Goal: Complete application form

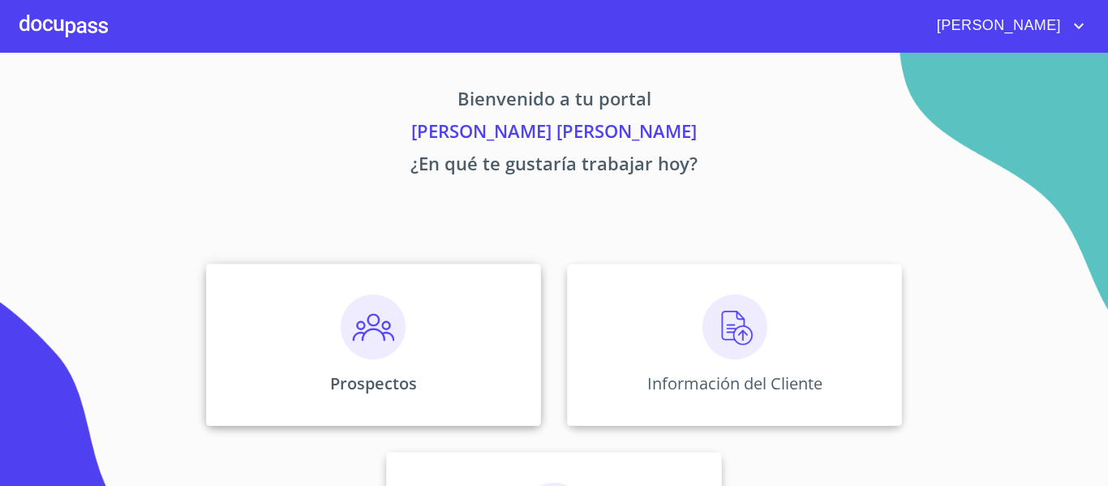
click at [372, 332] on img at bounding box center [373, 326] width 65 height 65
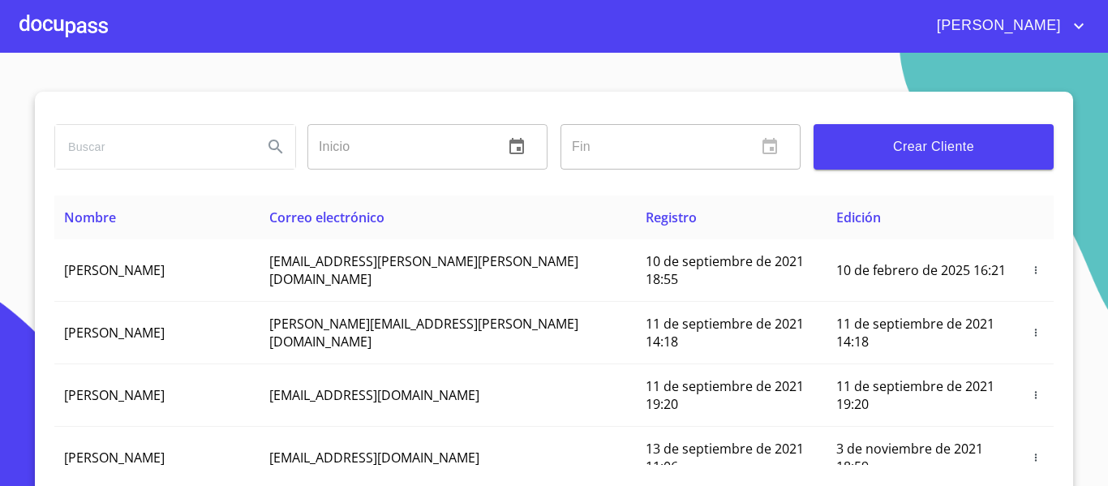
click at [890, 155] on span "Crear Cliente" at bounding box center [934, 146] width 214 height 23
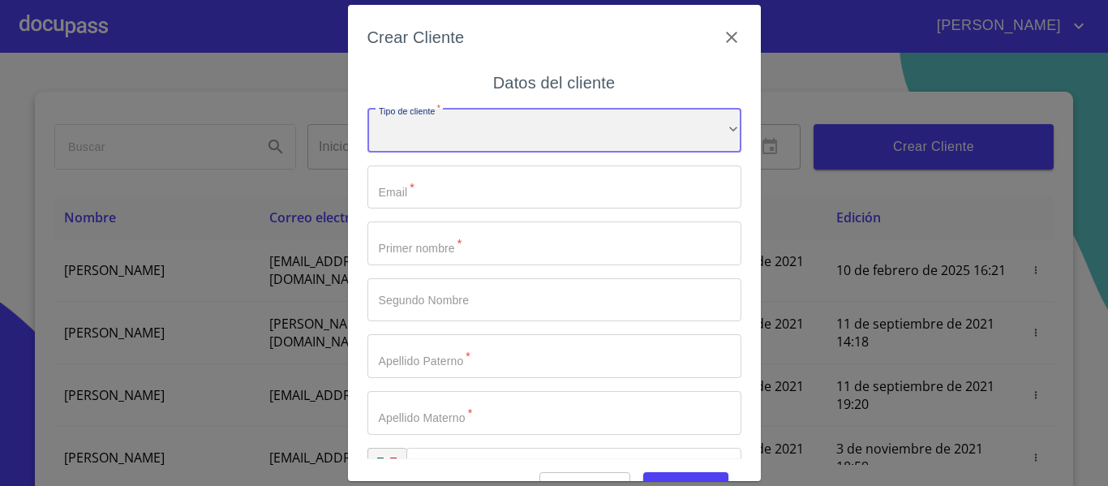
click at [595, 133] on div "​" at bounding box center [554, 131] width 374 height 44
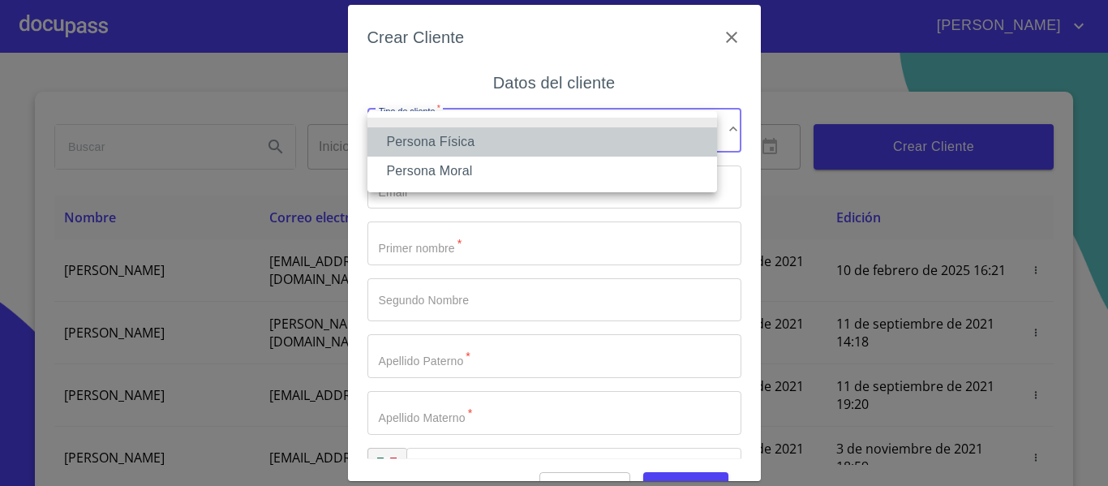
click at [484, 144] on li "Persona Física" at bounding box center [542, 141] width 350 height 29
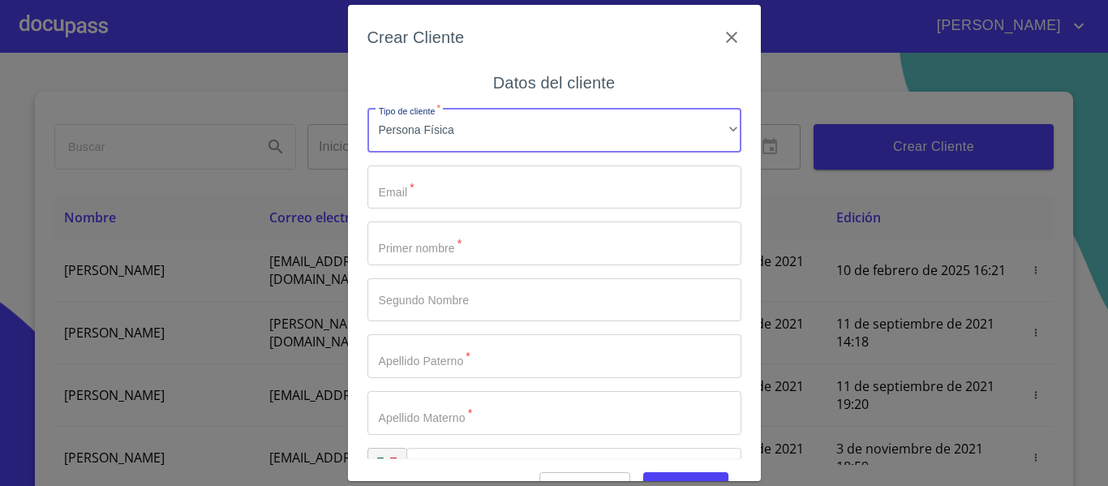
click at [475, 183] on input "Tipo de cliente   *" at bounding box center [554, 187] width 374 height 44
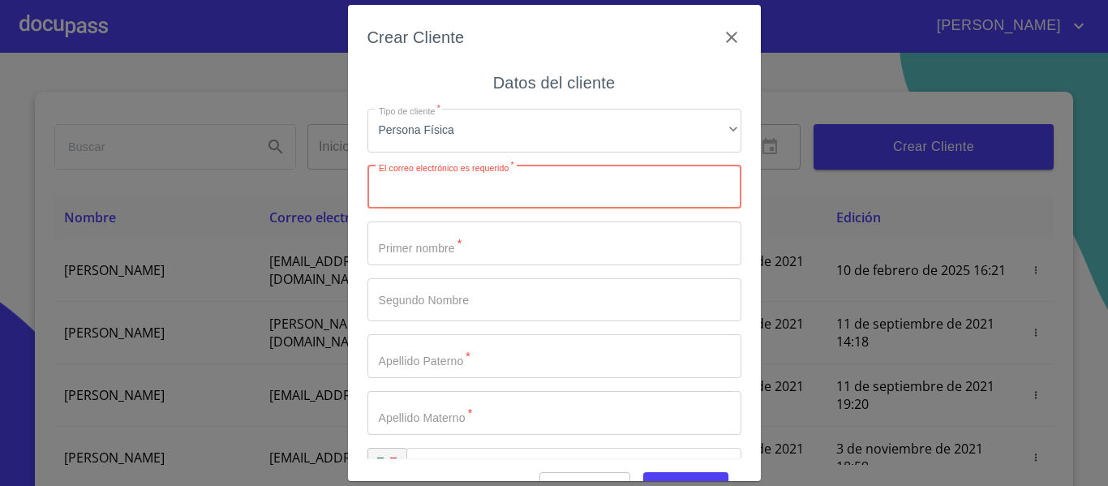
paste input "[EMAIL_ADDRESS][DOMAIN_NAME]"
type input "[EMAIL_ADDRESS][DOMAIN_NAME]"
click at [445, 238] on input "Tipo de cliente   *" at bounding box center [554, 243] width 374 height 44
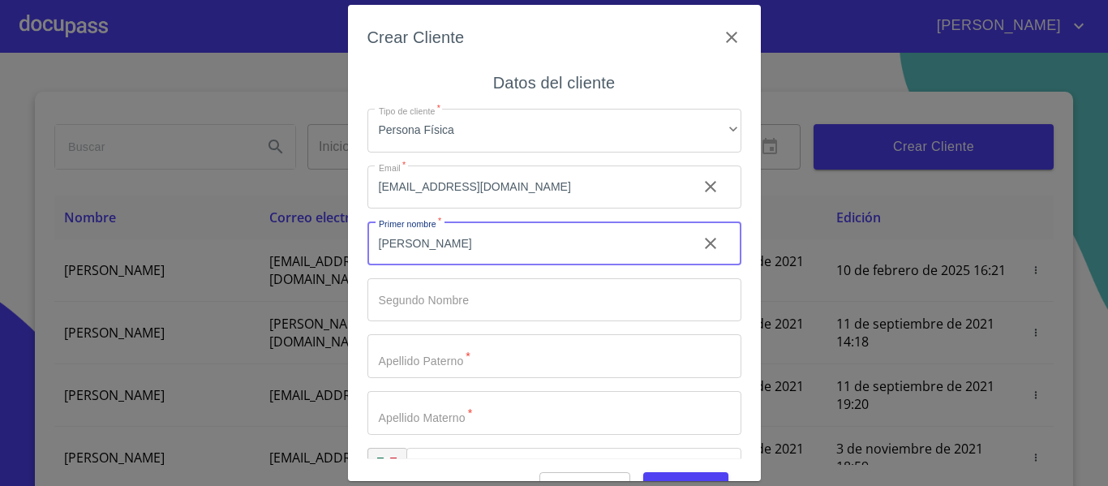
type input "[PERSON_NAME]"
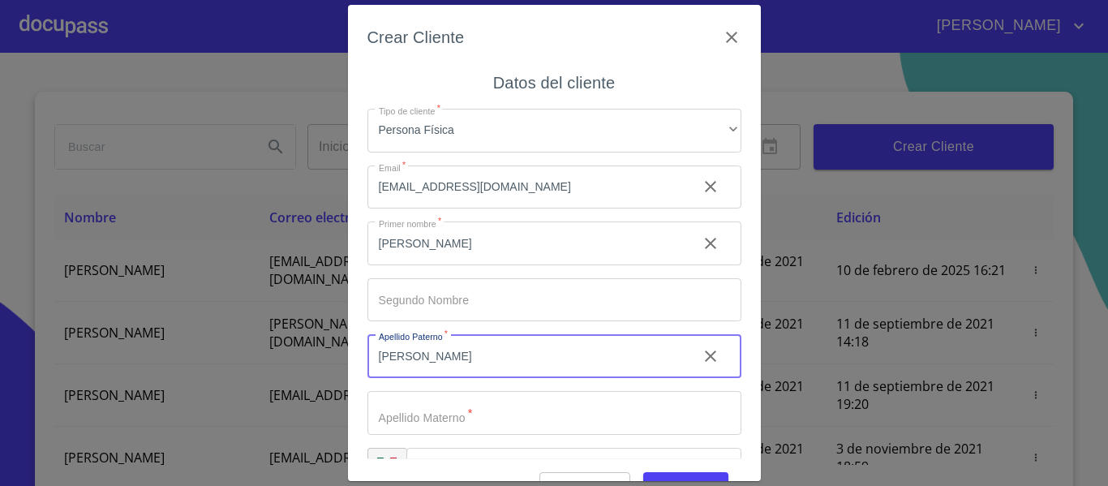
type input "[PERSON_NAME]"
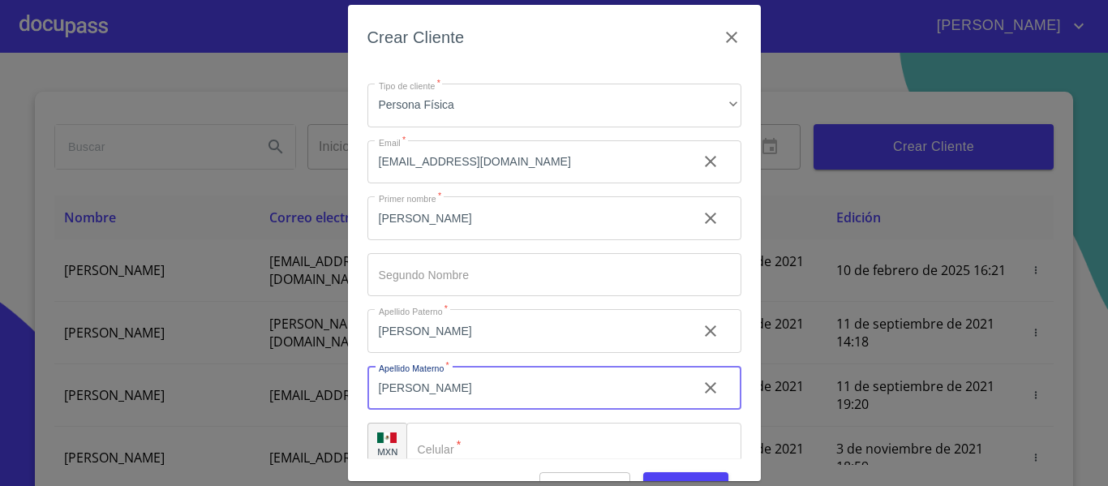
scroll to position [46, 0]
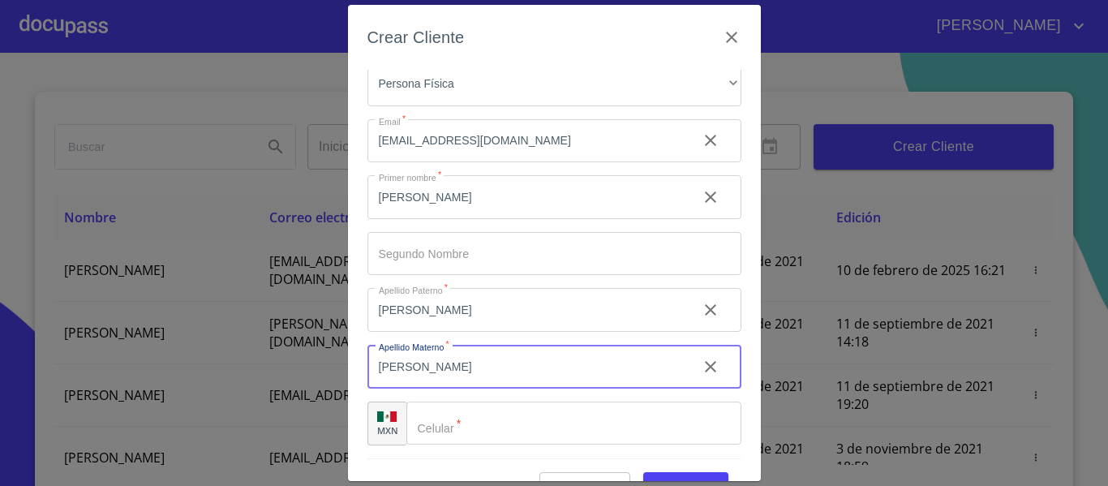
type input "[PERSON_NAME]"
click at [531, 422] on input "Tipo de cliente   *" at bounding box center [573, 424] width 335 height 44
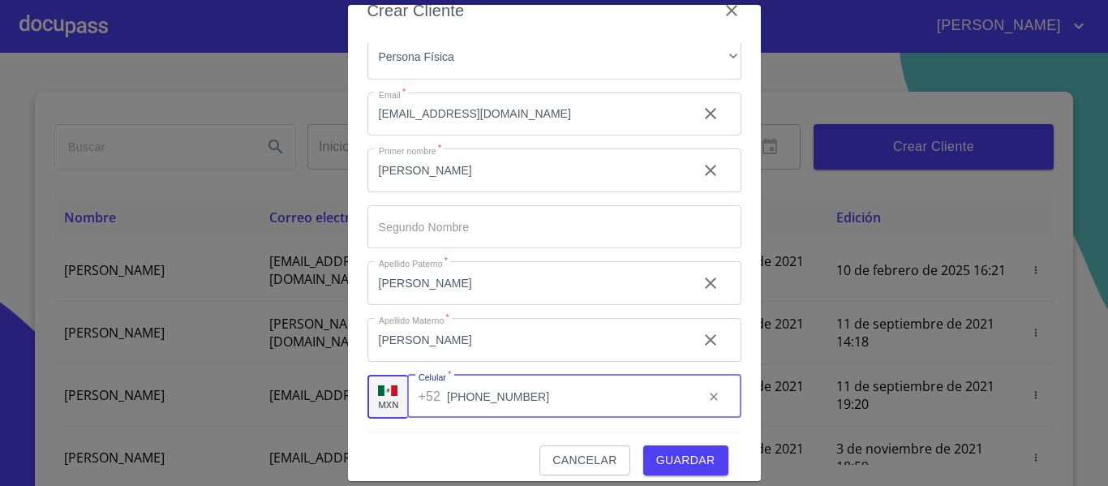
scroll to position [41, 0]
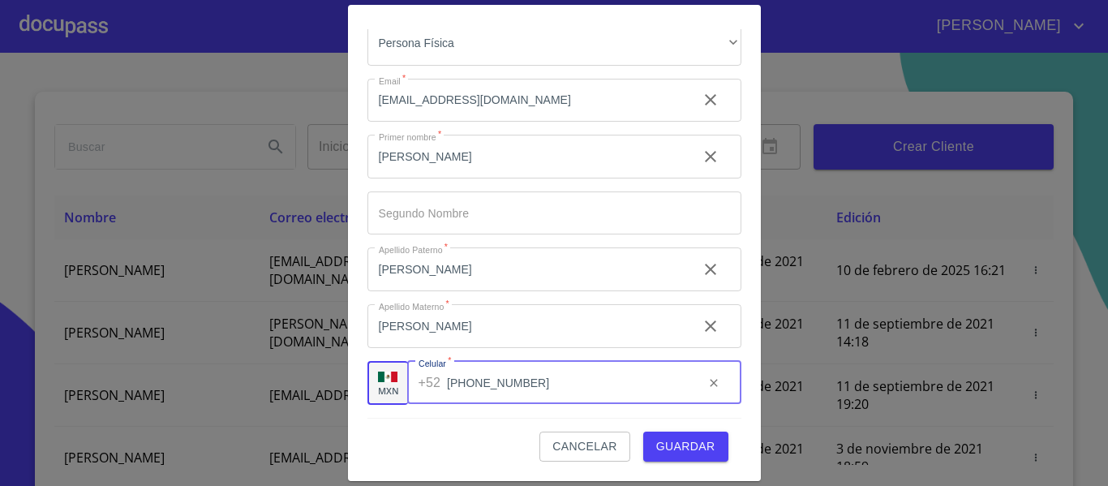
type input "[PHONE_NUMBER]"
click at [691, 448] on span "Guardar" at bounding box center [685, 446] width 59 height 20
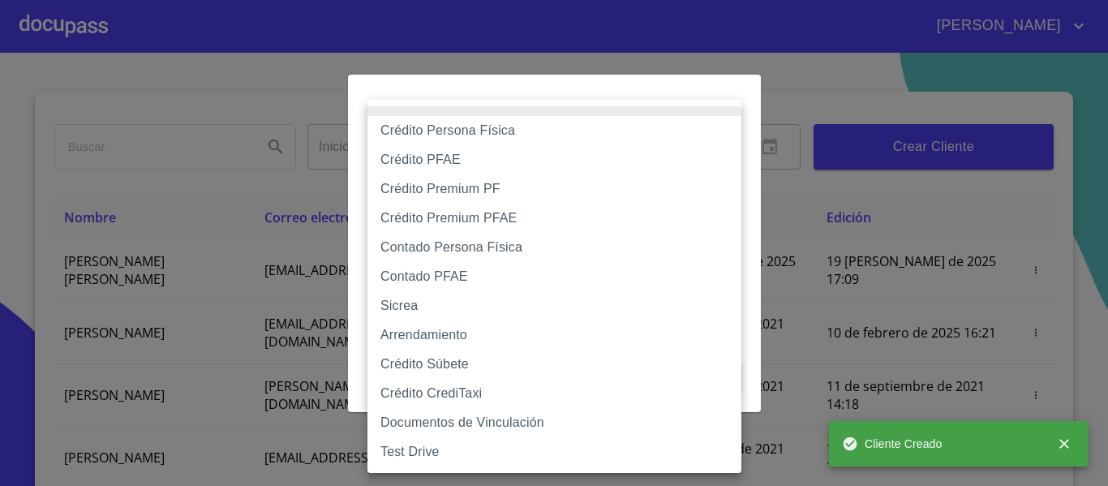
click at [410, 149] on body "[PERSON_NAME] ​ Fin ​ Crear Cliente Nombre Correo electrónico Registro Edición …" at bounding box center [554, 243] width 1108 height 486
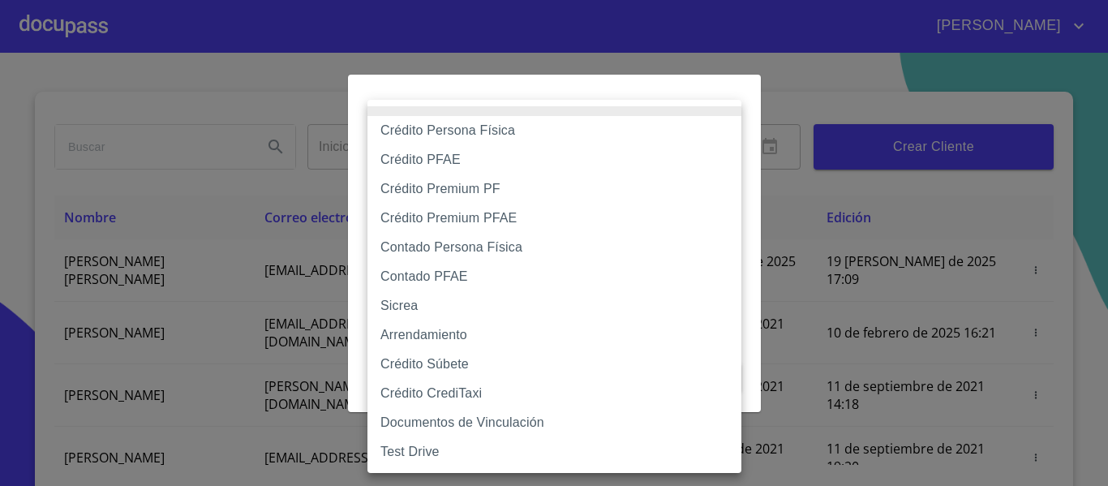
click at [432, 168] on li "Crédito PFAE" at bounding box center [554, 159] width 374 height 29
type input "60bfa0150d9865ccc24afd7c"
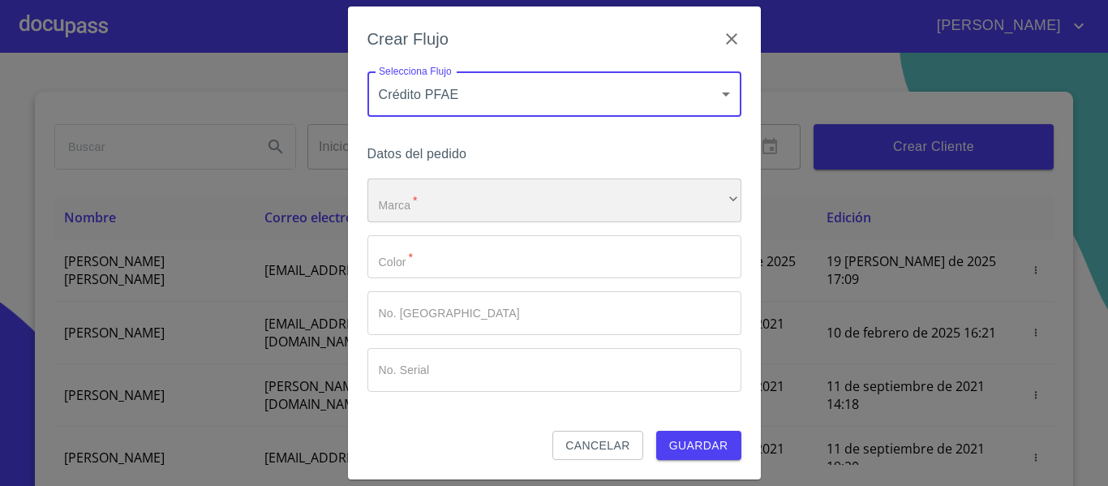
click at [447, 204] on div "​" at bounding box center [554, 200] width 374 height 44
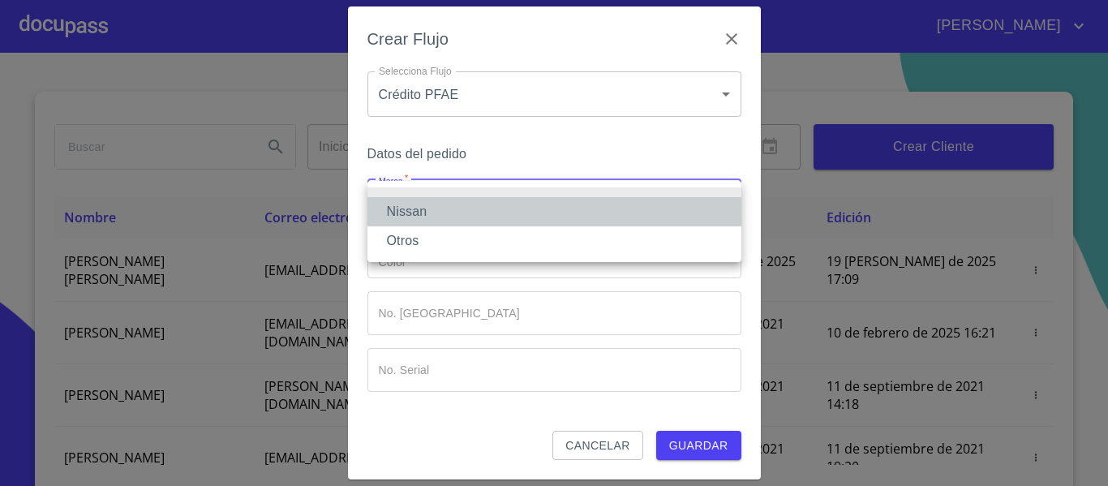
click at [447, 204] on li "Nissan" at bounding box center [554, 211] width 374 height 29
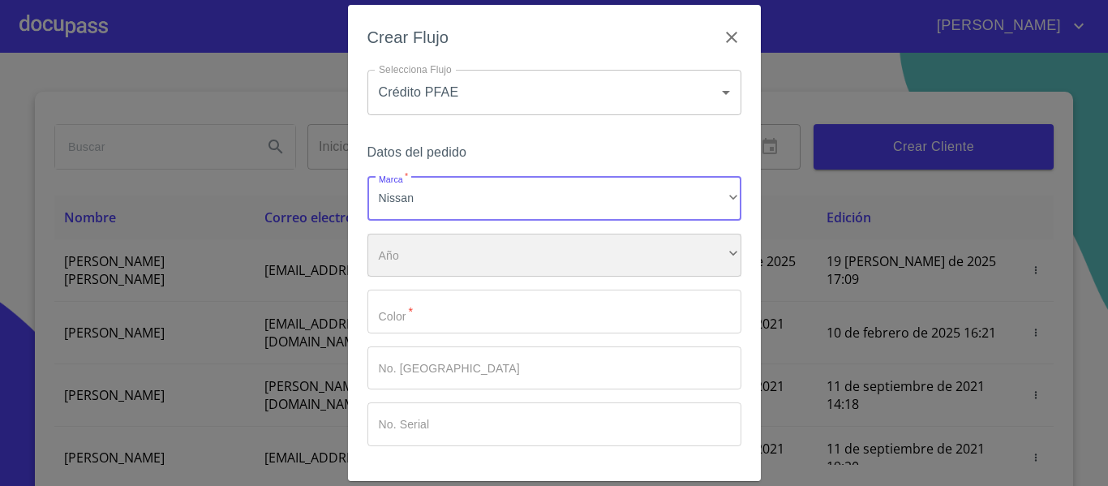
click at [447, 242] on div "​" at bounding box center [554, 256] width 374 height 44
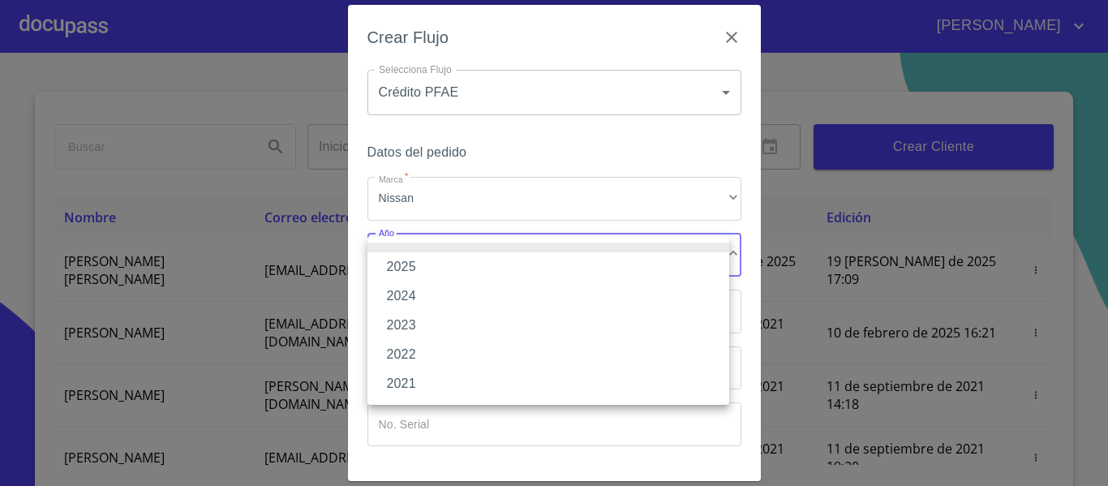
click at [440, 264] on li "2025" at bounding box center [548, 266] width 362 height 29
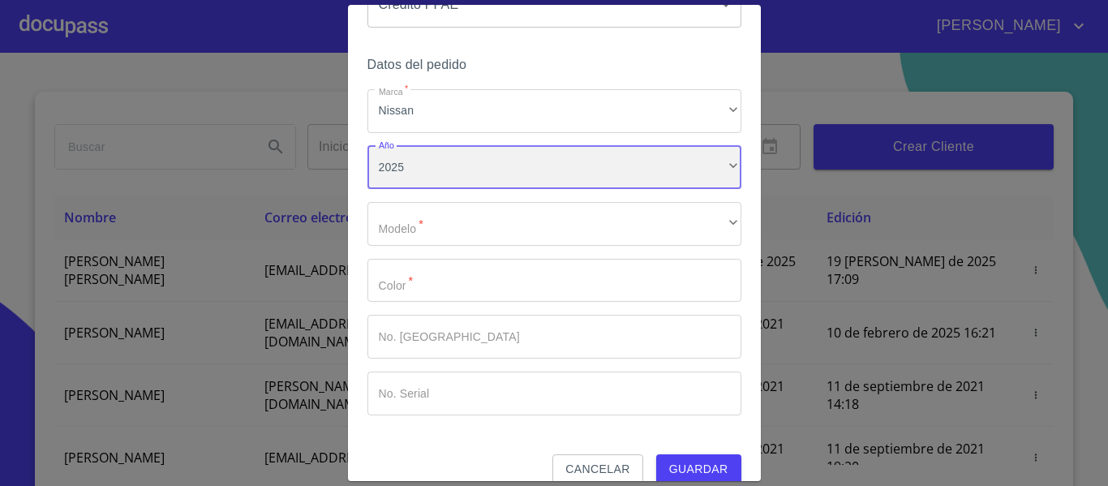
scroll to position [110, 0]
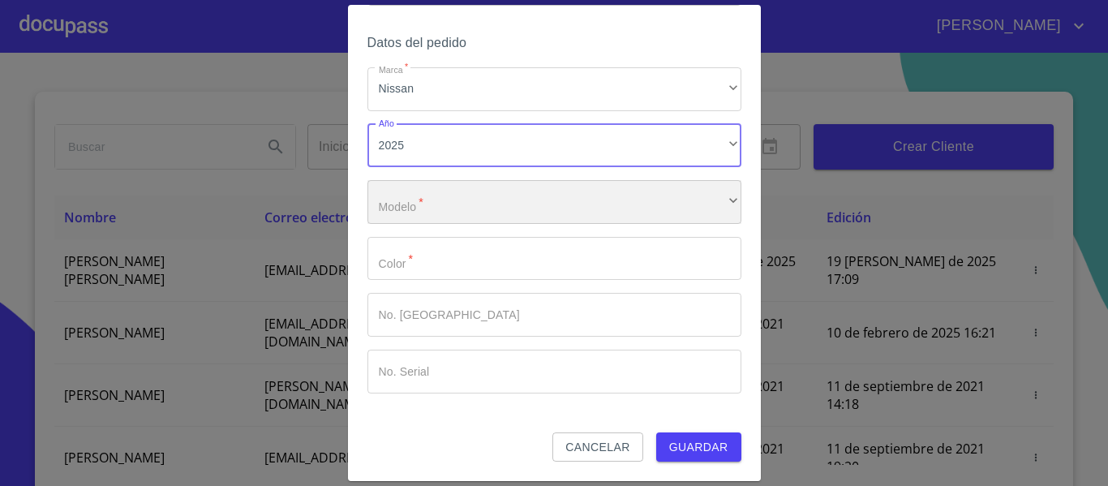
click at [439, 202] on div "​" at bounding box center [554, 202] width 374 height 44
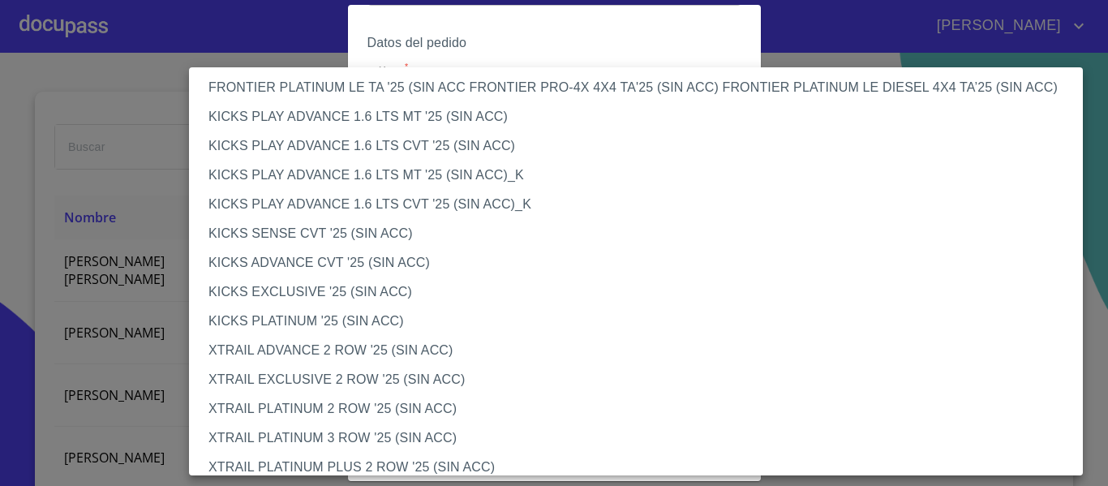
scroll to position [1367, 0]
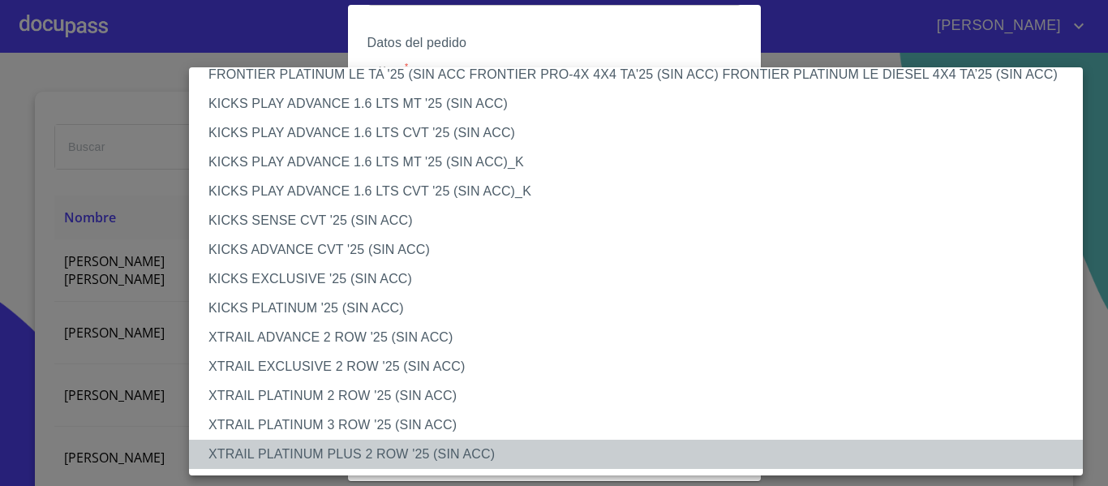
click at [441, 453] on li "XTRAIL PLATINUM PLUS 2 ROW '25 (SIN ACC)" at bounding box center [642, 454] width 906 height 29
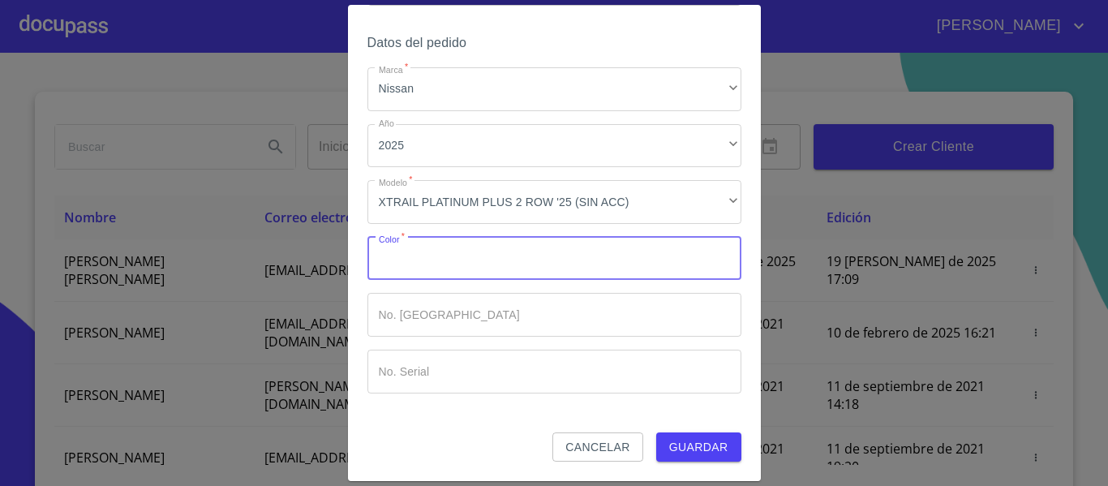
click at [522, 264] on input "Marca   *" at bounding box center [554, 259] width 374 height 44
type input "GRIS"
click at [709, 449] on span "Guardar" at bounding box center [698, 447] width 59 height 20
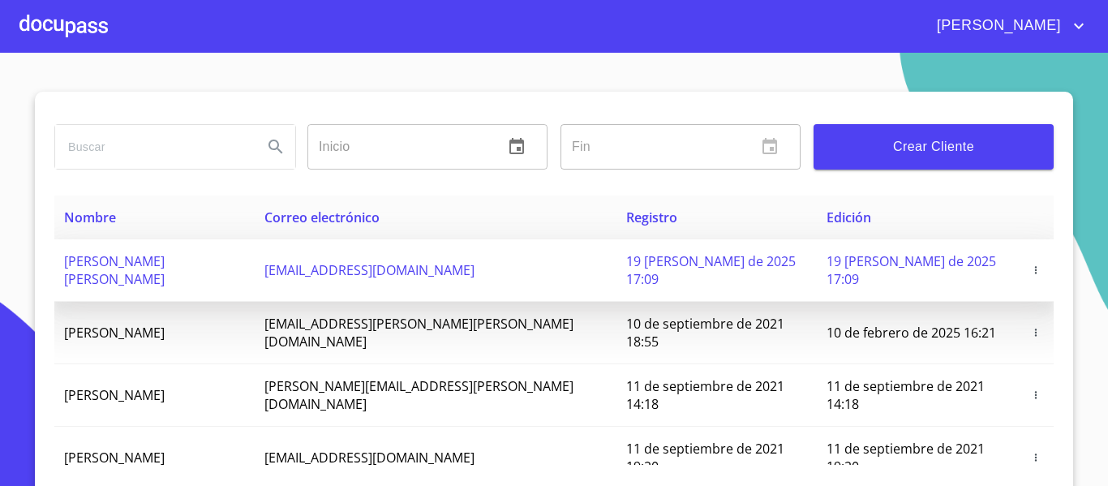
click at [390, 264] on span "[EMAIL_ADDRESS][DOMAIN_NAME]" at bounding box center [369, 270] width 210 height 18
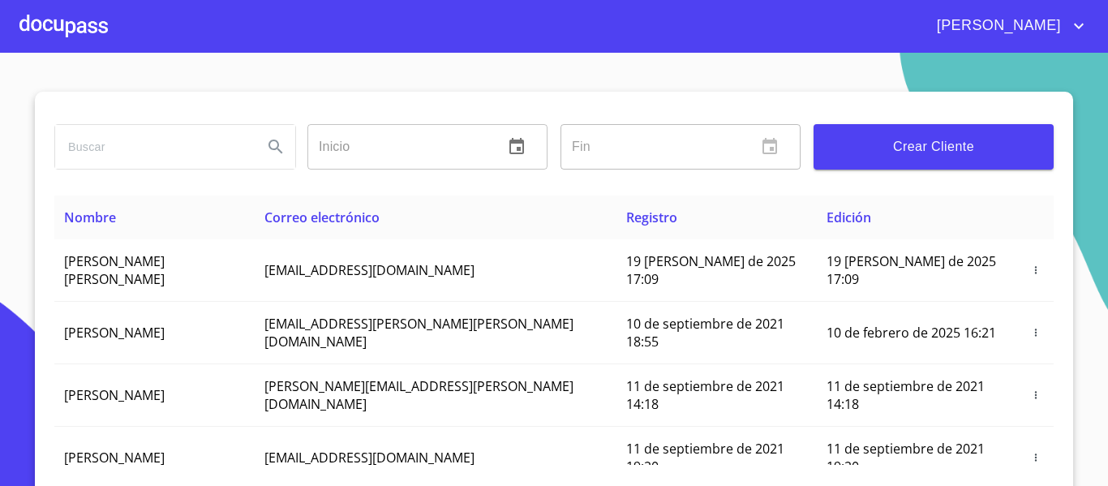
click at [97, 31] on div at bounding box center [63, 26] width 88 height 52
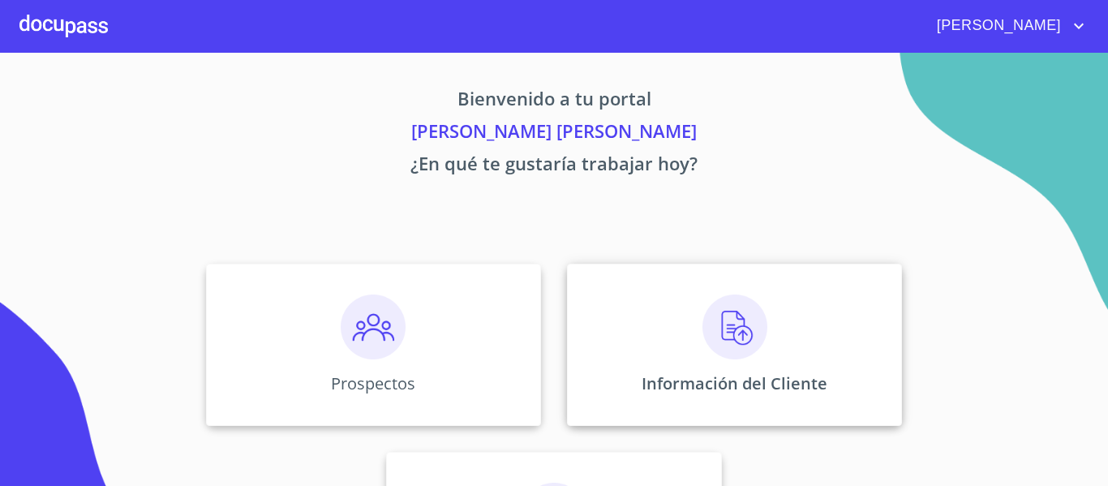
click at [681, 354] on div "Información del Cliente" at bounding box center [734, 345] width 335 height 162
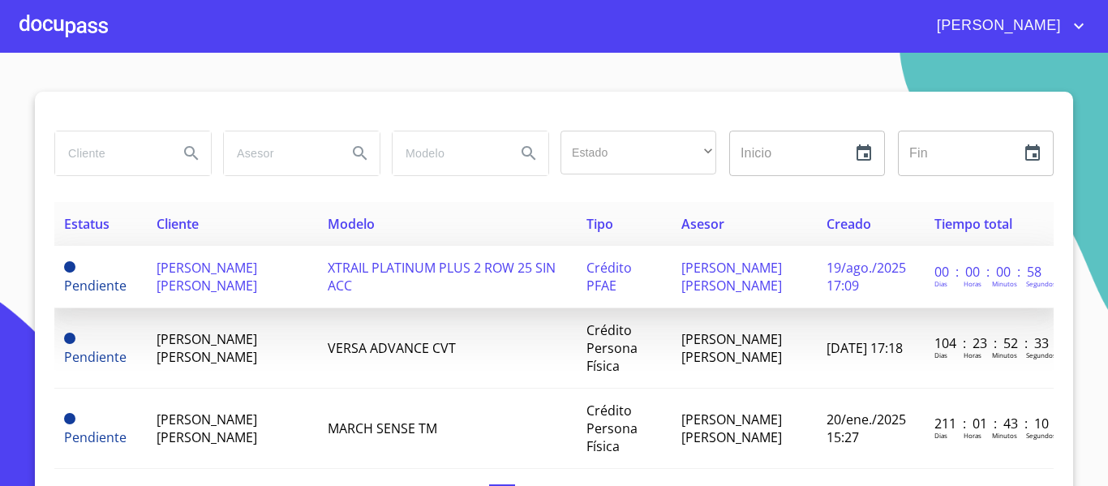
click at [243, 296] on td "[PERSON_NAME] [PERSON_NAME]" at bounding box center [232, 277] width 171 height 62
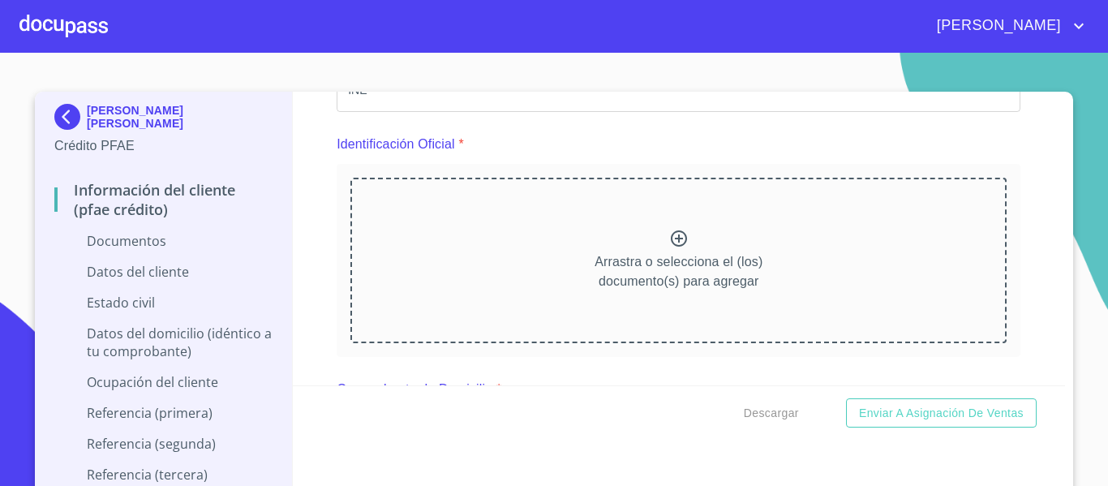
scroll to position [162, 0]
click at [671, 241] on icon at bounding box center [679, 237] width 16 height 16
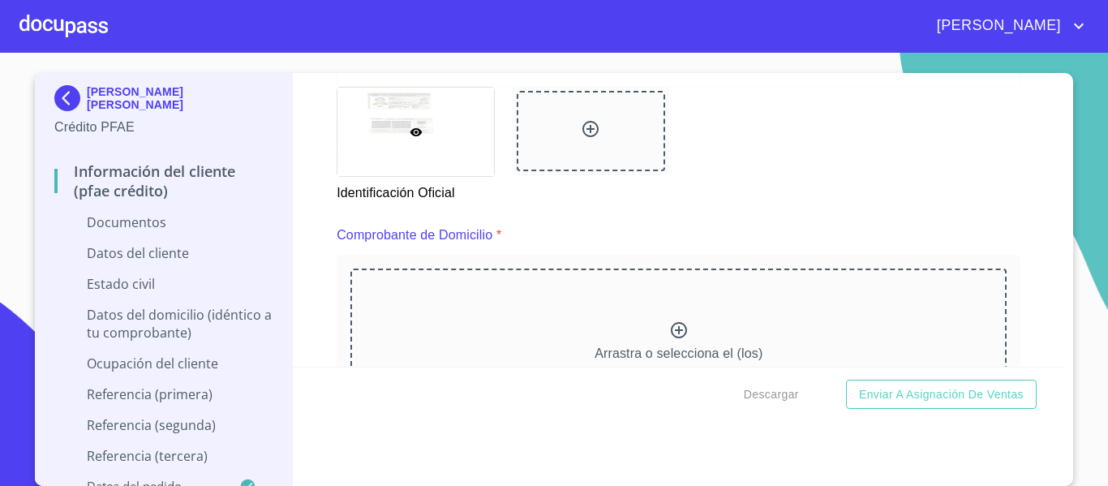
scroll to position [811, 0]
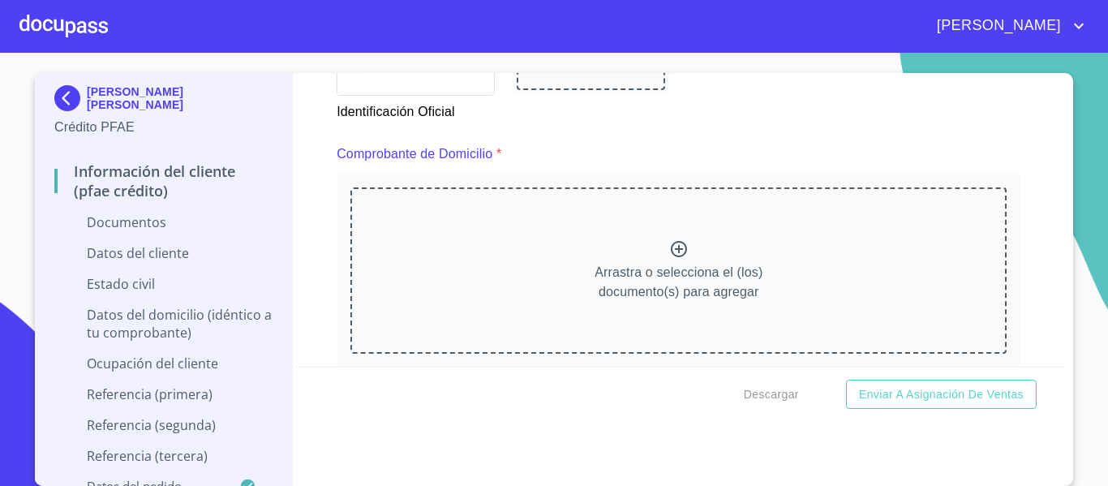
click at [671, 246] on icon at bounding box center [679, 249] width 16 height 16
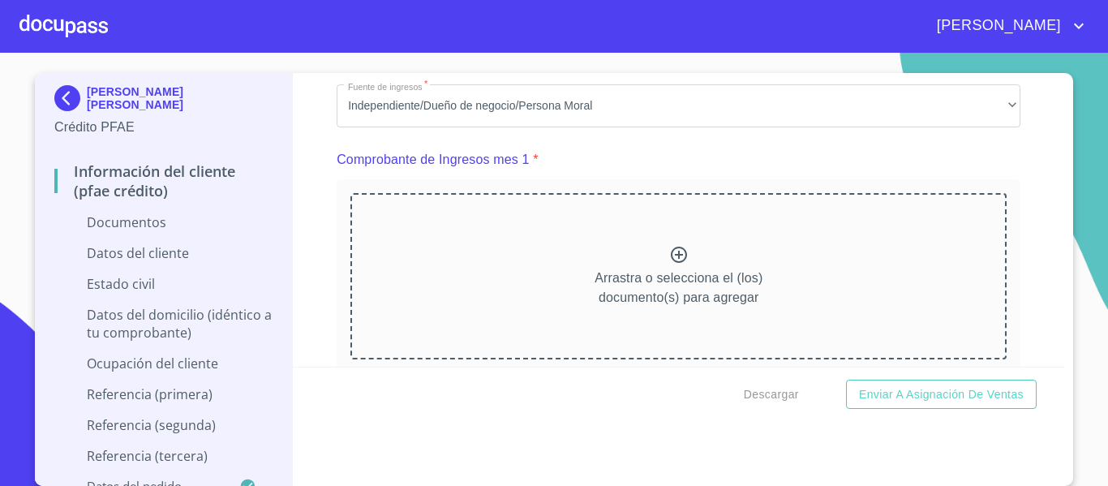
scroll to position [1622, 0]
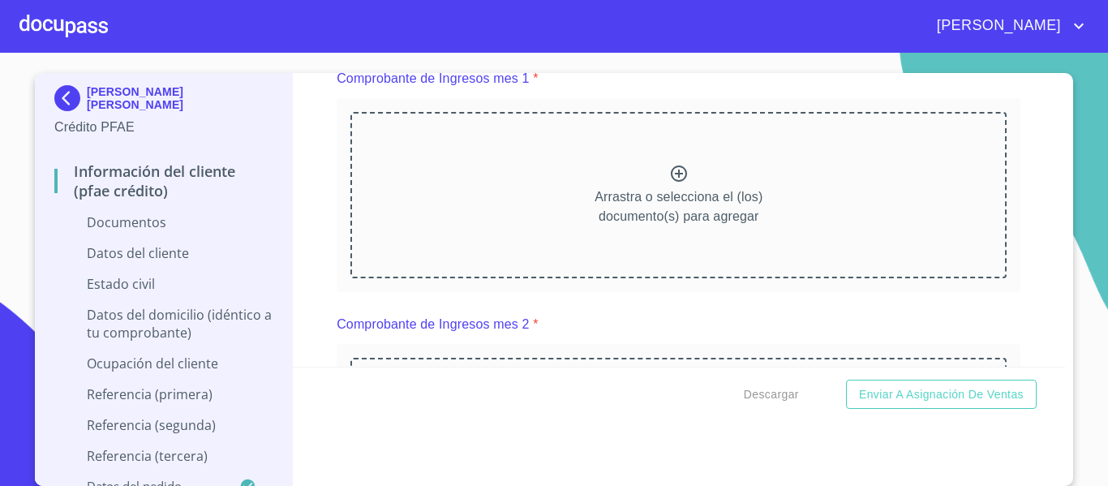
click at [671, 182] on icon at bounding box center [679, 173] width 16 height 16
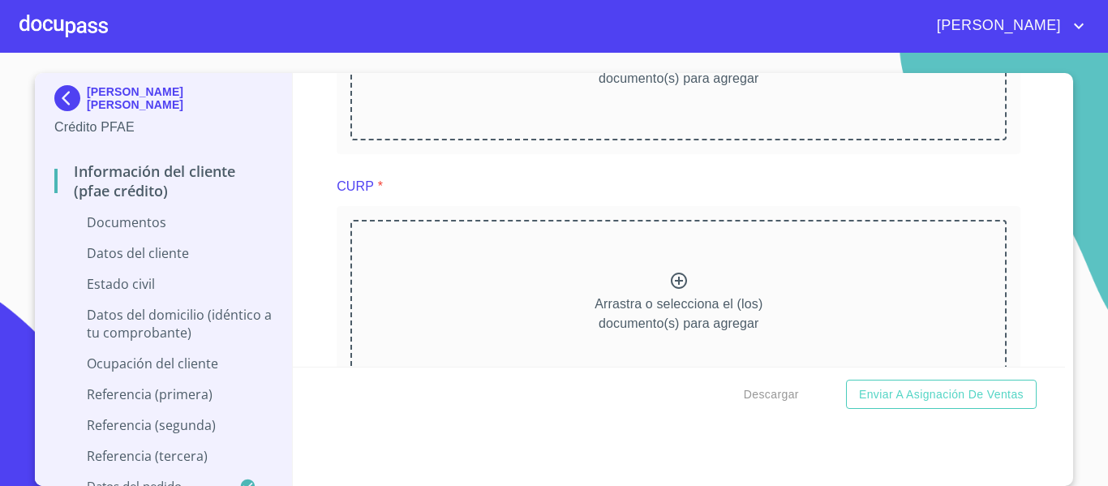
scroll to position [2190, 0]
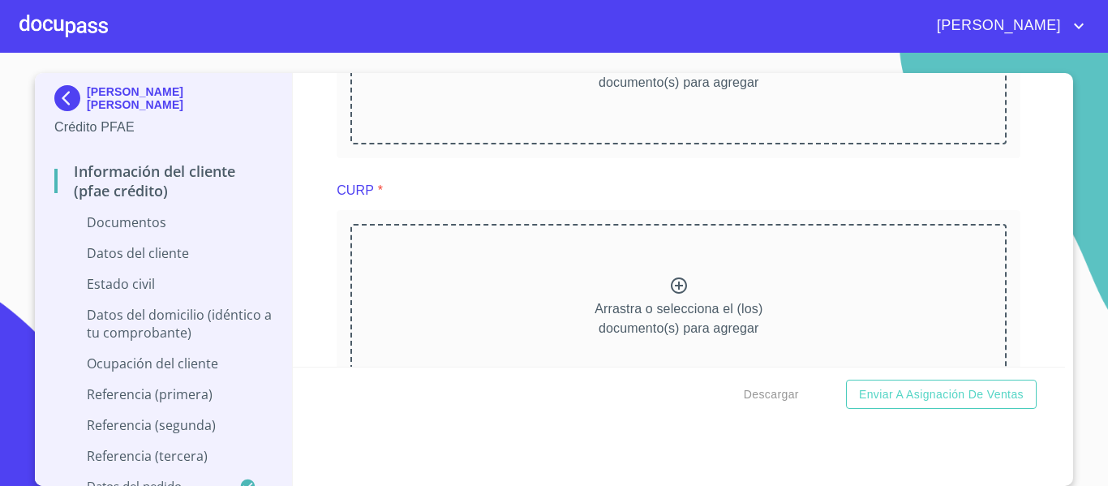
scroll to position [2271, 0]
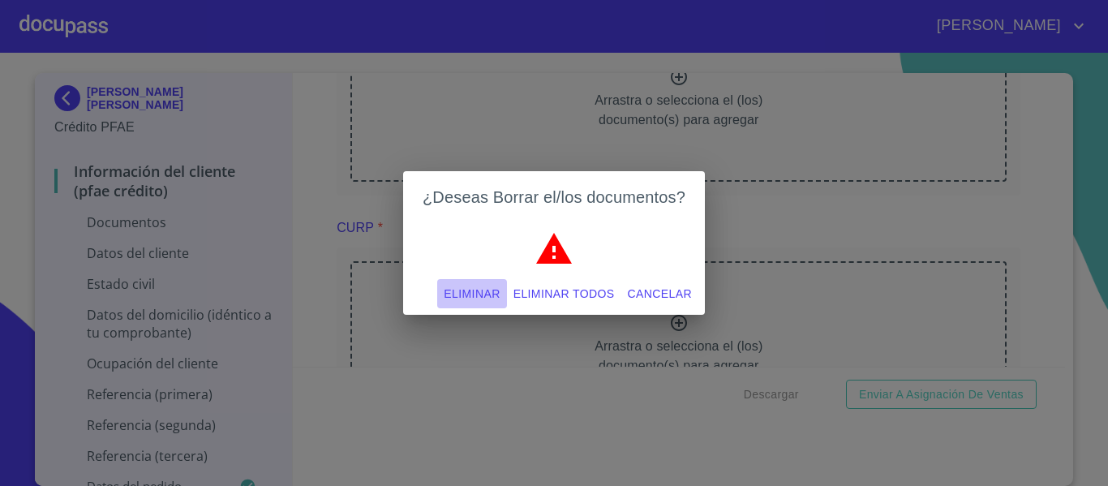
click at [492, 290] on span "Eliminar" at bounding box center [472, 294] width 56 height 20
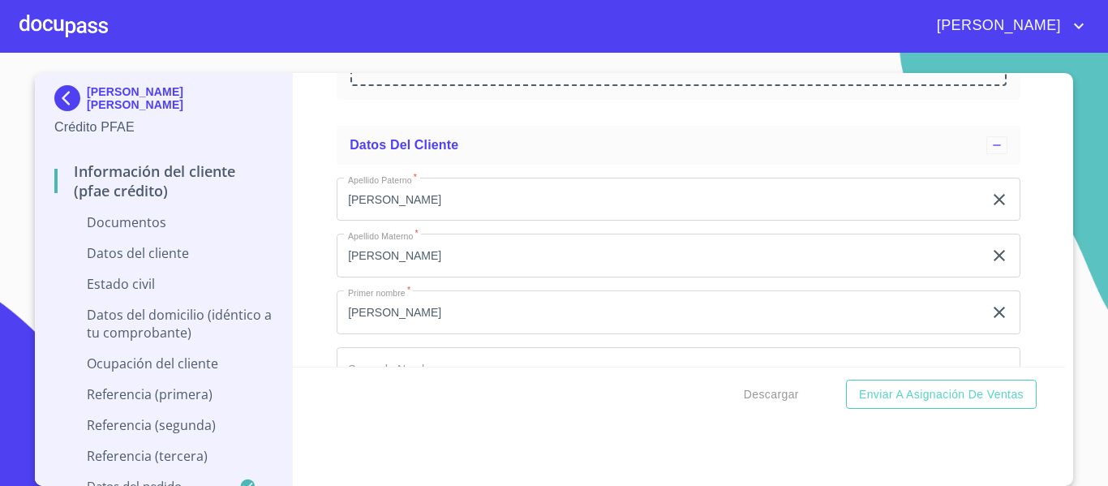
scroll to position [2839, 0]
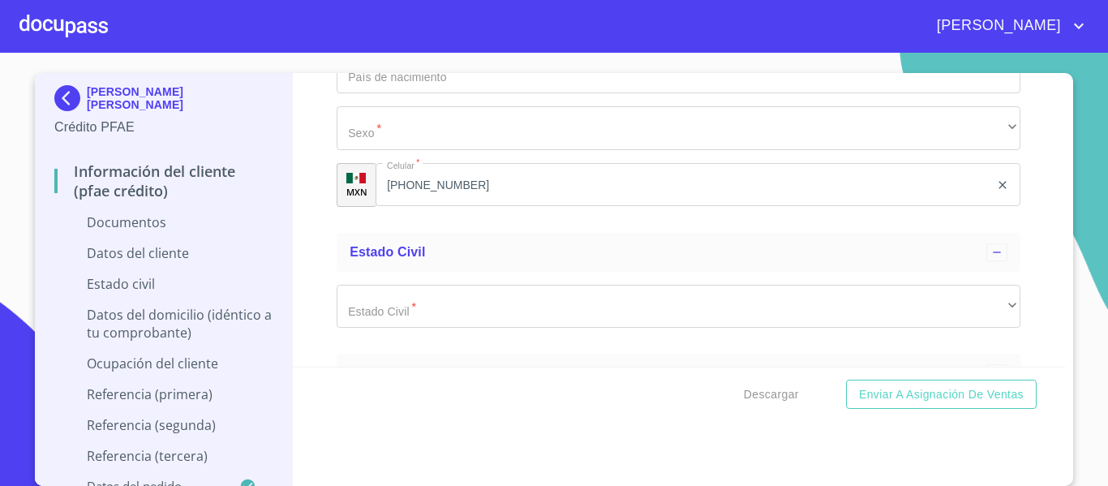
scroll to position [3569, 0]
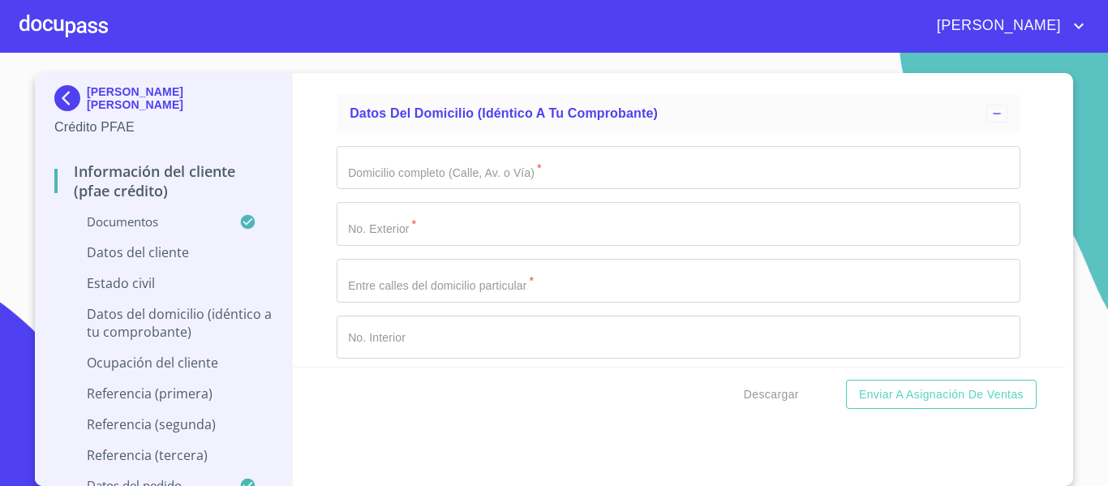
scroll to position [4218, 0]
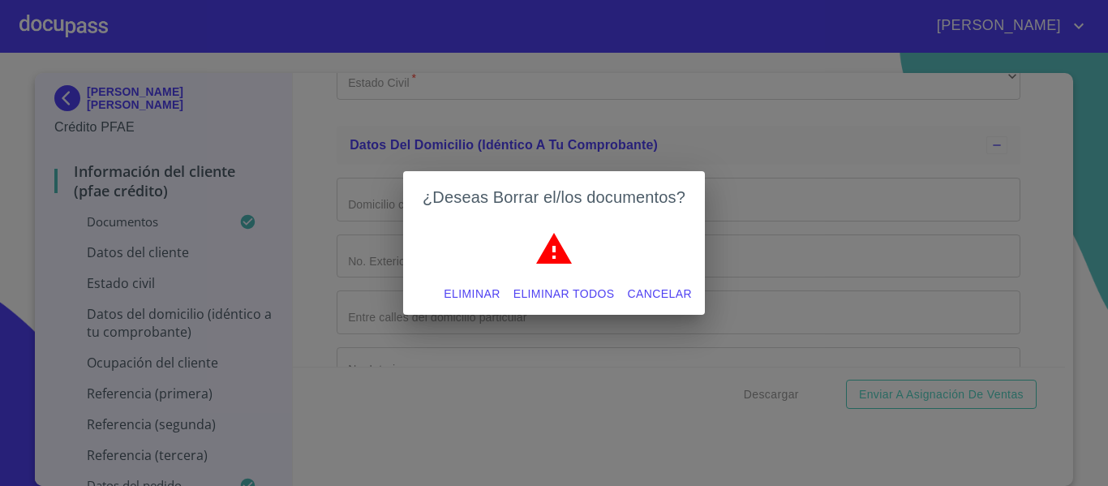
click at [570, 290] on span "Eliminar todos" at bounding box center [563, 294] width 101 height 20
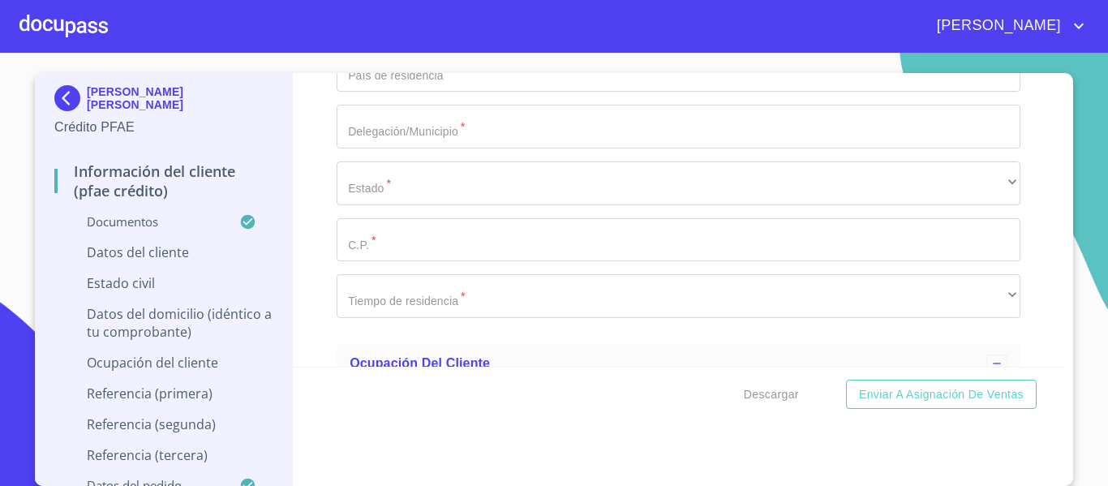
scroll to position [5111, 0]
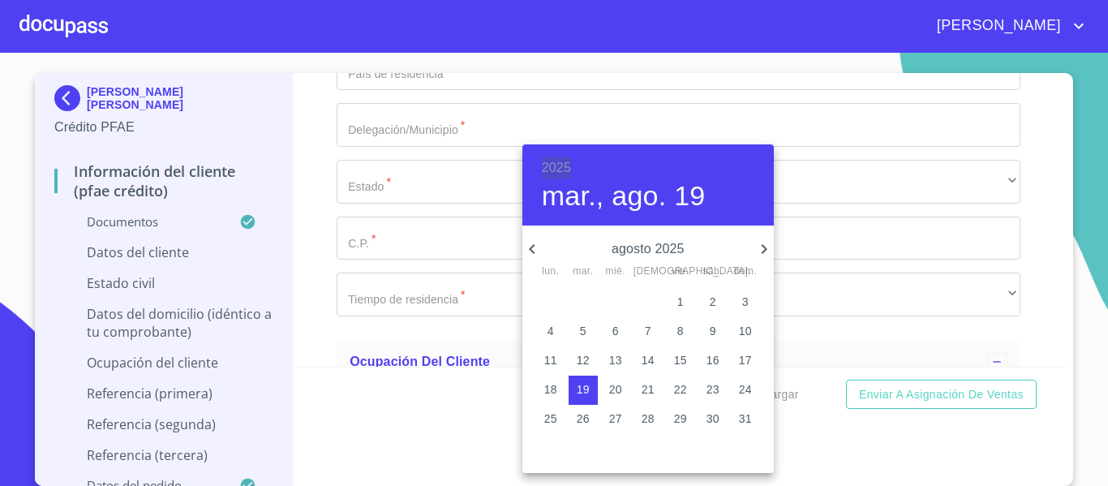
click at [561, 163] on h6 "2025" at bounding box center [556, 168] width 29 height 23
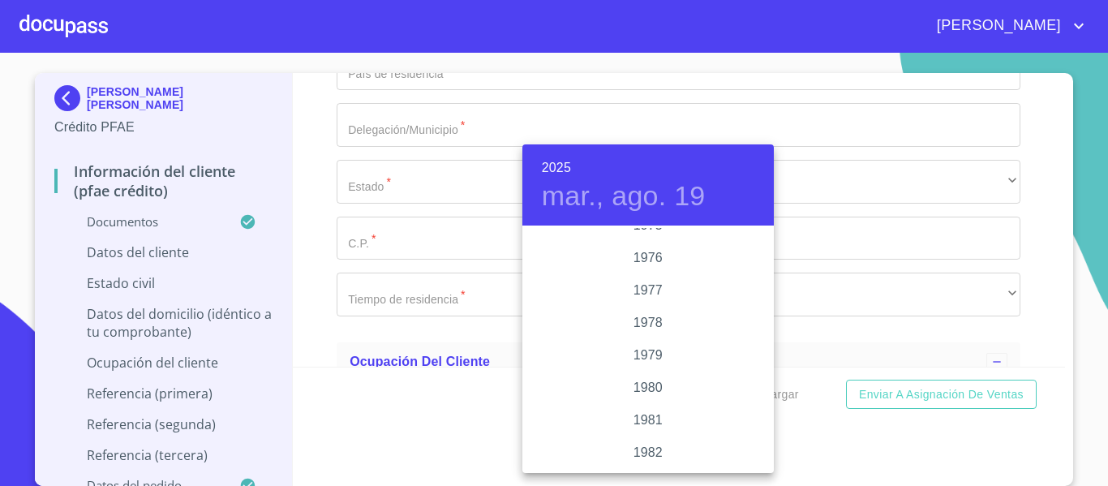
scroll to position [1606, 0]
click at [647, 363] on div "1978" at bounding box center [647, 358] width 251 height 32
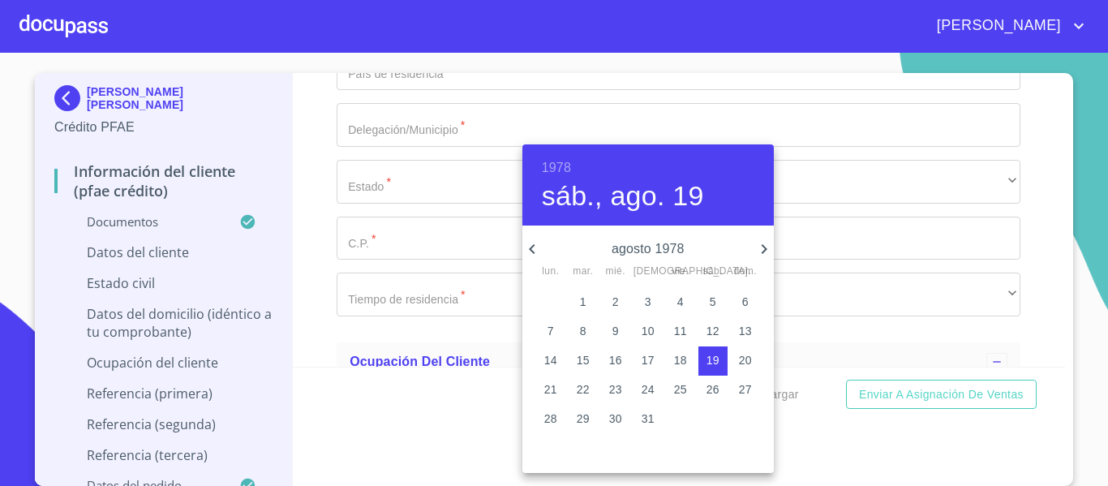
click at [529, 238] on div "agosto 1978 lun. mar. mié. jue. vie. sáb. dom." at bounding box center [647, 257] width 251 height 42
click at [529, 241] on icon "button" at bounding box center [531, 248] width 19 height 19
click at [766, 255] on icon "button" at bounding box center [763, 248] width 19 height 19
click at [743, 302] on p "3" at bounding box center [745, 302] width 6 height 16
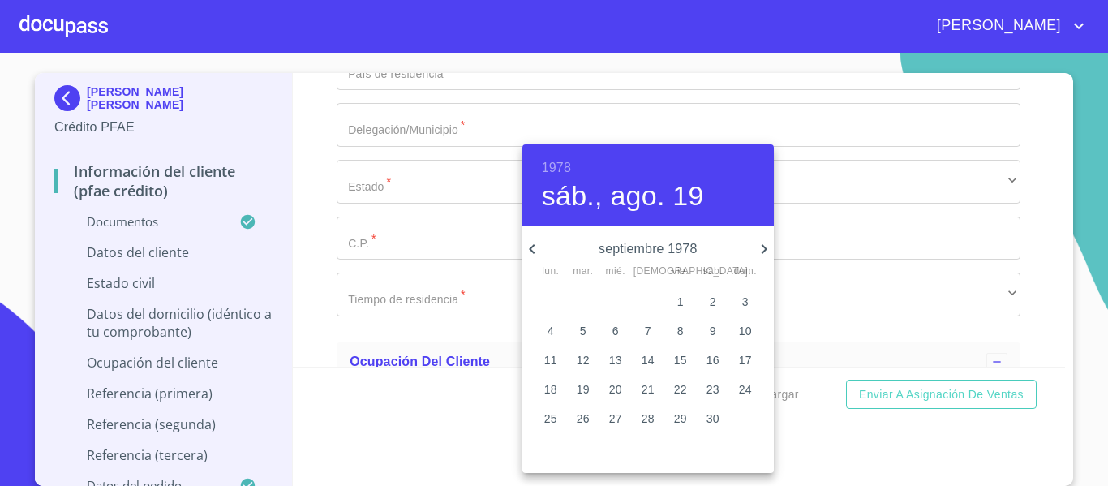
type input "3 de sep. de 1978"
click at [354, 281] on div at bounding box center [554, 243] width 1108 height 486
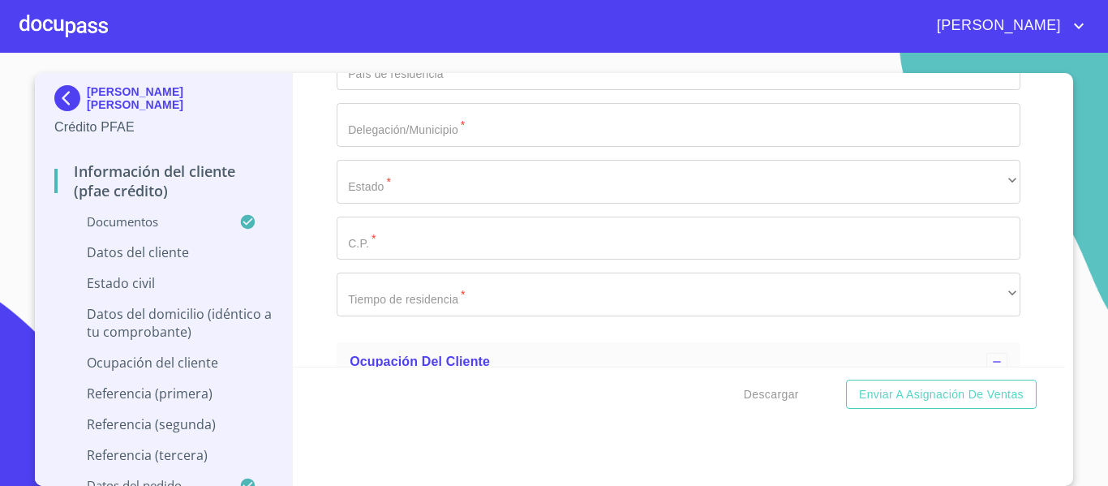
paste input "SARA780903"
paste input "T6A"
type input "SARA780903T6A"
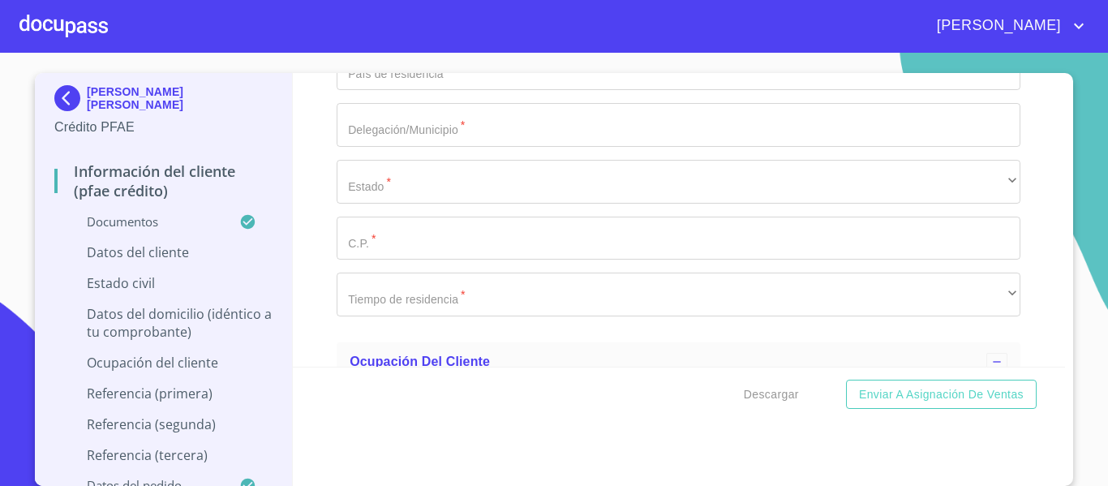
paste input "SARA780903HJCNMB05"
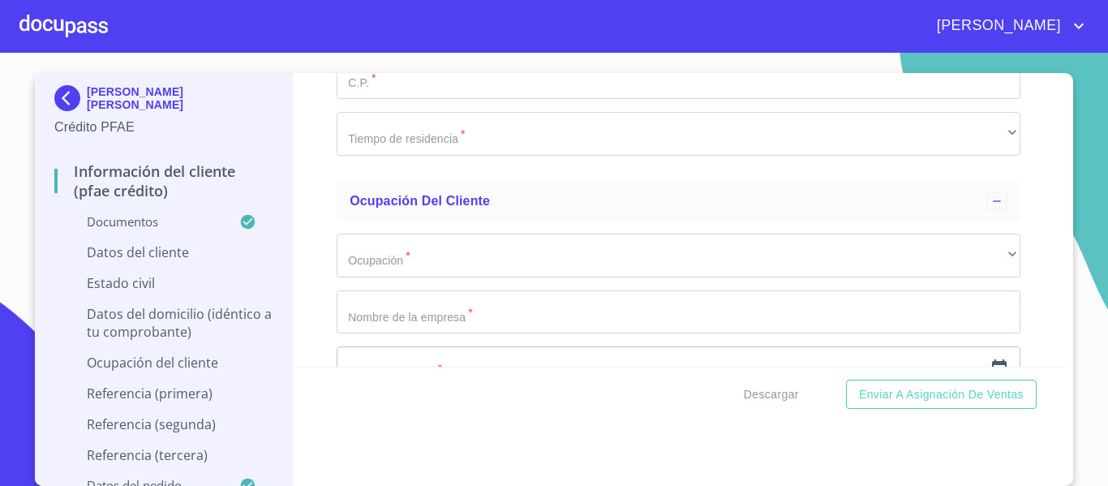
scroll to position [5273, 0]
type input "SARA780903HJCNMB05"
type input "2671173236"
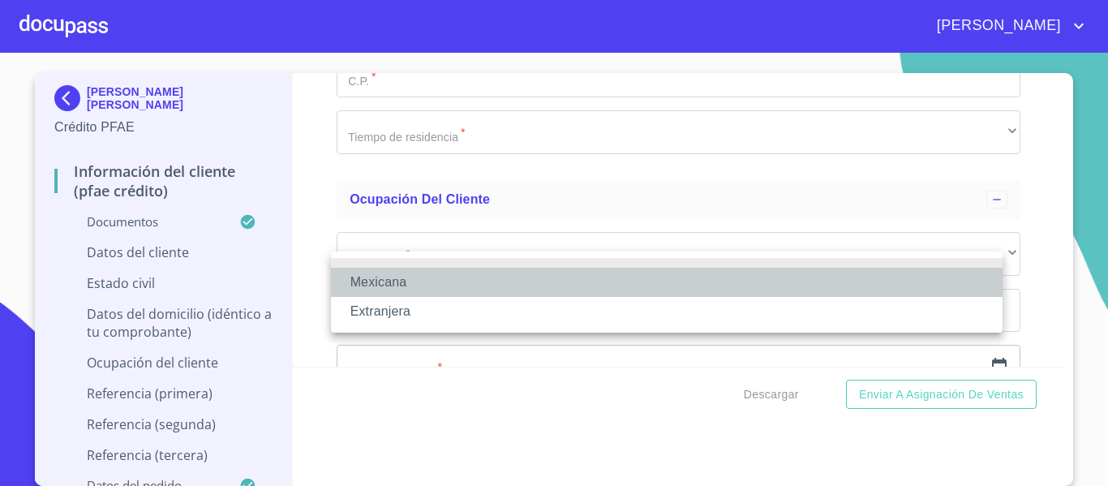
click at [386, 284] on li "Mexicana" at bounding box center [667, 282] width 672 height 29
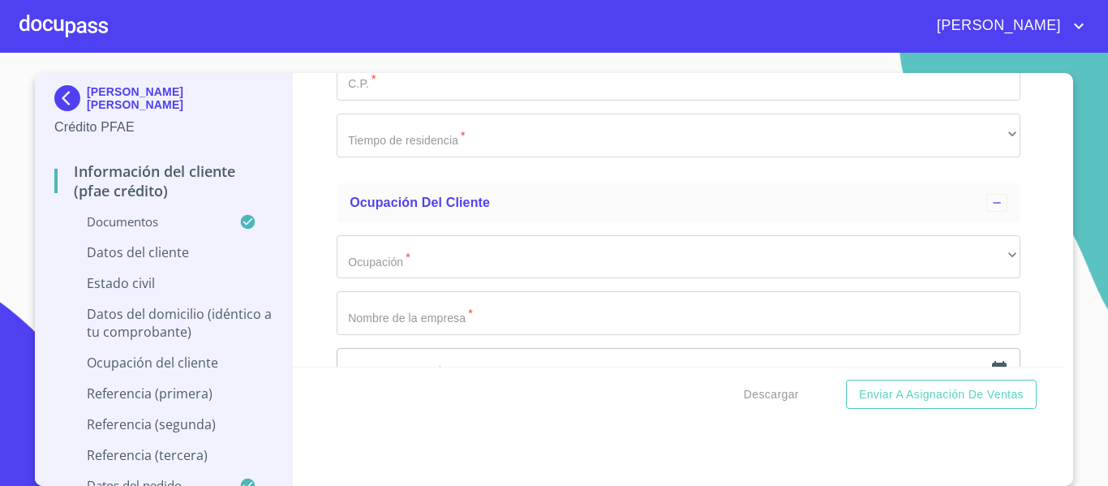
scroll to position [5354, 0]
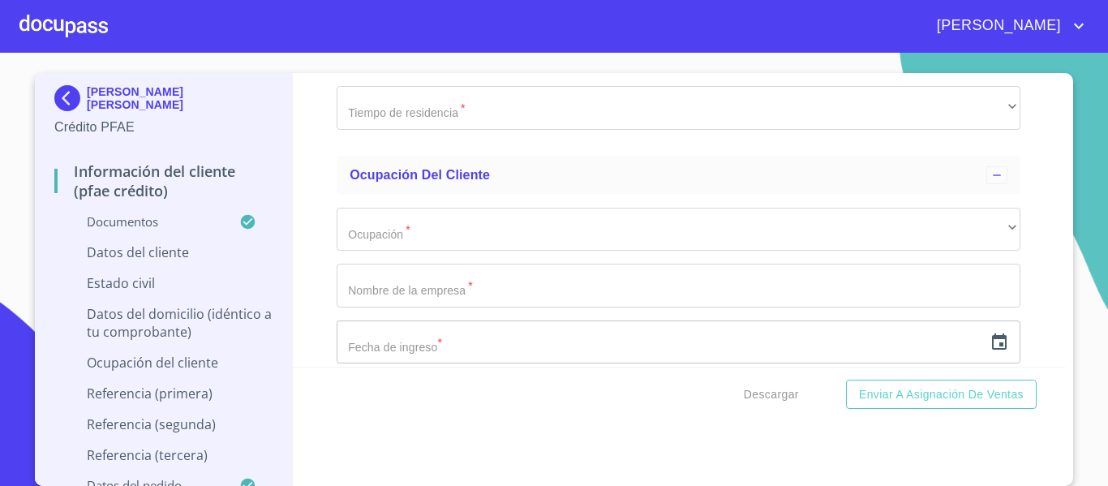
type input "[GEOGRAPHIC_DATA]"
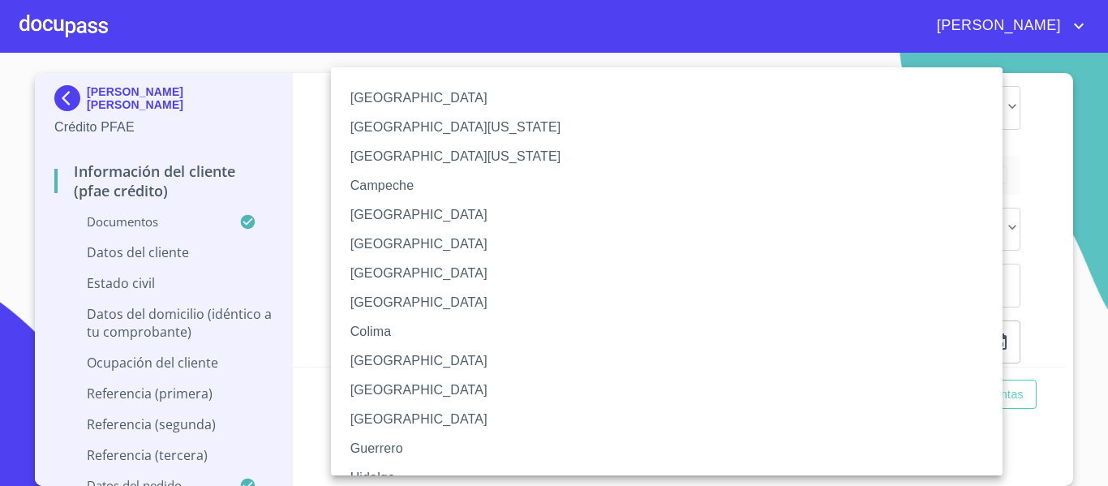
scroll to position [81, 0]
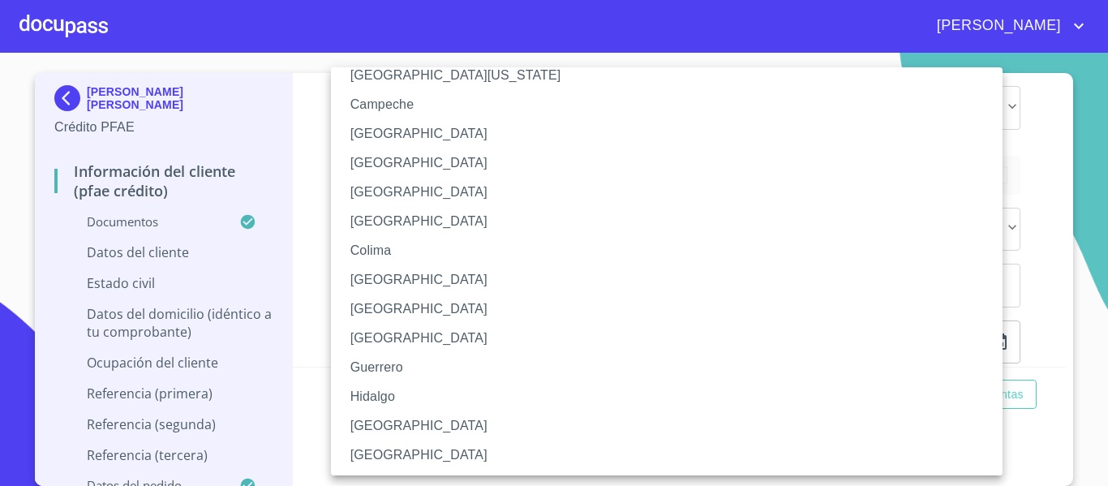
click at [415, 430] on li "[GEOGRAPHIC_DATA]" at bounding box center [673, 425] width 684 height 29
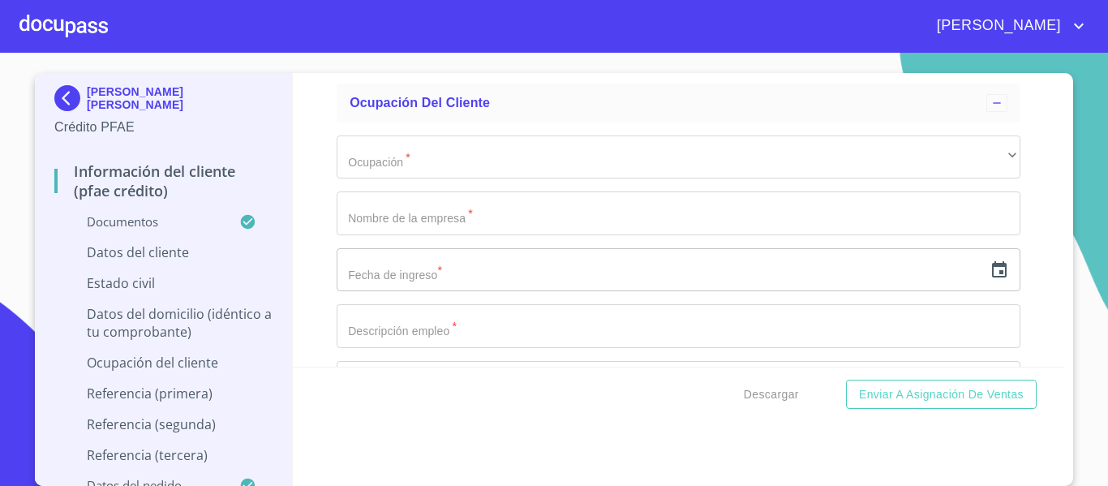
scroll to position [5516, 0]
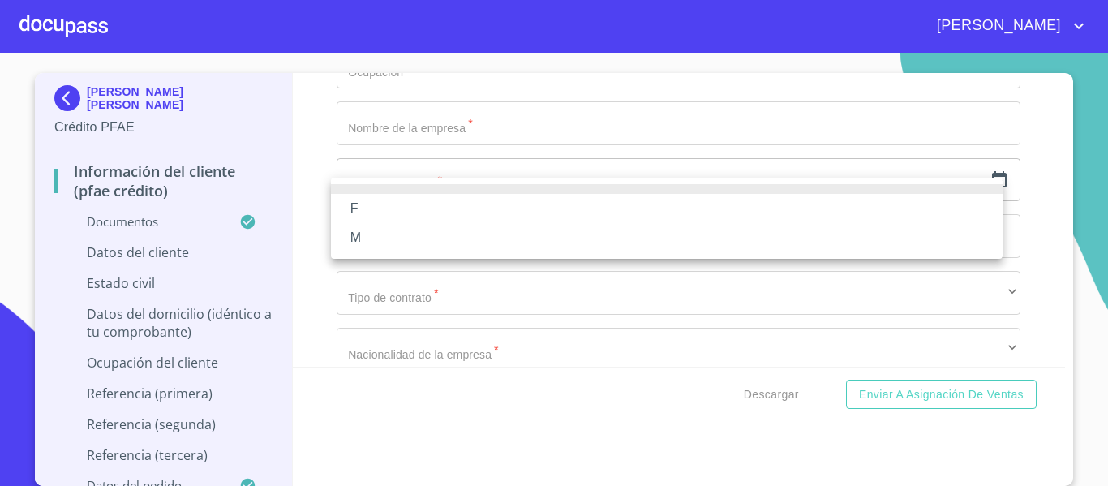
click at [373, 226] on li "M" at bounding box center [667, 237] width 672 height 29
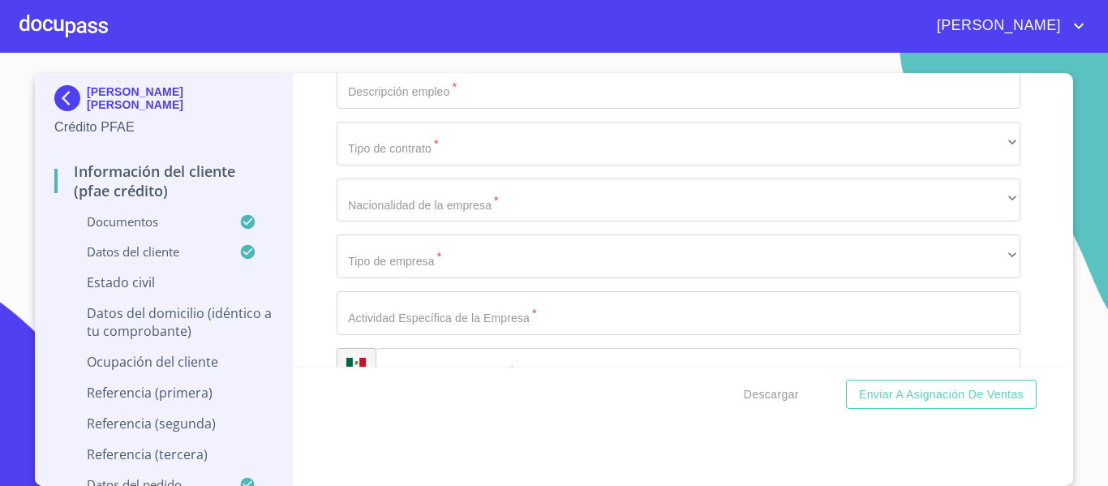
scroll to position [5678, 0]
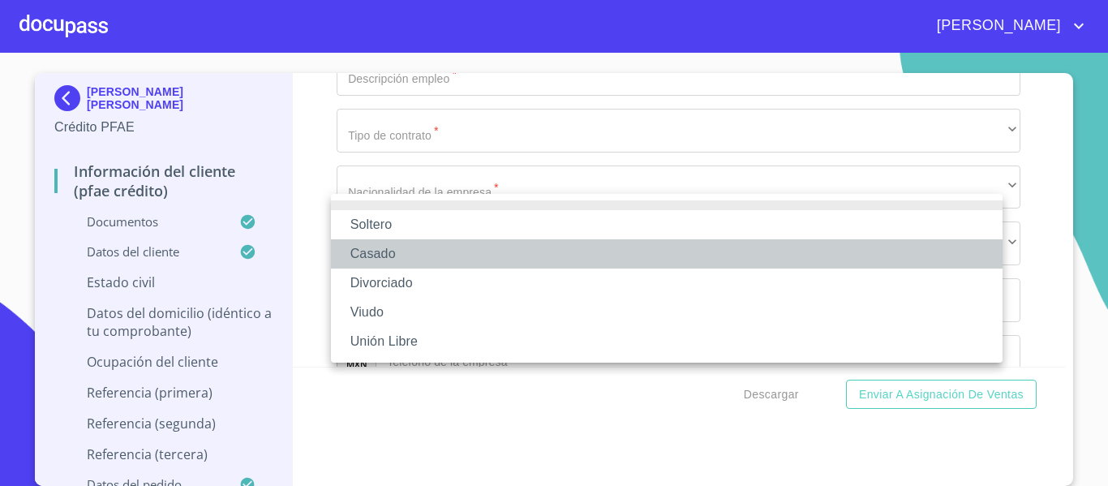
click at [391, 264] on li "Casado" at bounding box center [667, 253] width 672 height 29
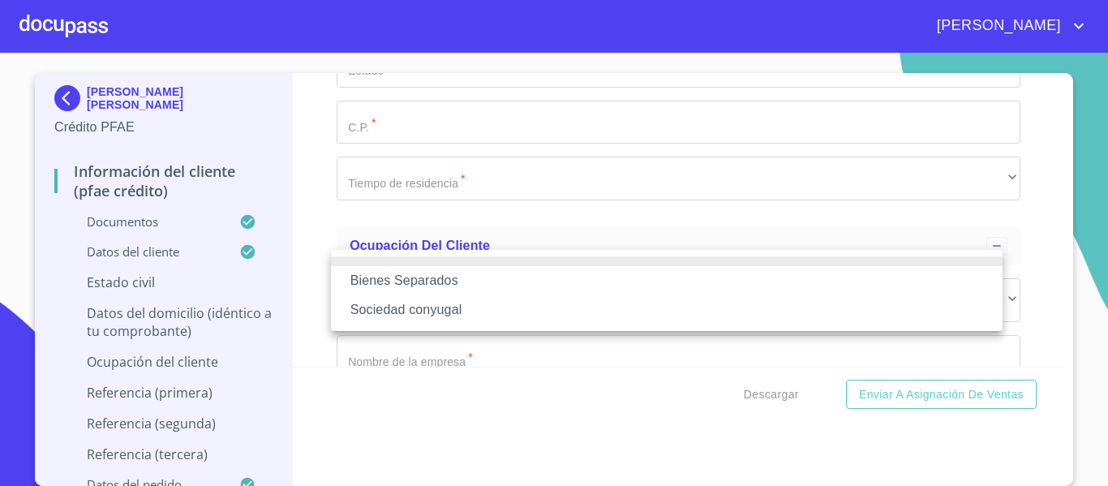
click at [391, 276] on li "Bienes Separados" at bounding box center [667, 280] width 672 height 29
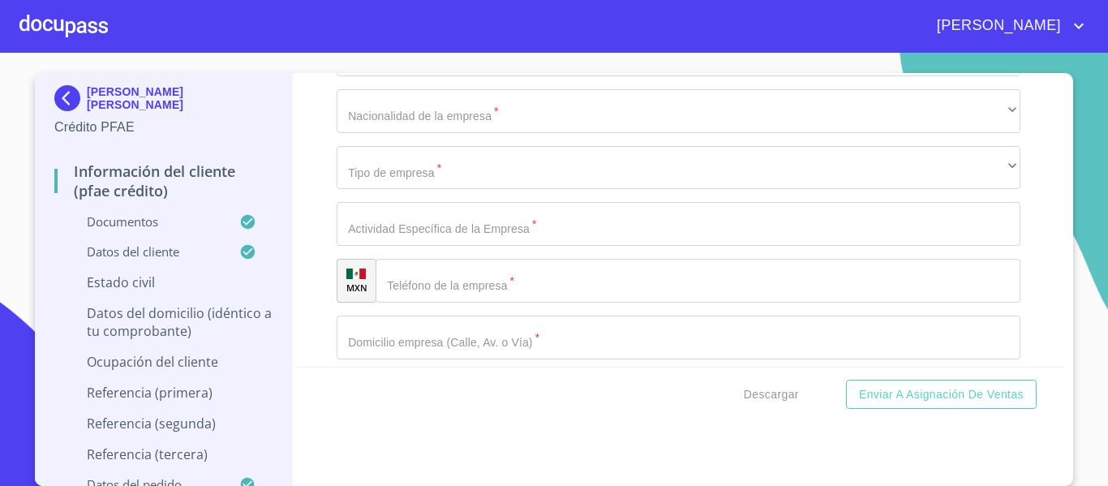
scroll to position [6165, 0]
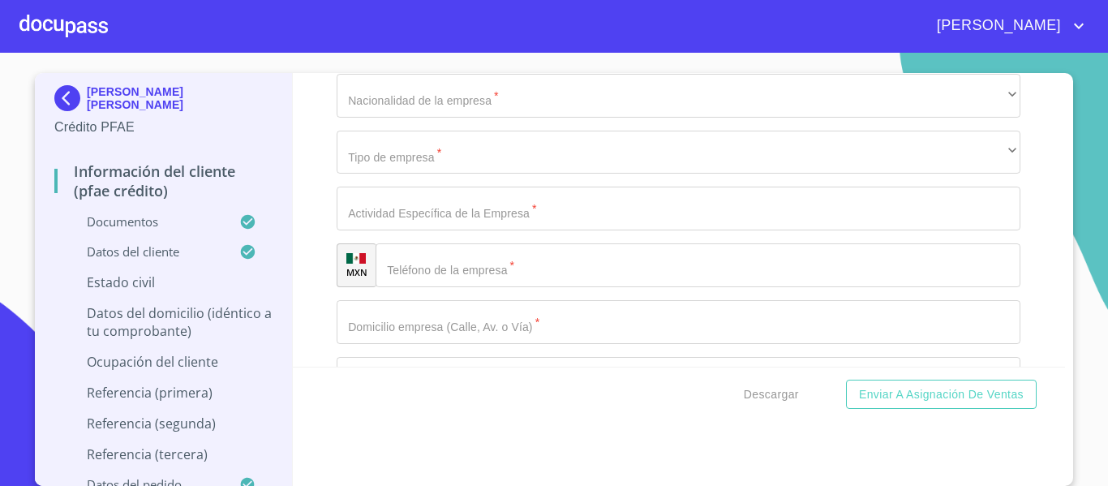
type input "a"
type input "[PERSON_NAME] DEL SUR"
type input "2690"
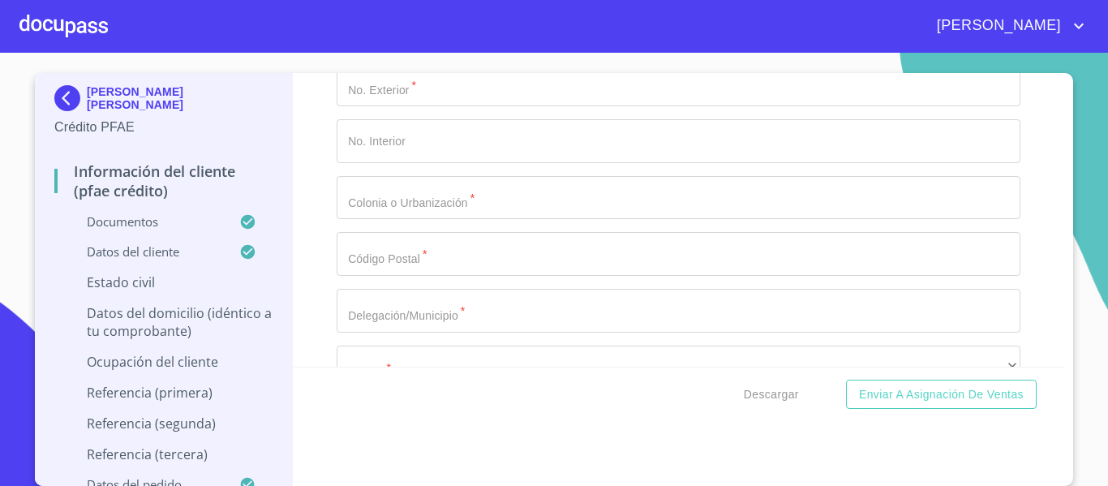
scroll to position [6420, 0]
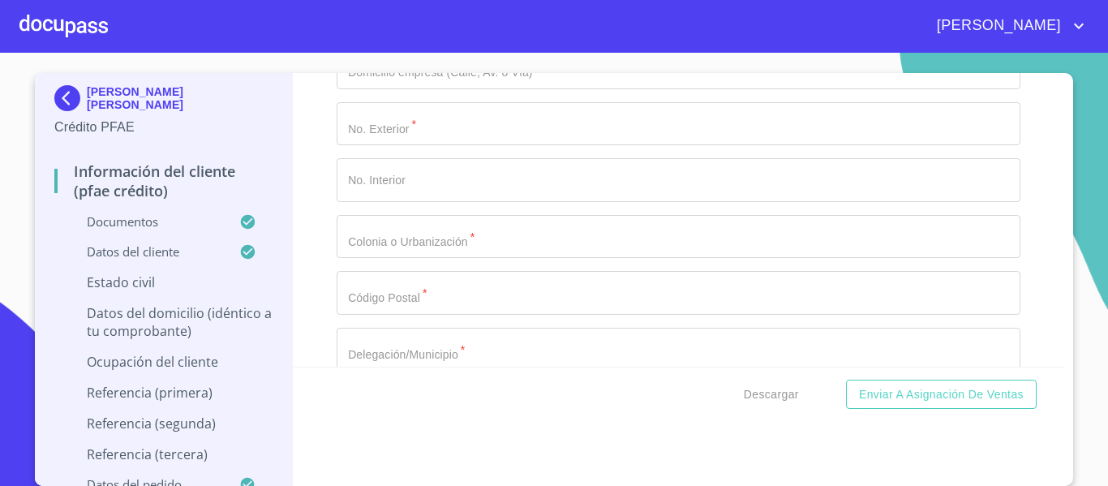
type input "CALLE VIRGEN Y ESCORPION"
type input "2690"
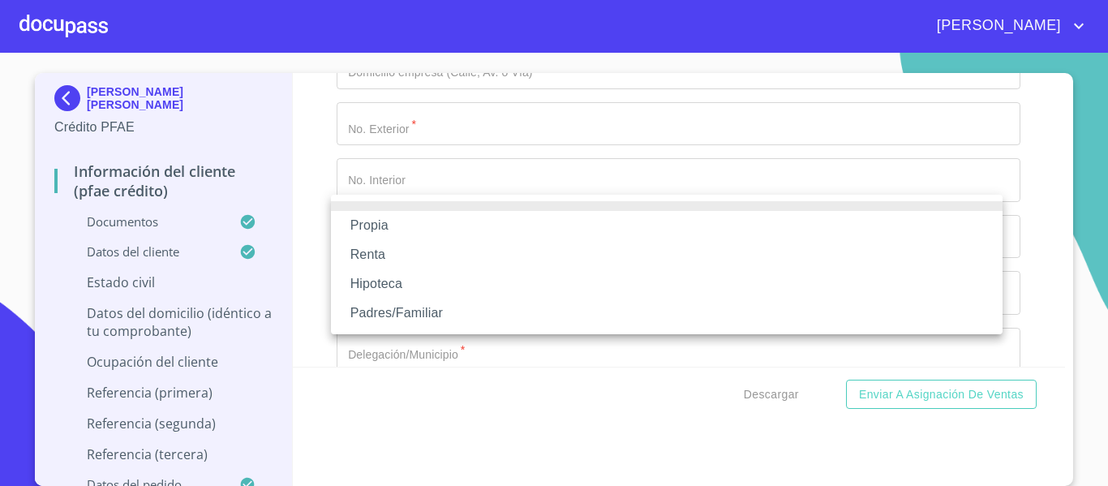
click at [401, 228] on li "Propia" at bounding box center [667, 225] width 672 height 29
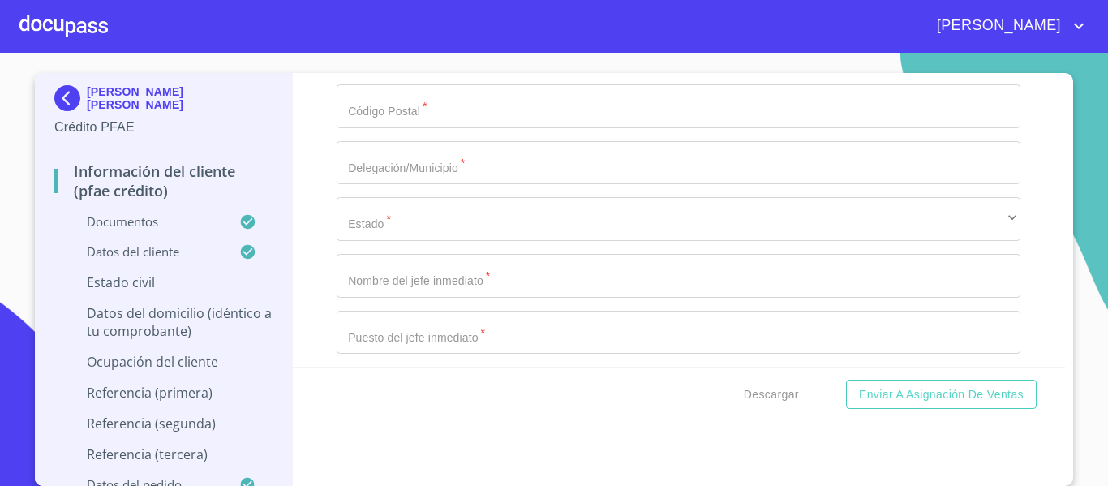
scroll to position [6582, 0]
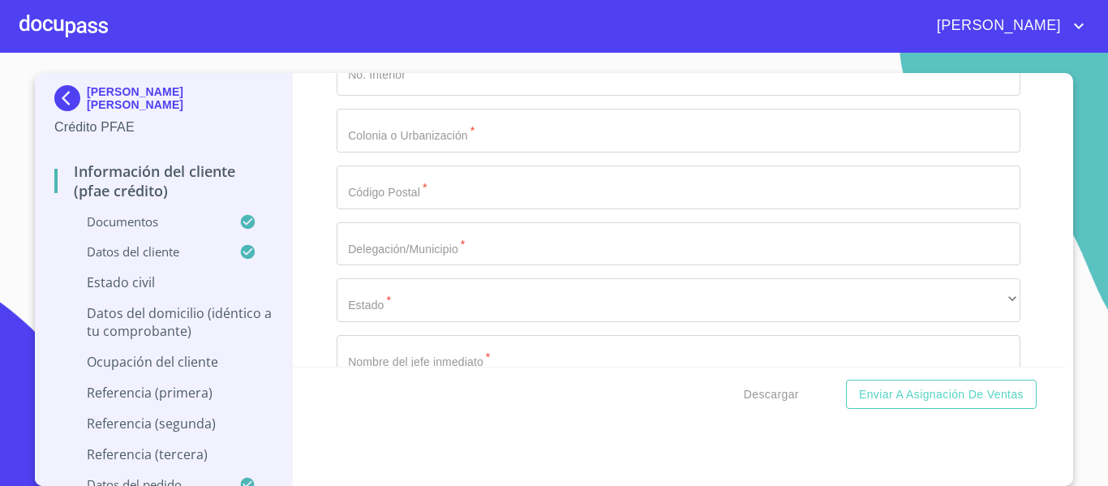
type input "$3,000,000"
type input "BOSQUES DE LA VICTORIA"
type input "[GEOGRAPHIC_DATA]"
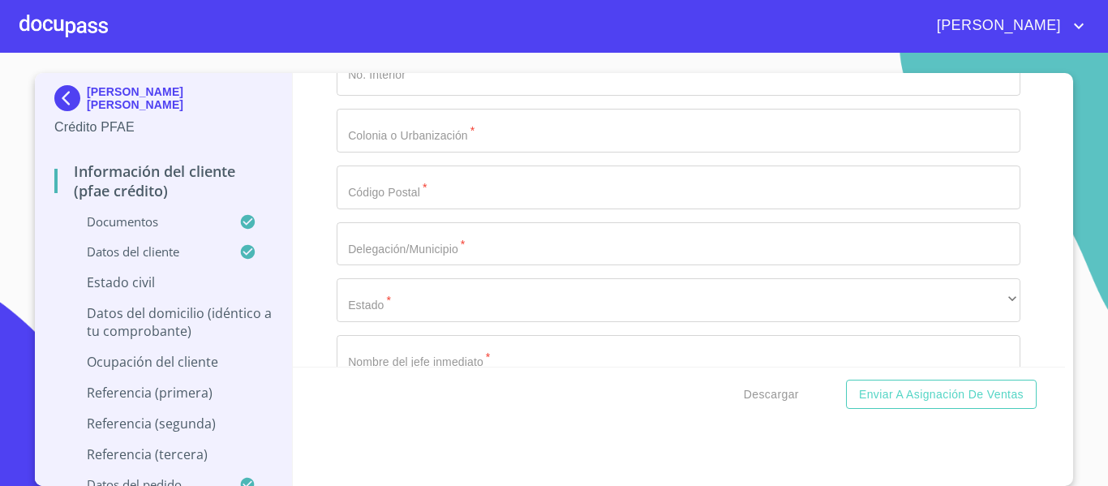
type input "[GEOGRAPHIC_DATA]"
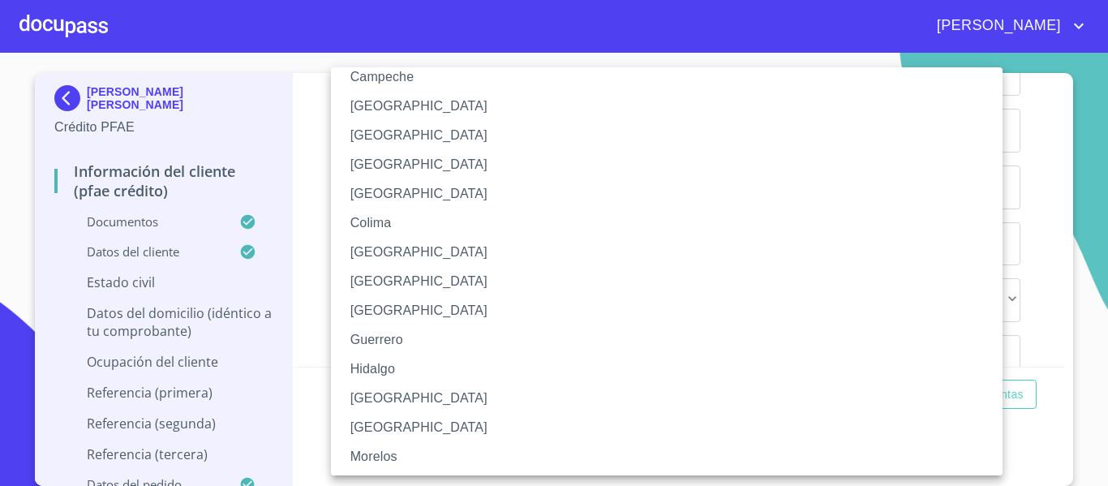
scroll to position [162, 0]
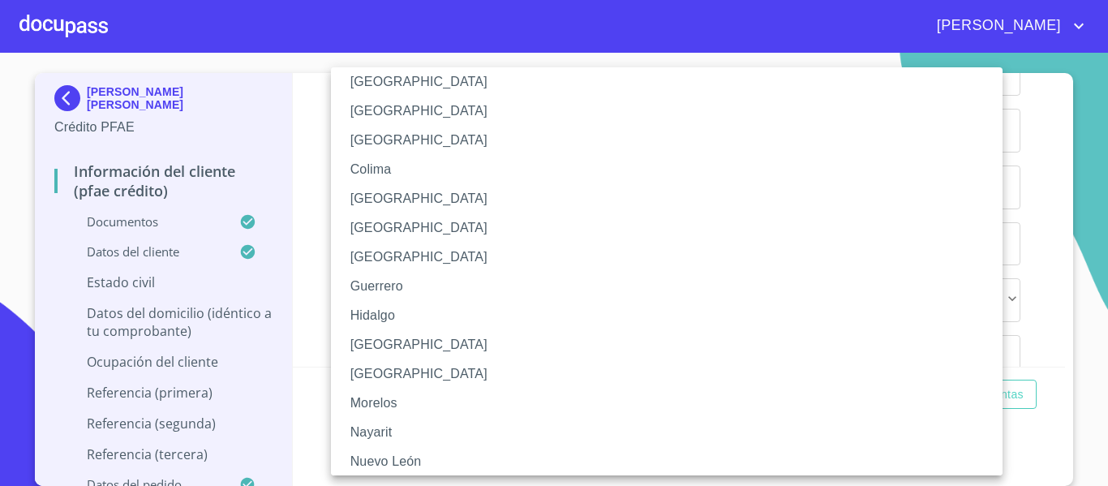
click at [395, 342] on li "[GEOGRAPHIC_DATA]" at bounding box center [673, 344] width 684 height 29
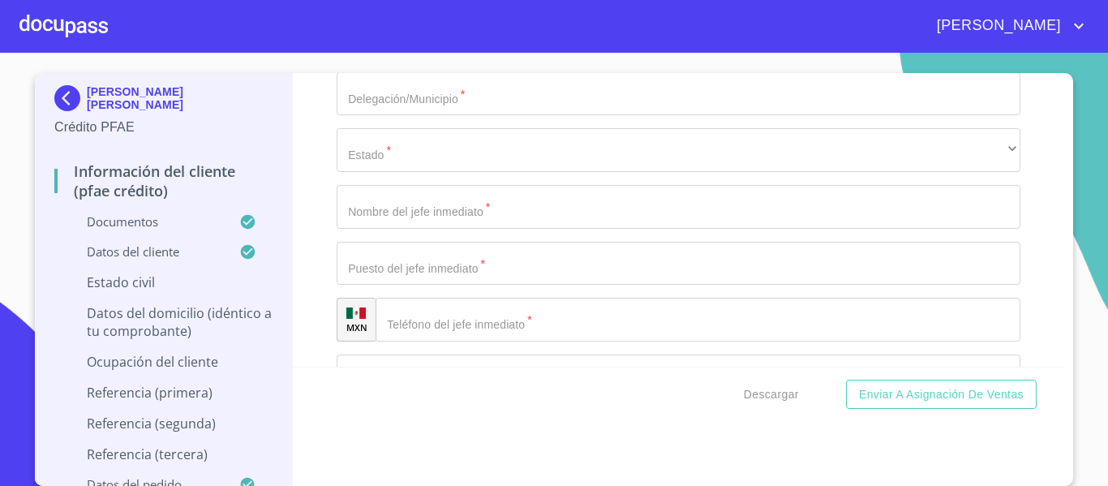
scroll to position [6744, 0]
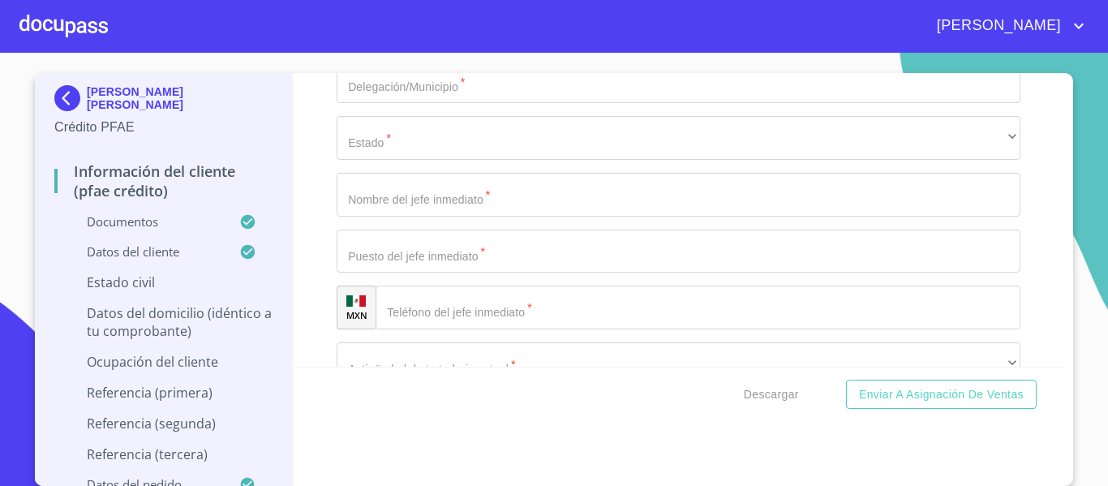
type input "44950"
click at [846, 380] on button "Enviar a Asignación de Ventas" at bounding box center [941, 395] width 191 height 30
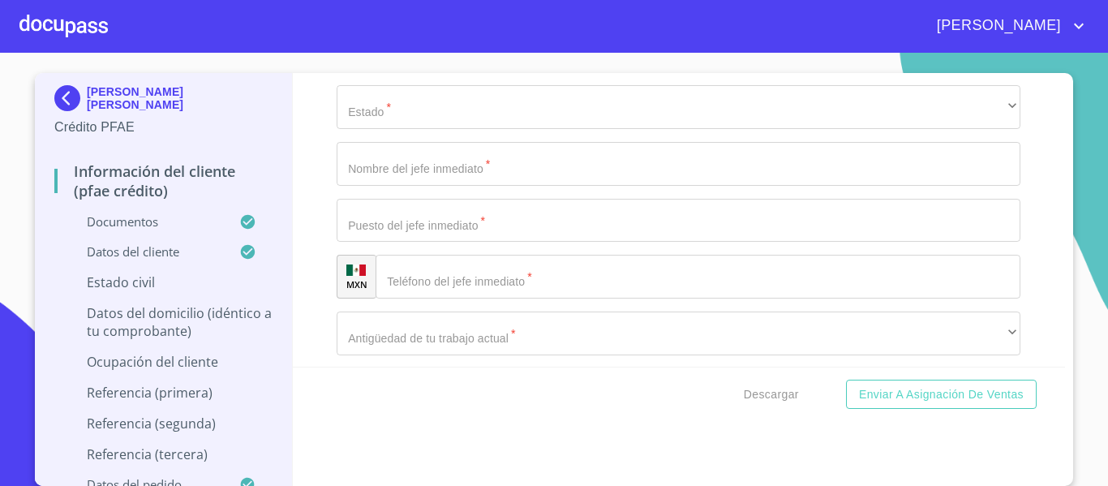
scroll to position [6802, 0]
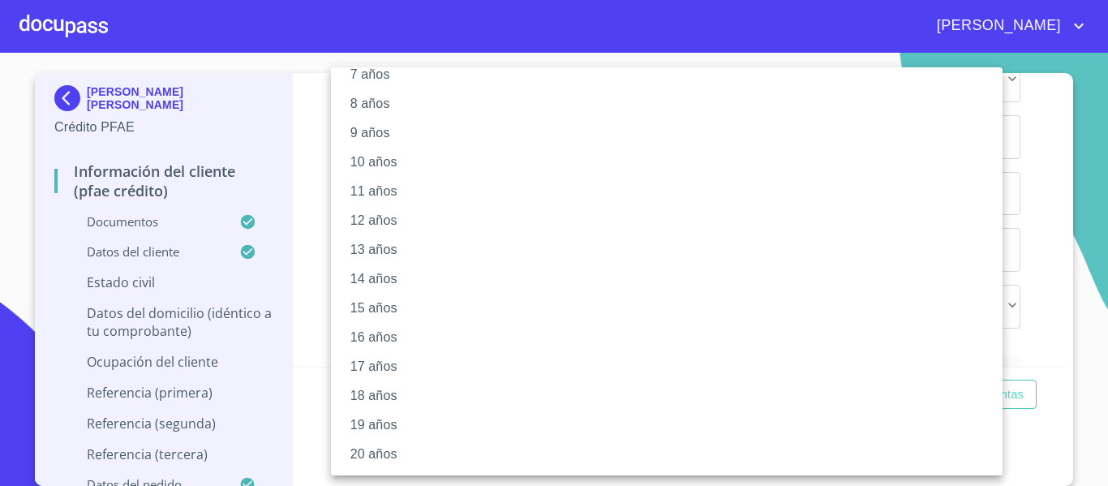
click at [397, 450] on li "20 años" at bounding box center [673, 454] width 684 height 29
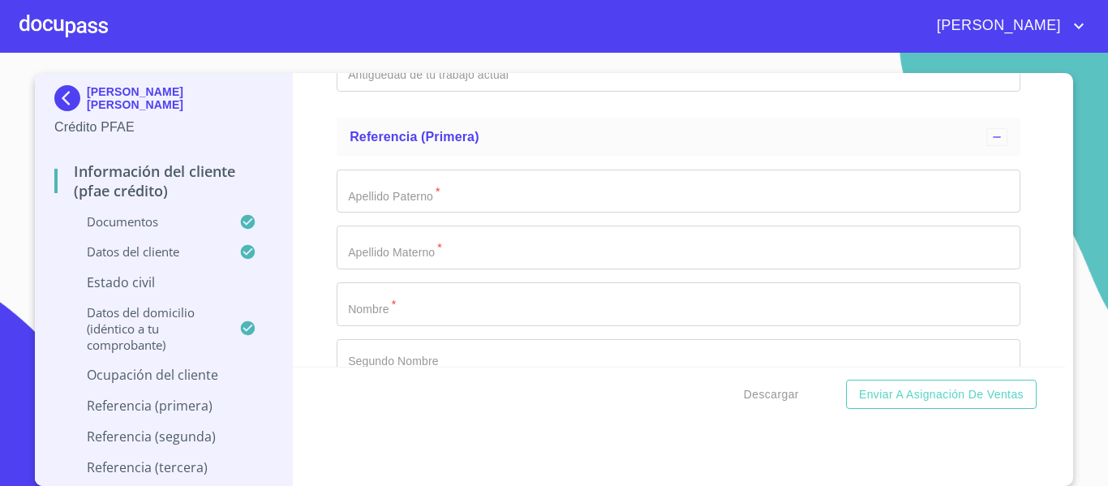
scroll to position [7045, 0]
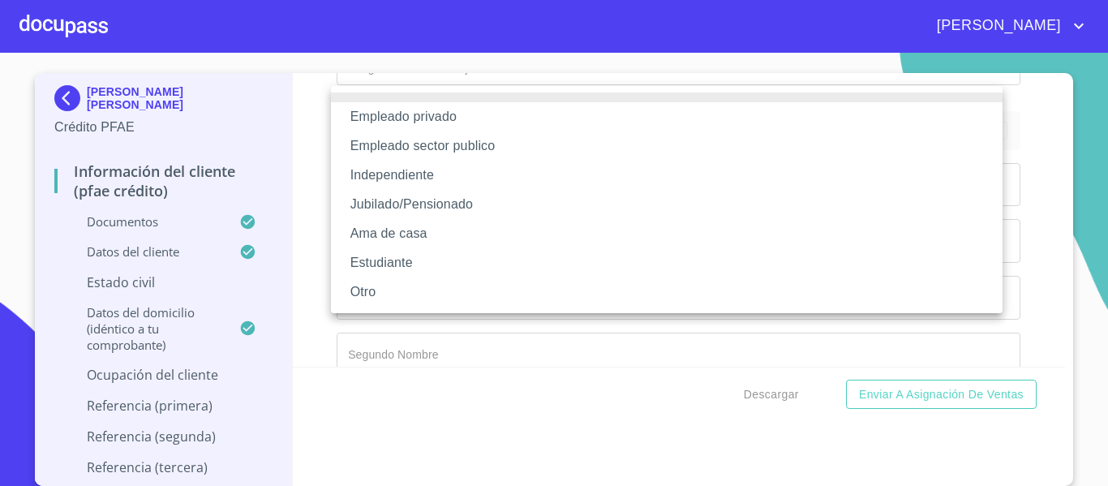
click at [399, 107] on li "Empleado privado" at bounding box center [667, 116] width 672 height 29
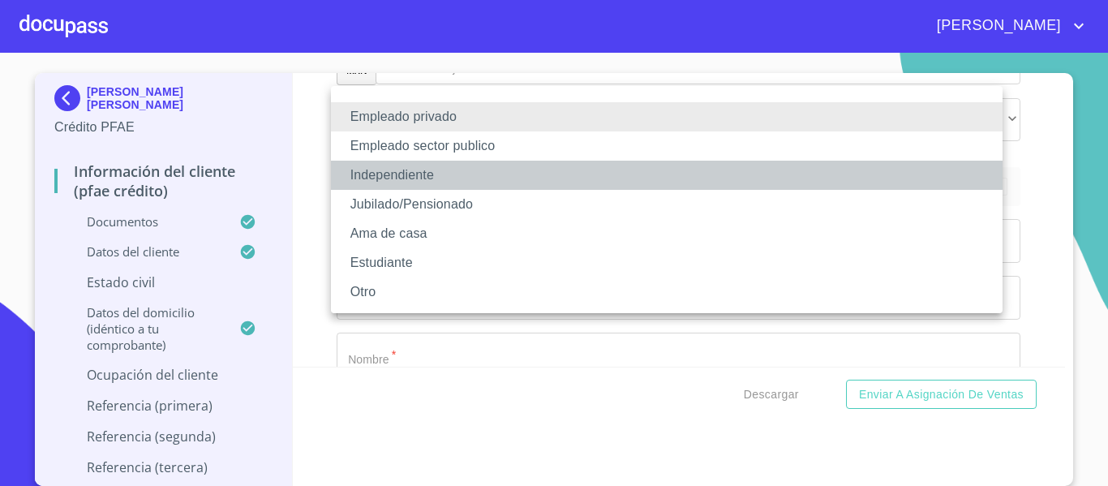
click at [484, 174] on li "Independiente" at bounding box center [667, 175] width 672 height 29
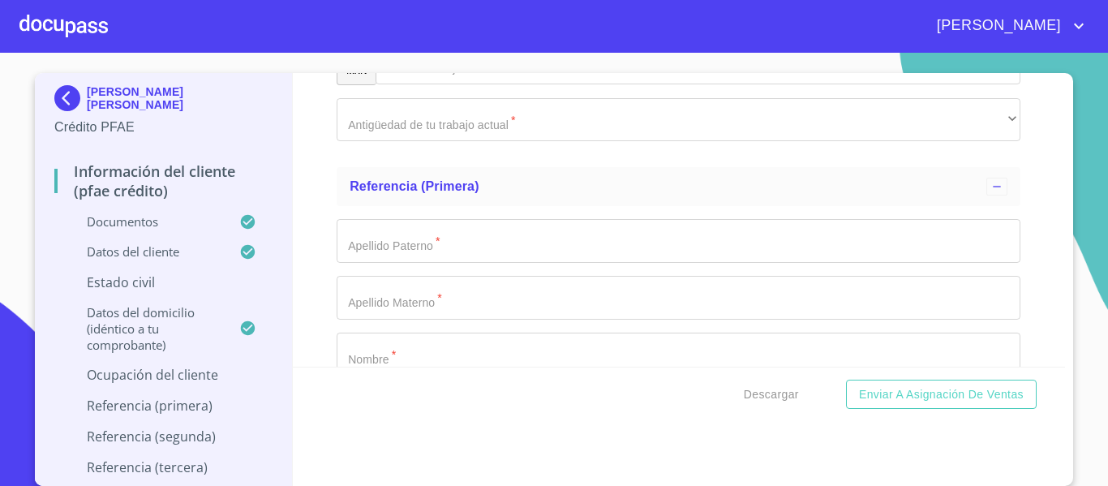
type input "[PERSON_NAME] [PERSON_NAME]"
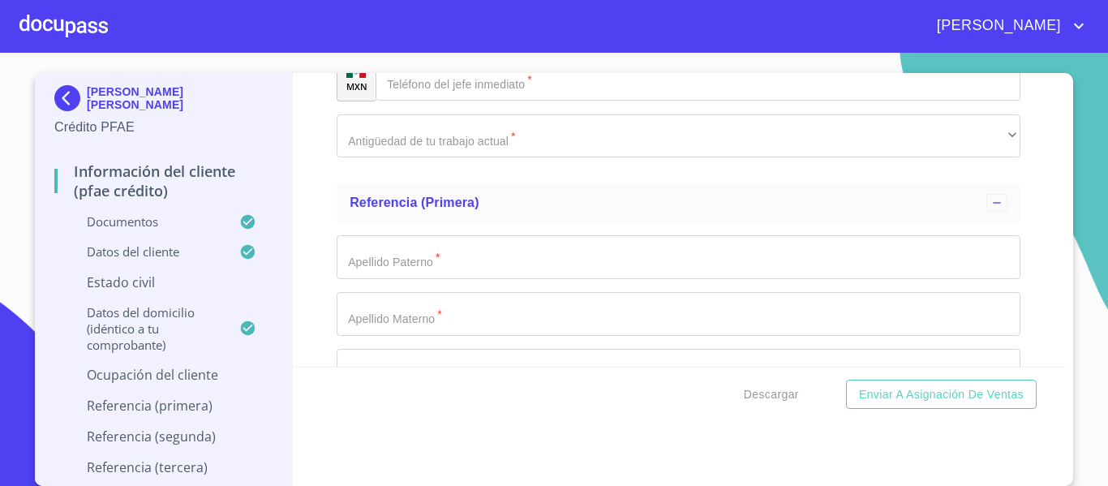
type input "0_"
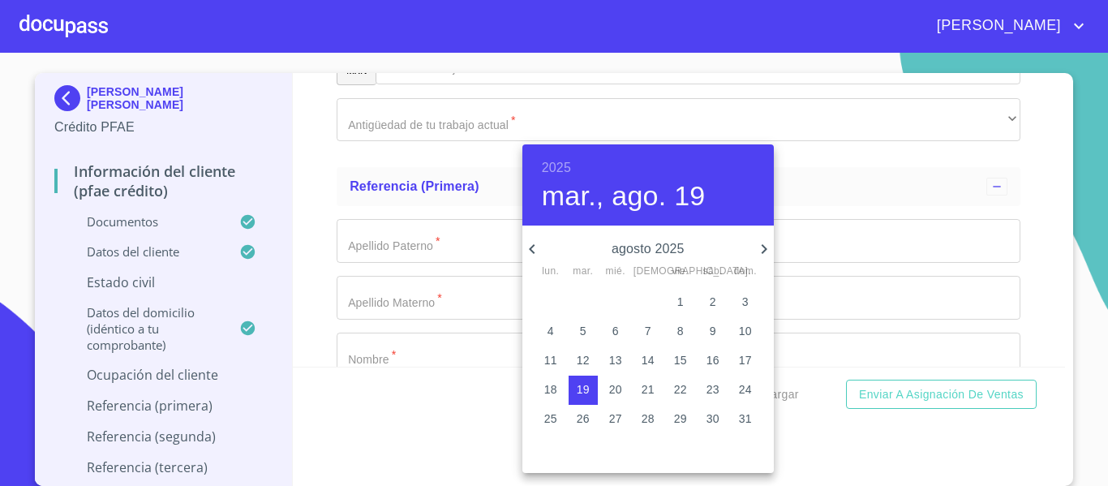
click at [566, 167] on h6 "2025" at bounding box center [556, 168] width 29 height 23
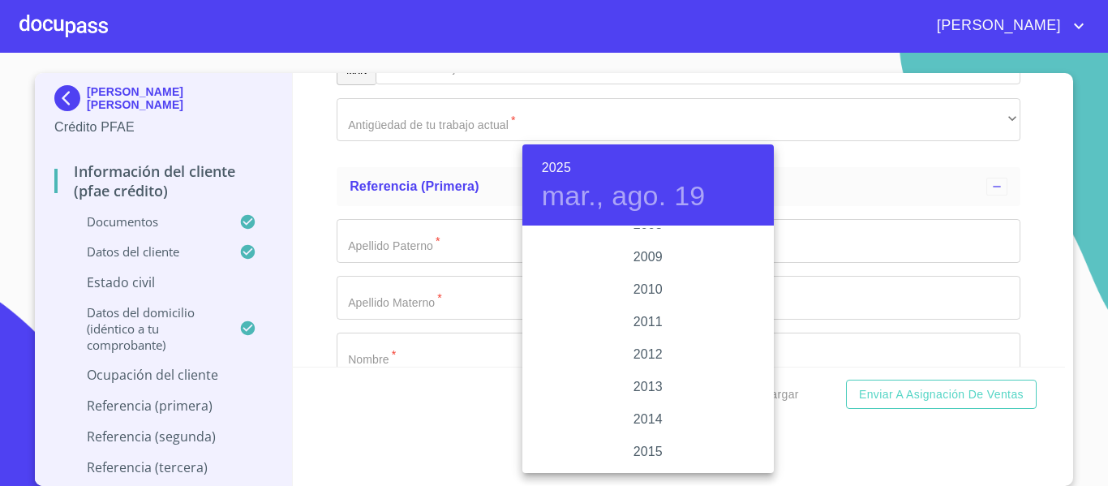
scroll to position [2904, 0]
click at [641, 293] on div "2016" at bounding box center [647, 293] width 251 height 32
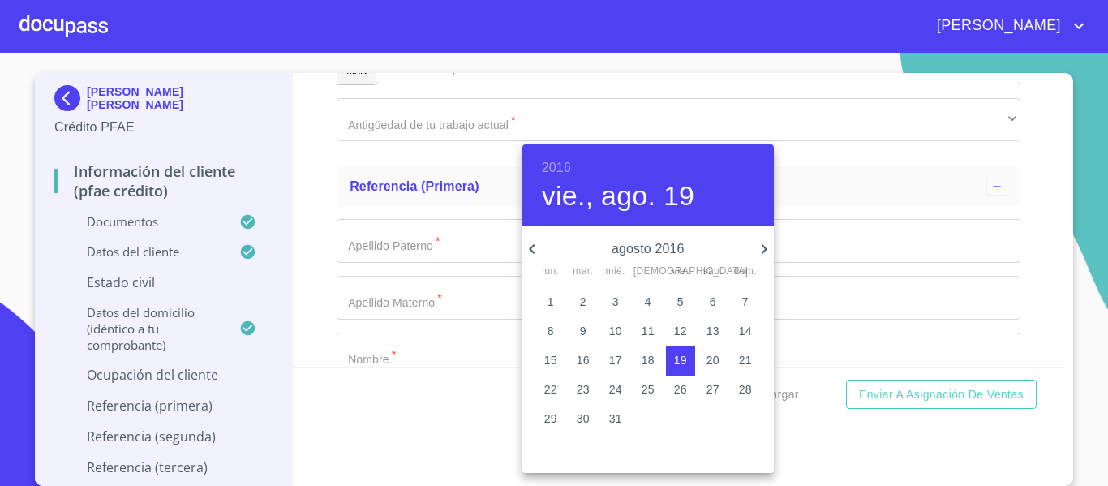
click at [758, 243] on icon "button" at bounding box center [763, 248] width 19 height 19
click at [524, 251] on icon "button" at bounding box center [531, 248] width 19 height 19
click at [539, 246] on icon "button" at bounding box center [531, 248] width 19 height 19
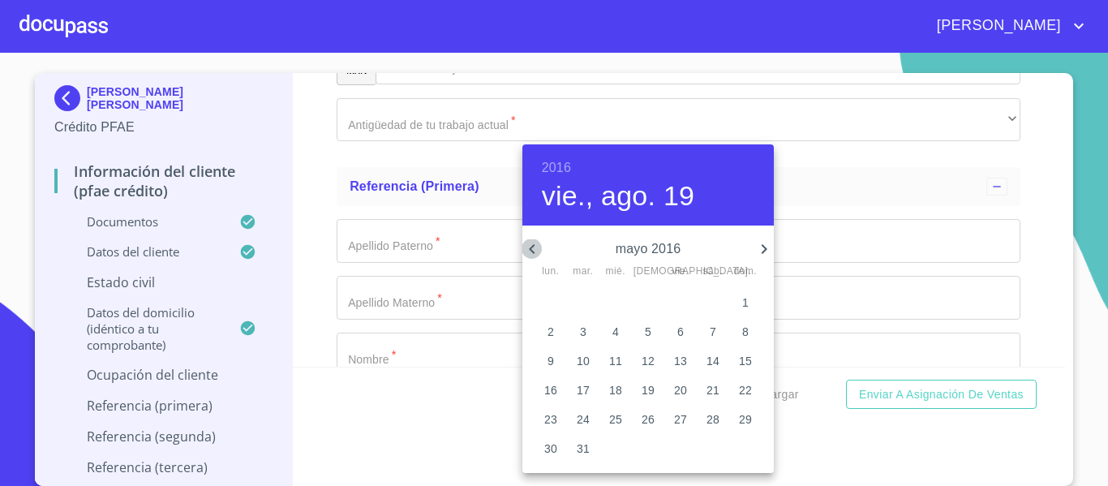
click at [539, 246] on icon "button" at bounding box center [531, 248] width 19 height 19
click at [675, 303] on span "1" at bounding box center [680, 302] width 29 height 16
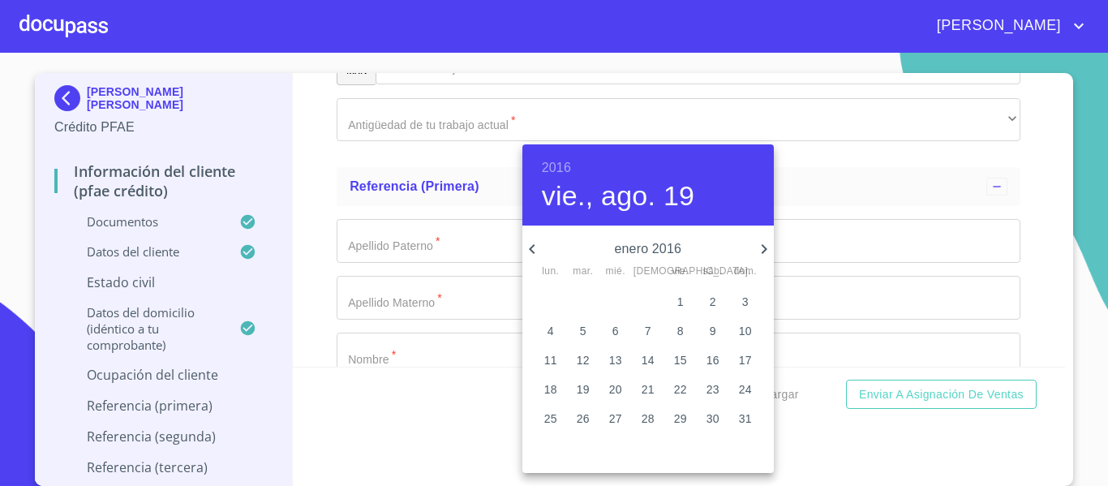
type input "1 de ene. de 2016"
click at [299, 254] on div at bounding box center [554, 243] width 1108 height 486
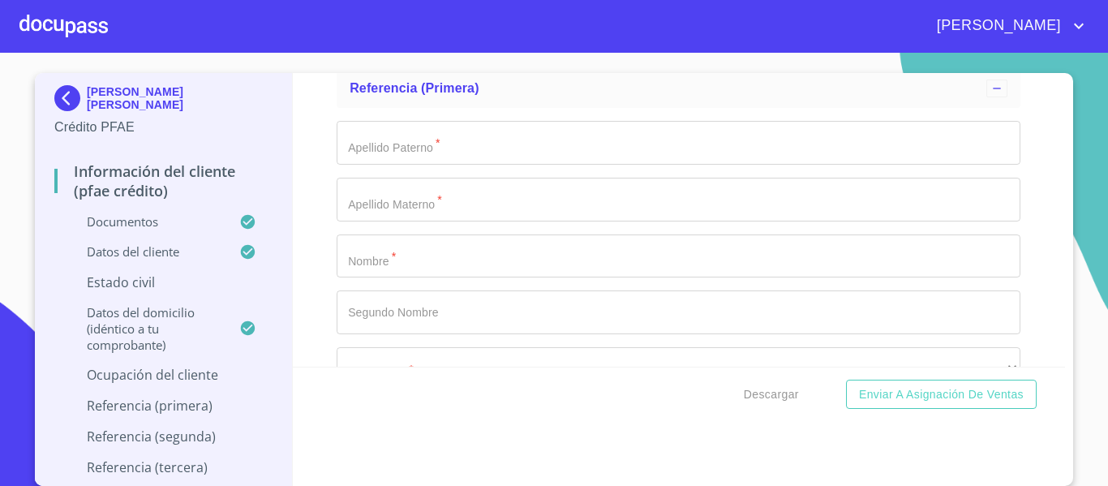
scroll to position [7208, 0]
type input "CONTADOR"
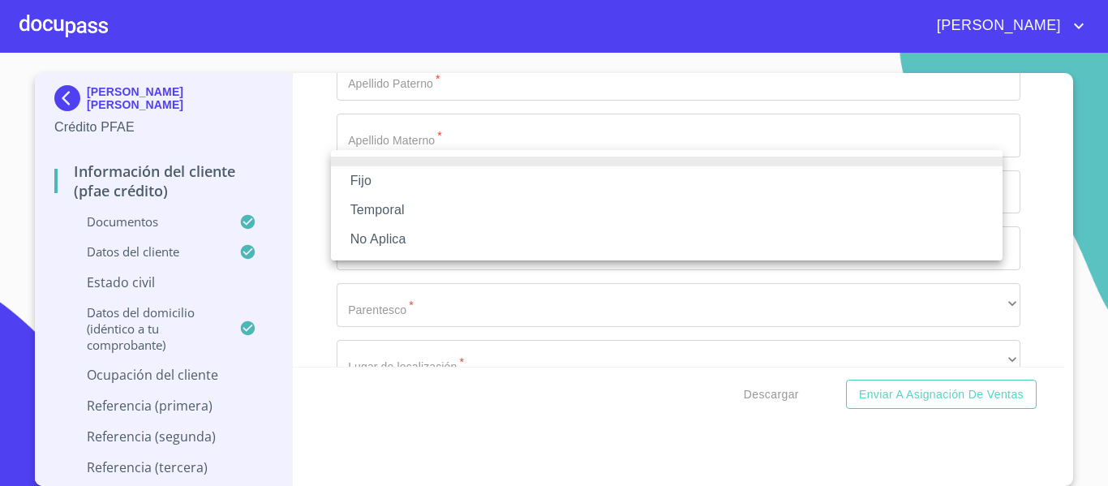
click at [382, 183] on li "Fijo" at bounding box center [667, 180] width 672 height 29
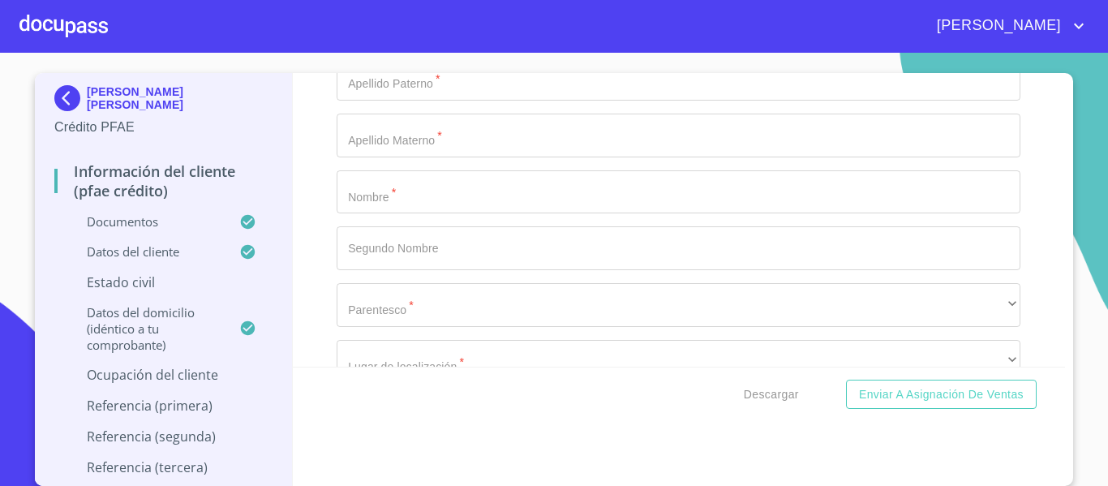
type input "150000"
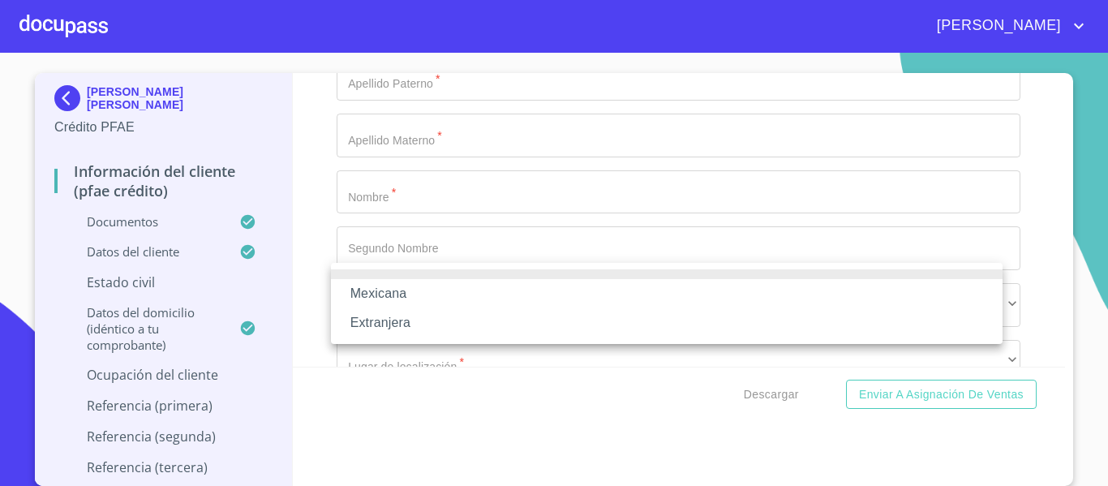
click at [383, 289] on li "Mexicana" at bounding box center [667, 293] width 672 height 29
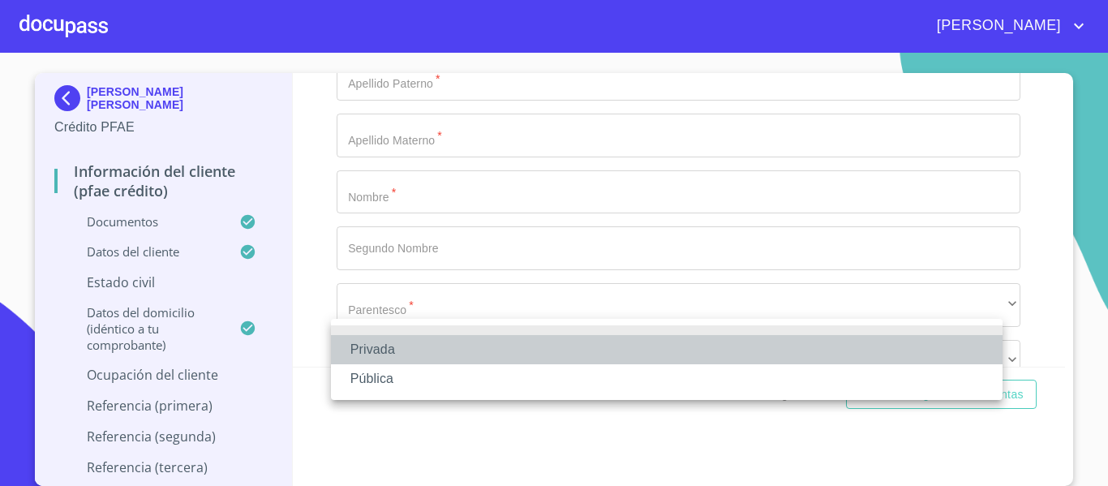
click at [375, 346] on li "Privada" at bounding box center [667, 349] width 672 height 29
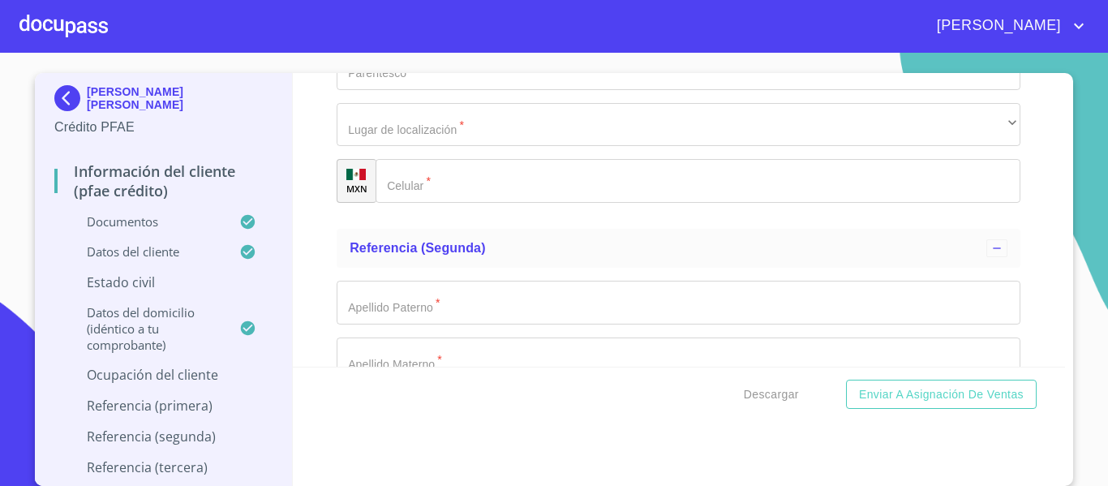
scroll to position [7451, 0]
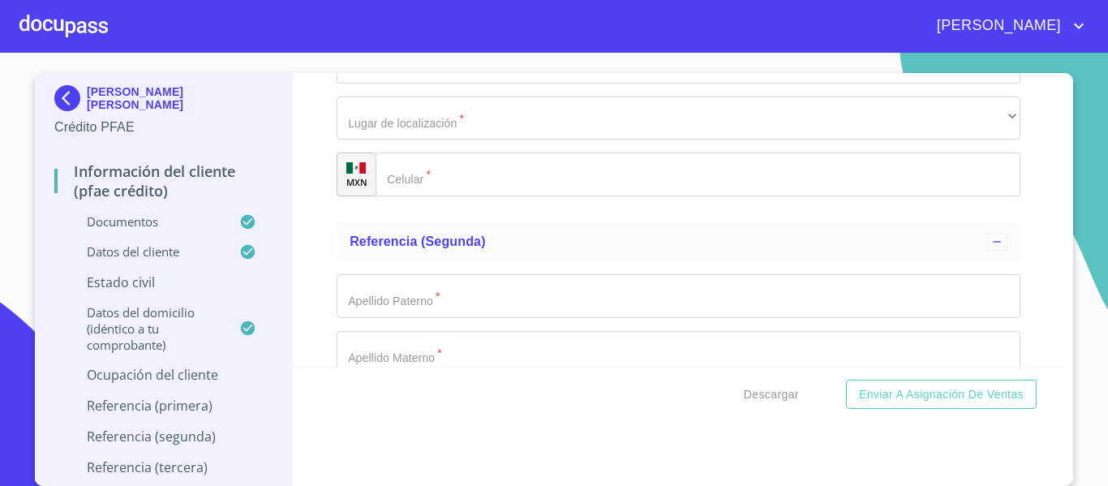
type input "CONTADURIA"
type input "[PHONE_NUMBER]"
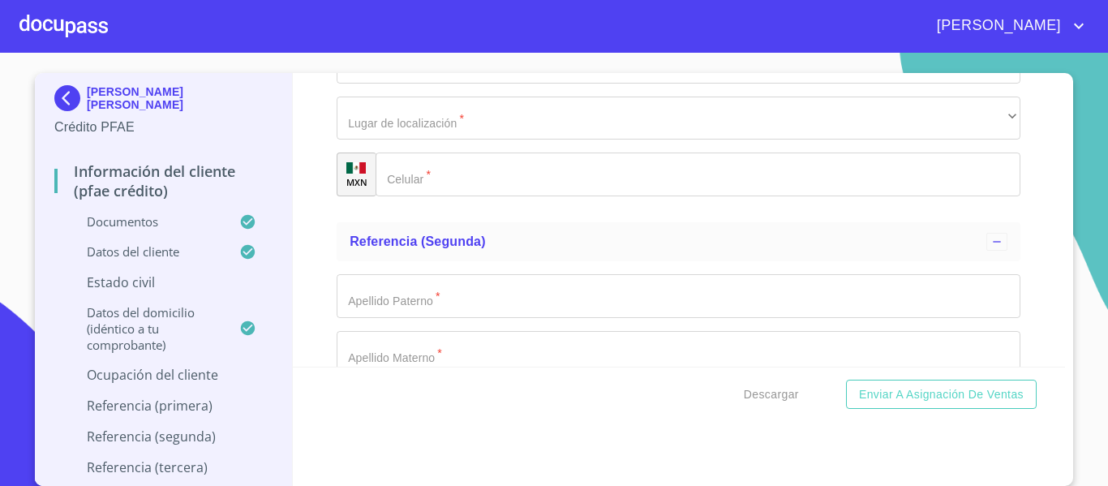
type input "[PERSON_NAME] DEL SUR"
type input "44950"
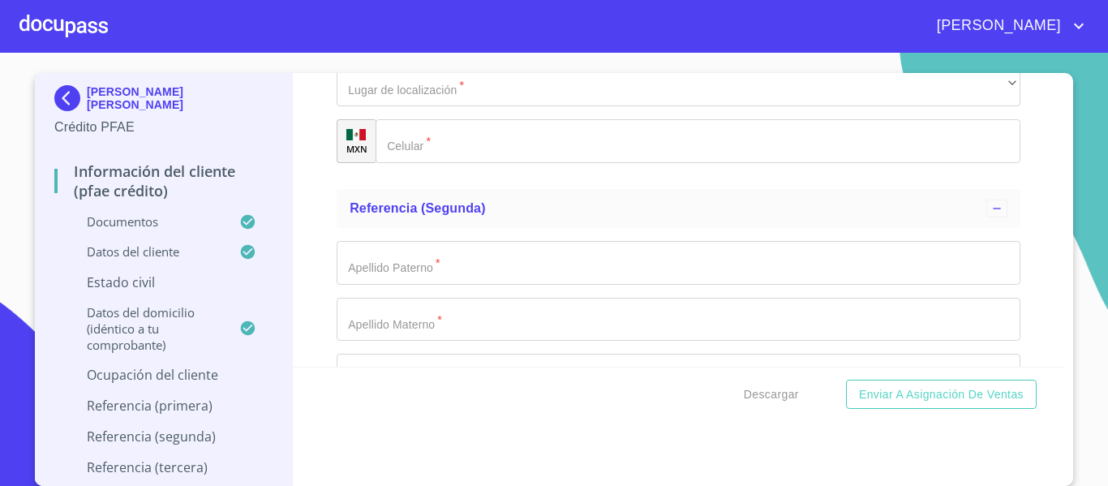
scroll to position [7666, 0]
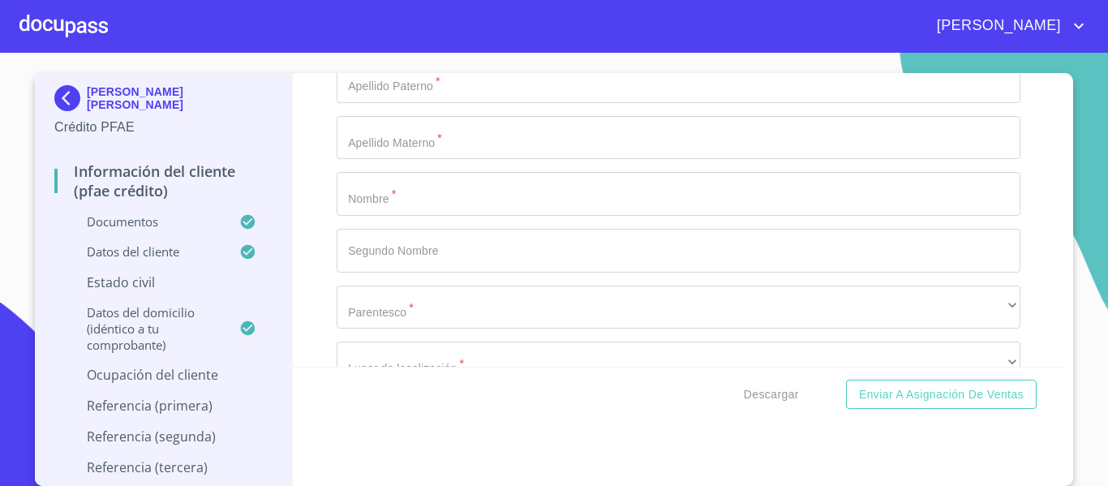
type input "BOSQUES DE LA VICTORIA"
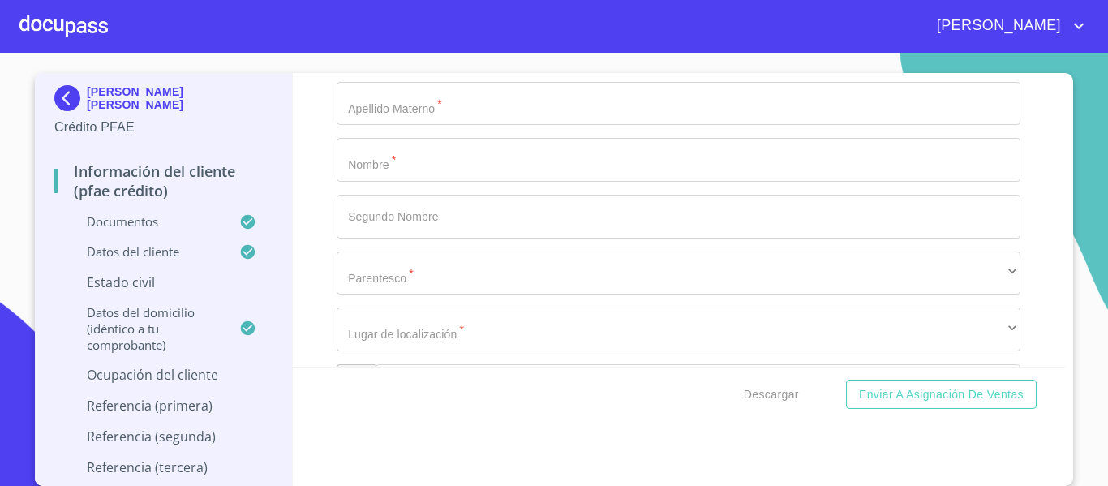
scroll to position [7747, 0]
type input "44950"
type input "[GEOGRAPHIC_DATA]"
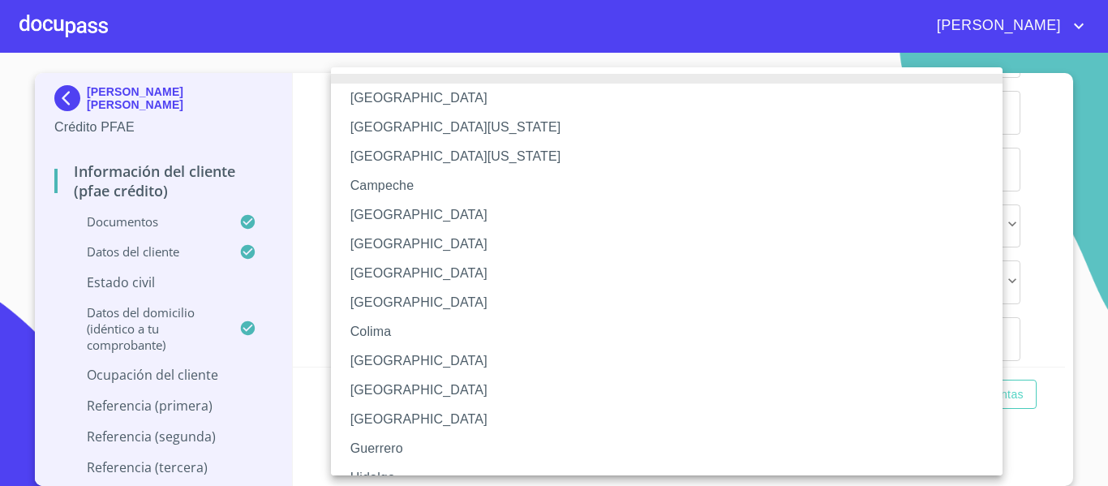
scroll to position [236, 0]
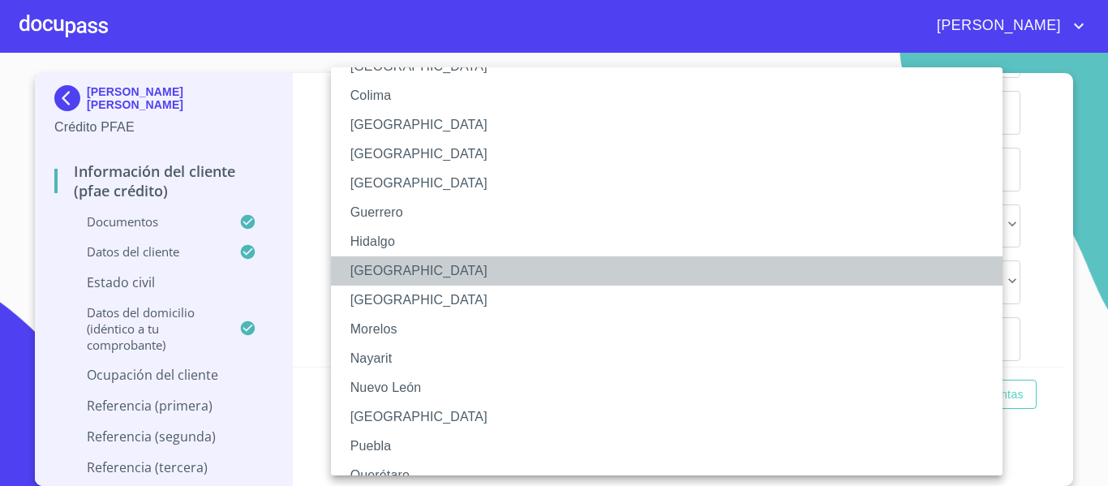
click at [428, 264] on li "[GEOGRAPHIC_DATA]" at bounding box center [673, 270] width 684 height 29
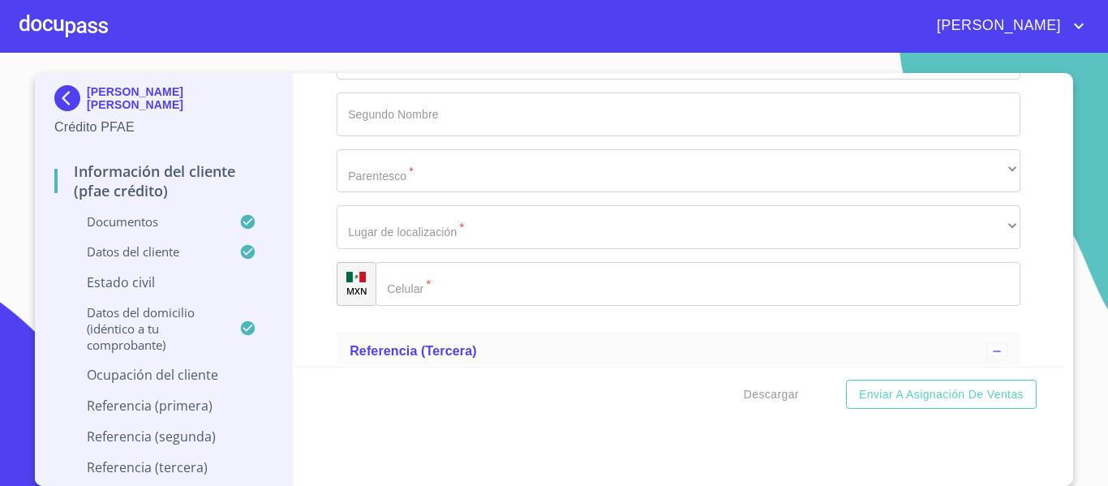
scroll to position [7828, 0]
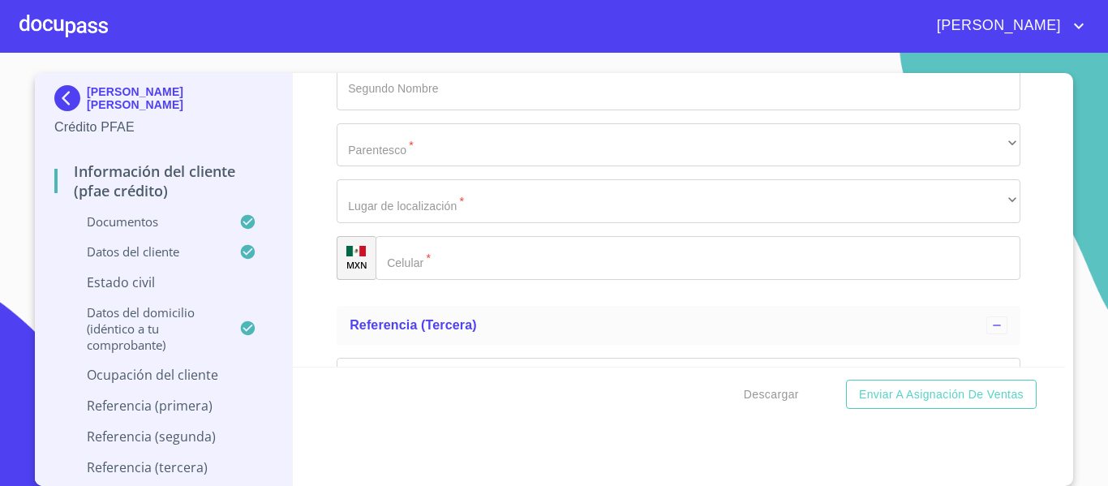
type input "[PERSON_NAME] [PERSON_NAME]"
type input "DUEÑO"
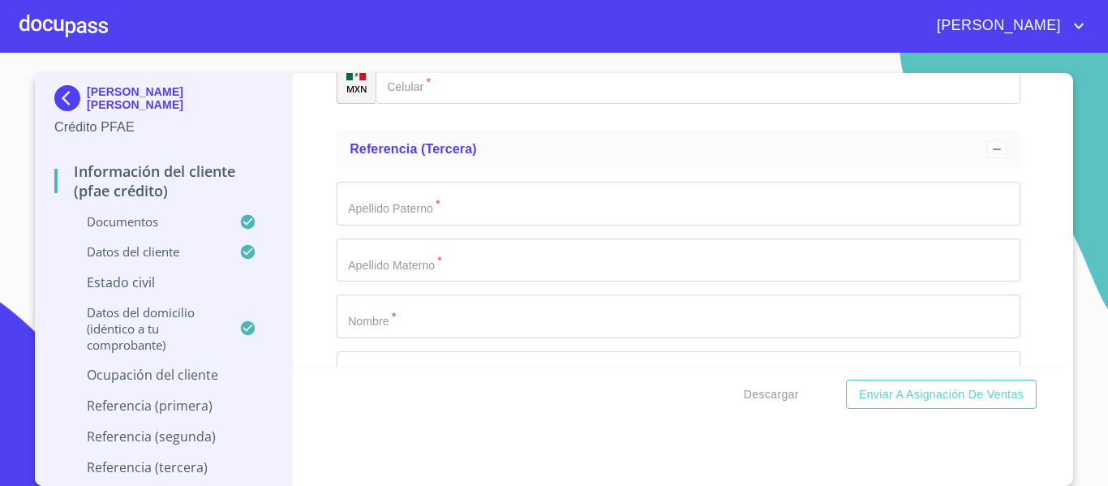
type input "[PHONE_NUMBER]"
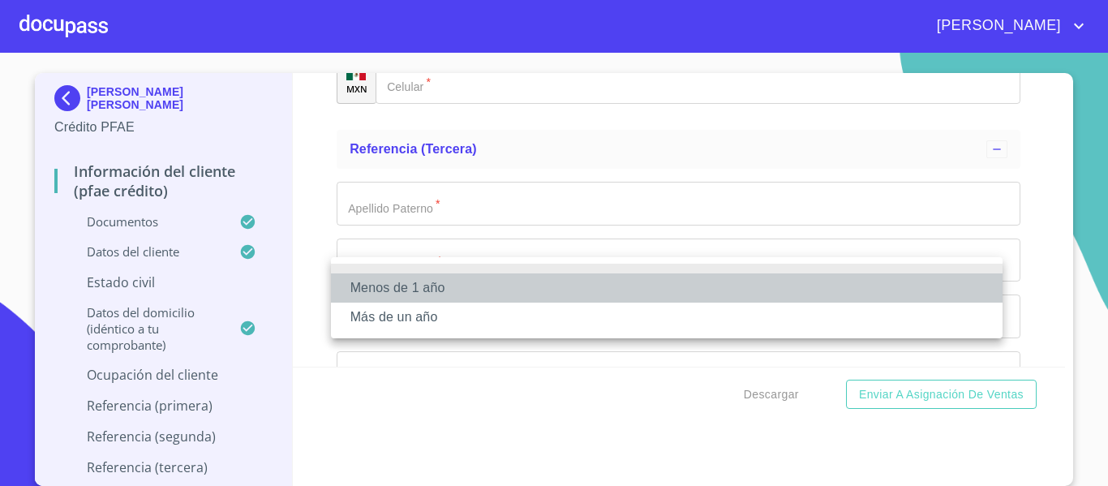
click at [400, 284] on li "Menos de 1 año" at bounding box center [667, 287] width 672 height 29
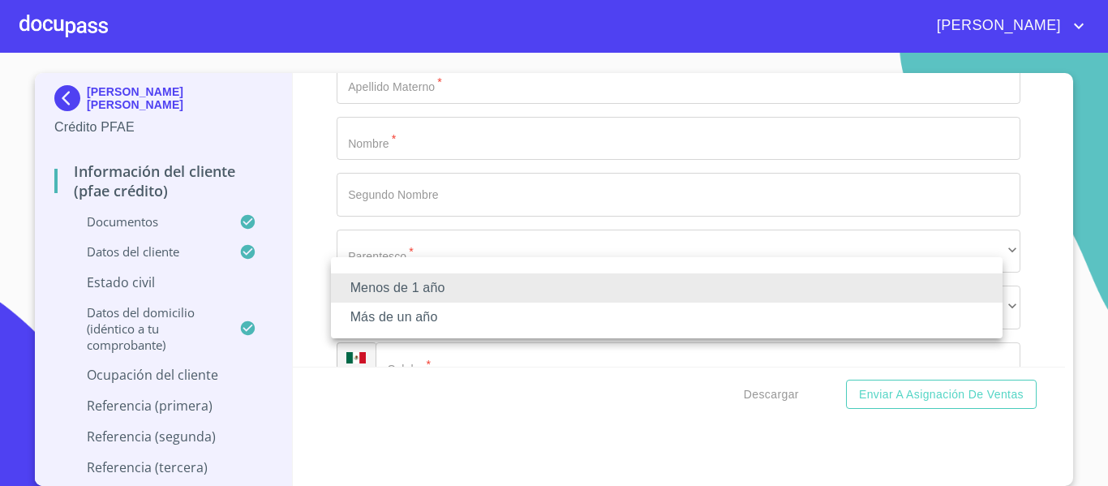
click at [387, 312] on li "Más de un año" at bounding box center [667, 317] width 672 height 29
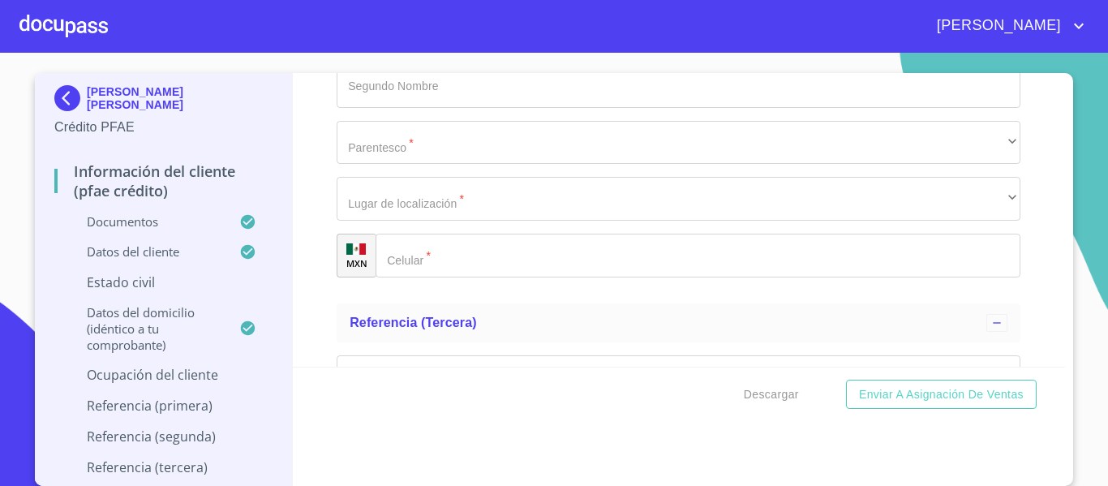
scroll to position [8166, 0]
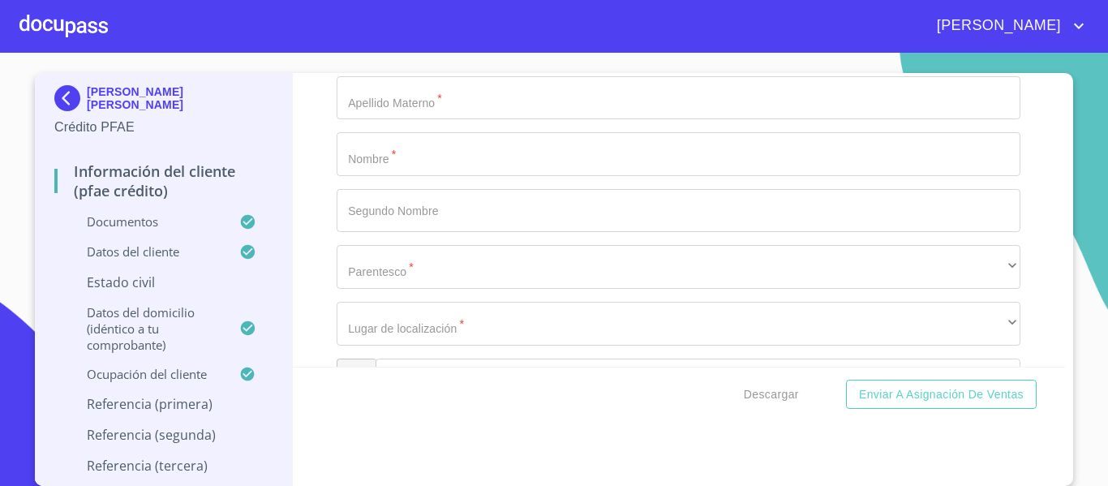
type input "E"
type input "PINACHO"
type input "C"
type input "[PERSON_NAME]"
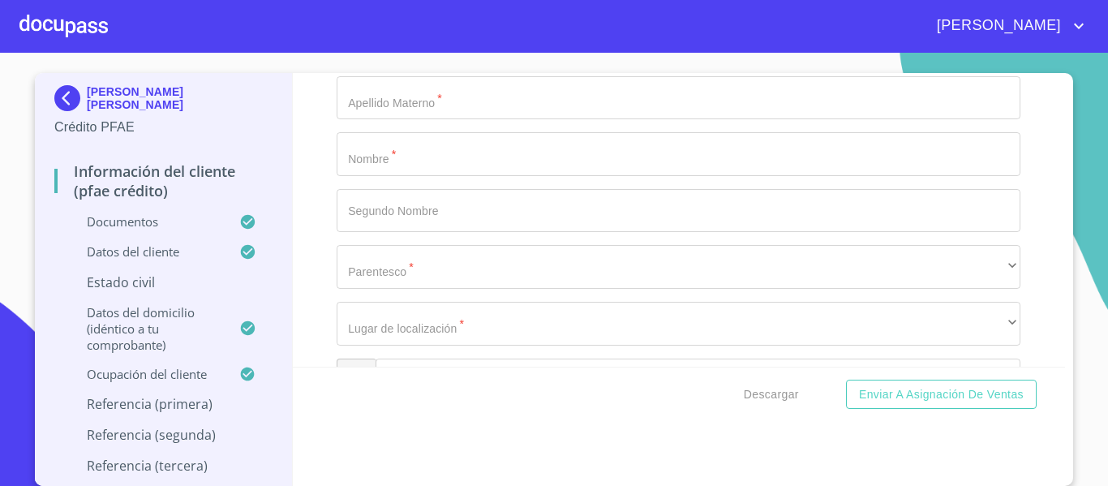
scroll to position [8170, 0]
type input "M"
type input "[PERSON_NAME]"
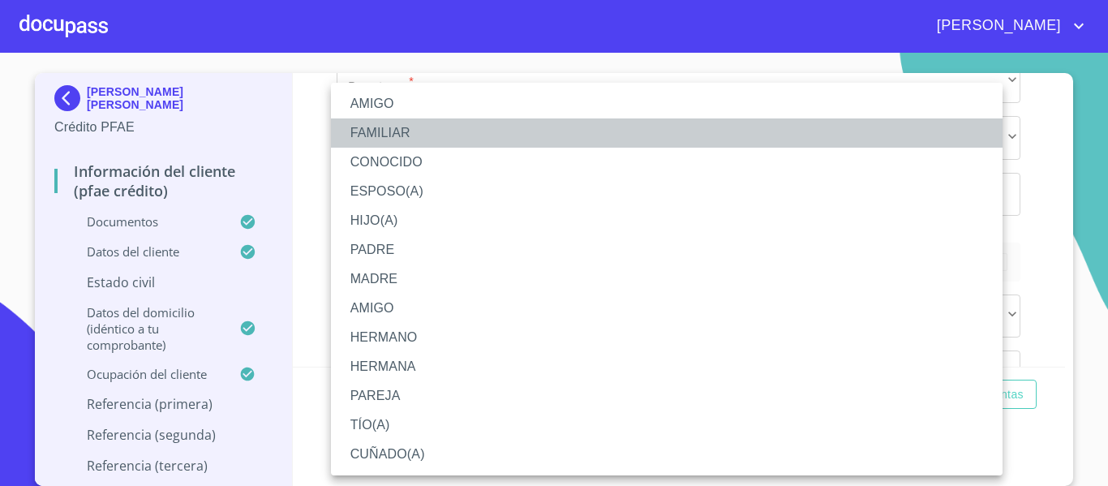
click at [374, 127] on li "FAMILIAR" at bounding box center [667, 132] width 672 height 29
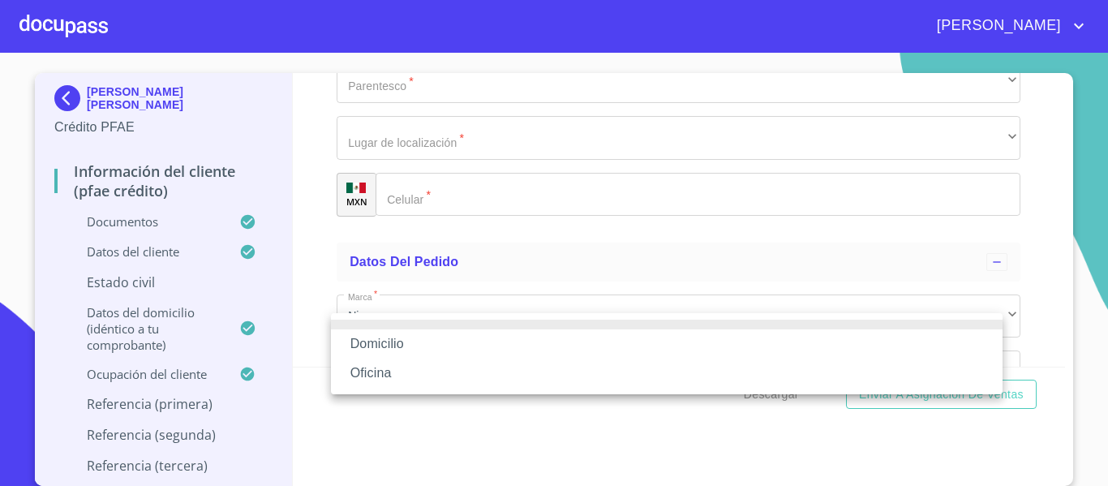
click at [387, 333] on li "Domicilio" at bounding box center [667, 343] width 672 height 29
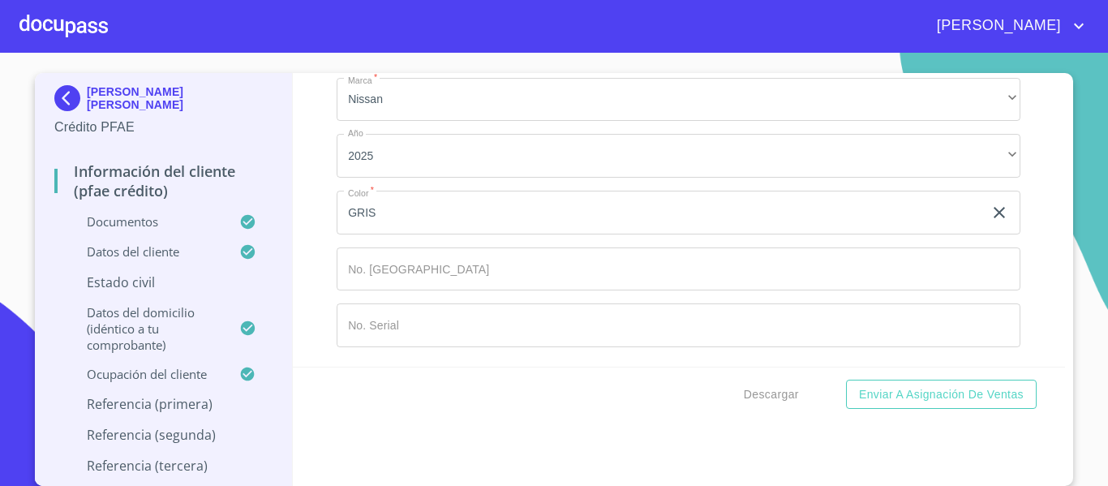
scroll to position [8596, 0]
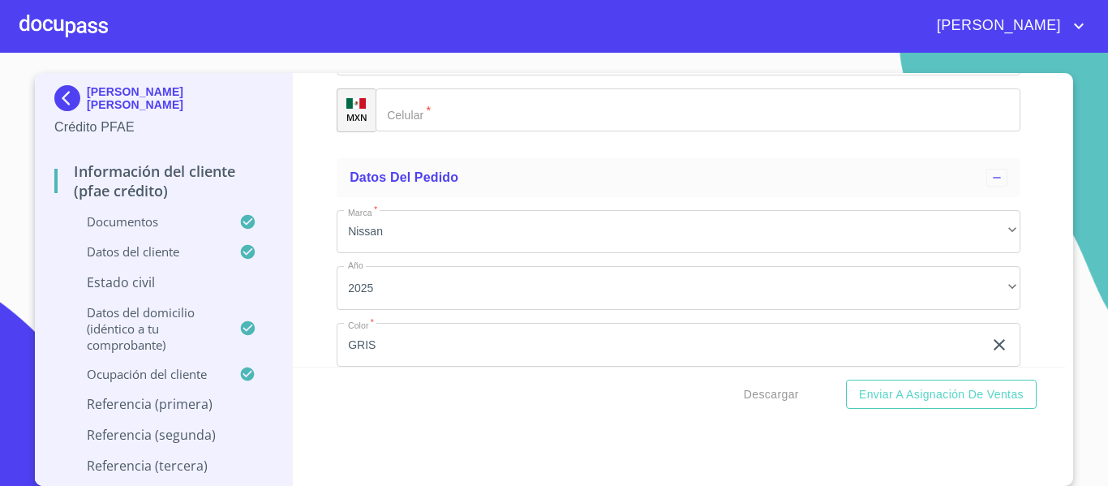
scroll to position [8433, 0]
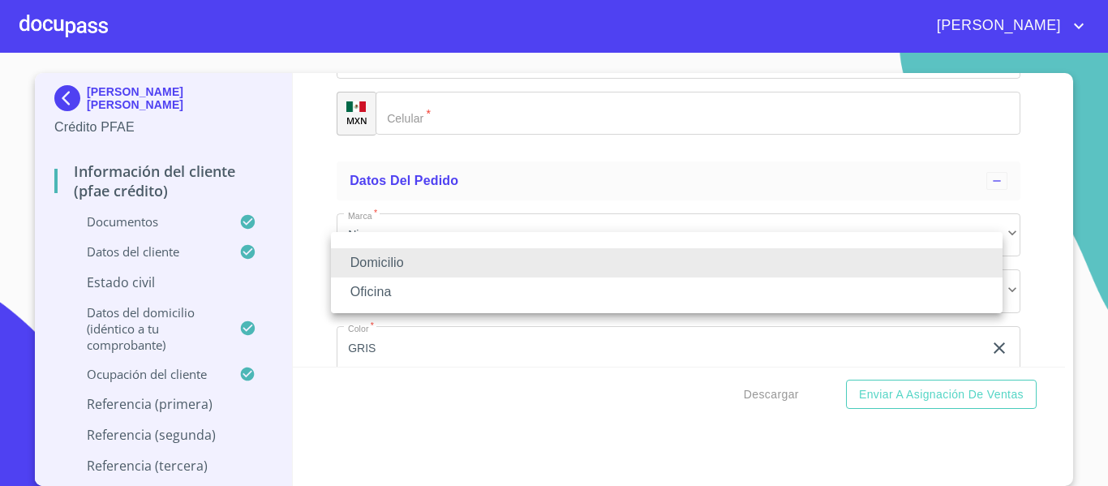
click at [278, 242] on div at bounding box center [554, 243] width 1108 height 486
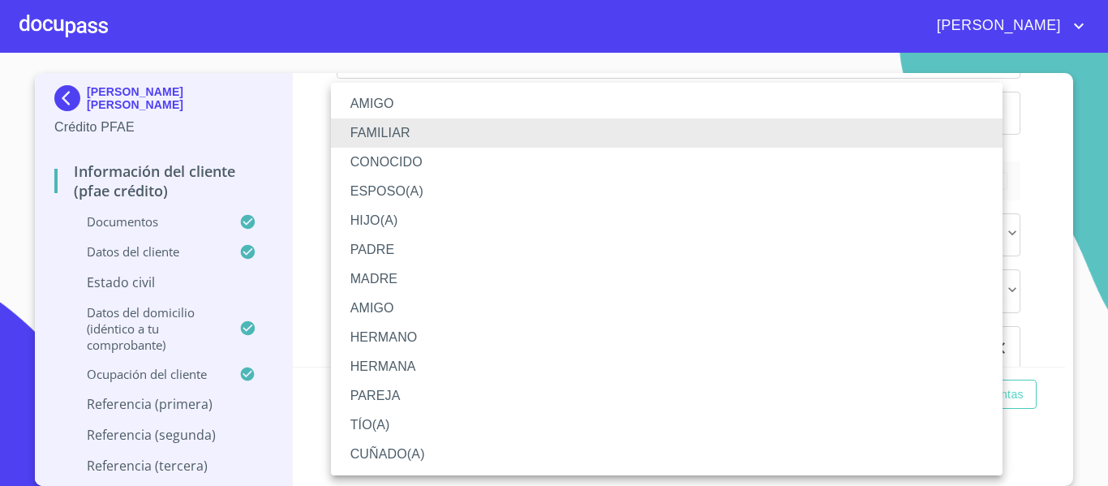
click at [389, 101] on li "AMIGO" at bounding box center [667, 103] width 672 height 29
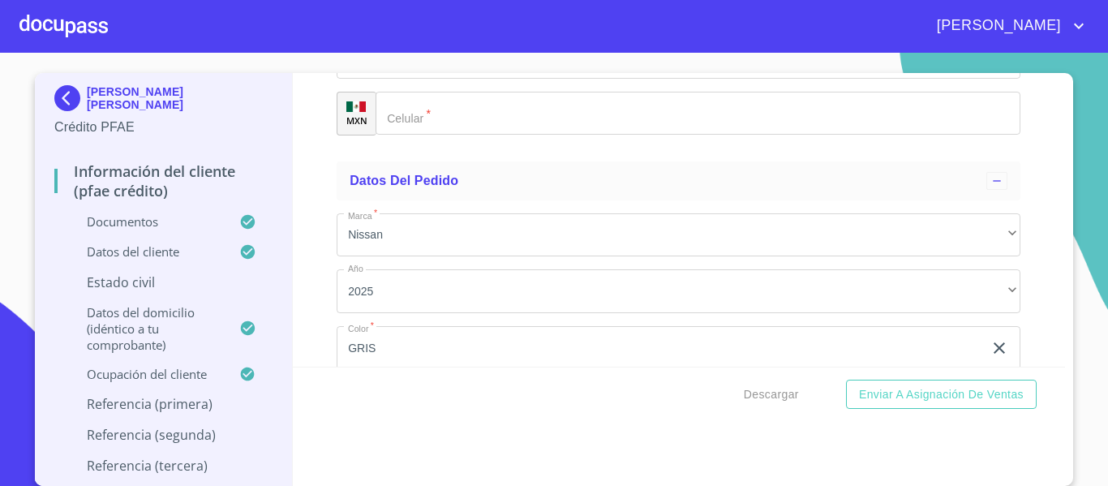
type input "[PHONE_NUMBER]"
click at [316, 300] on div "Información del cliente (PFAE crédito) Documentos Documento de identificación. …" at bounding box center [679, 220] width 773 height 294
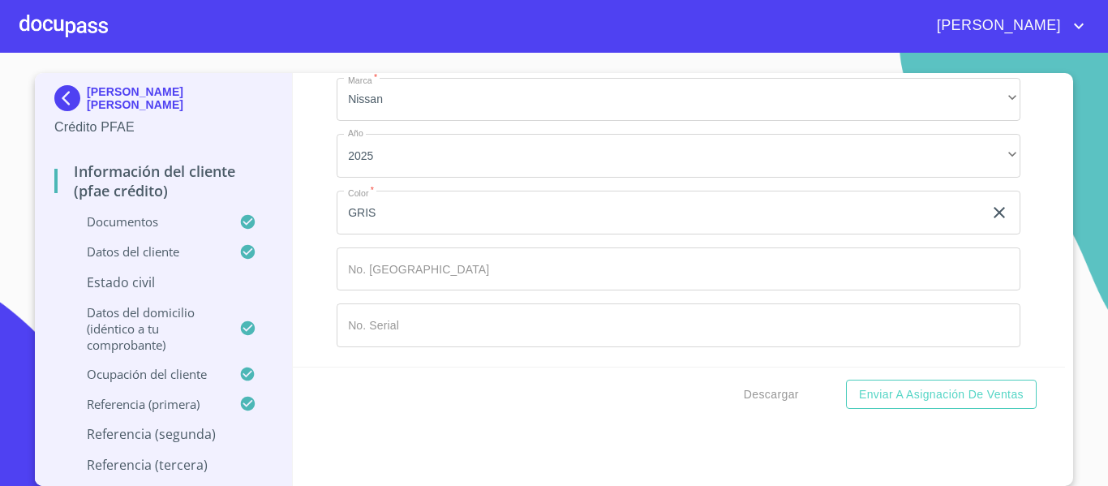
scroll to position [8596, 0]
type input "[PERSON_NAME]"
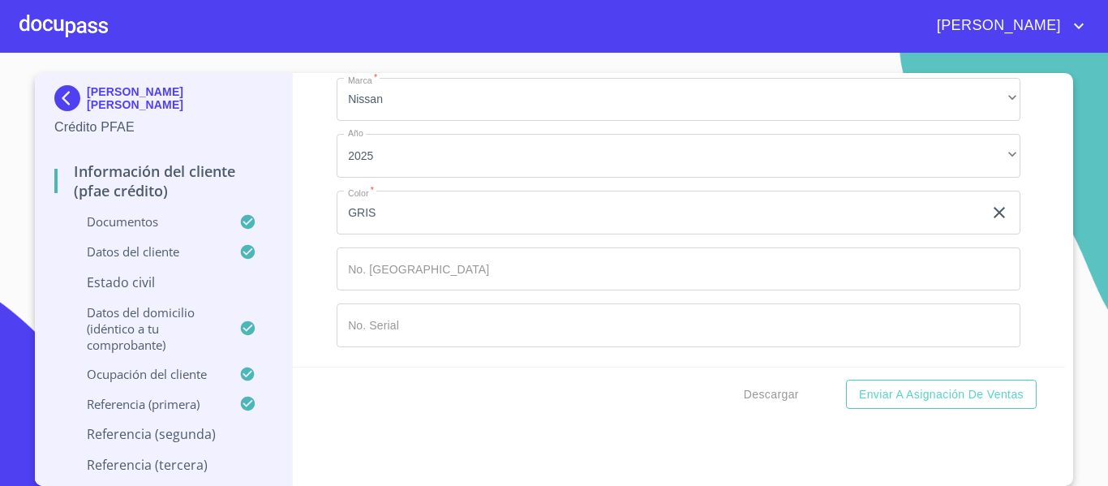
type input "[PERSON_NAME]"
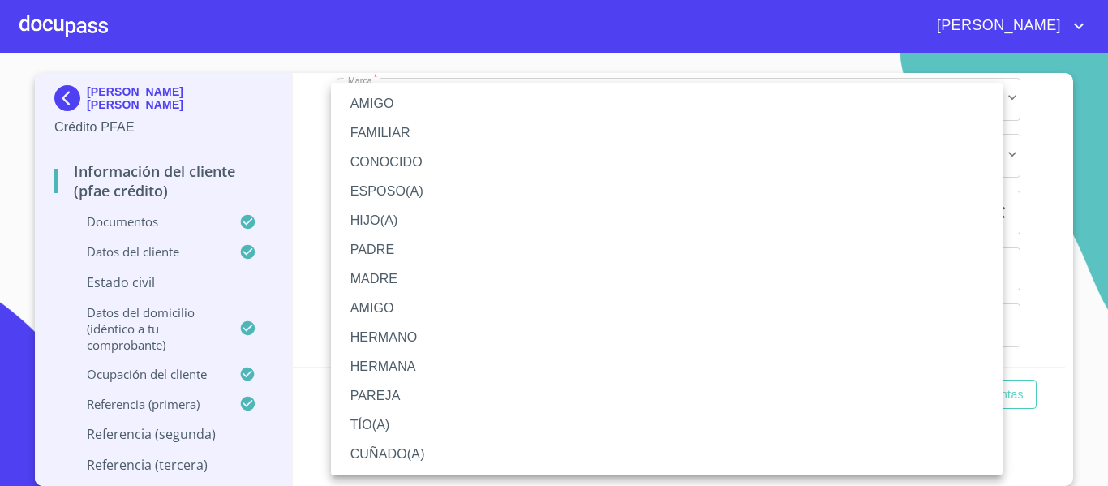
click at [410, 196] on li "ESPOSO(A)" at bounding box center [667, 191] width 672 height 29
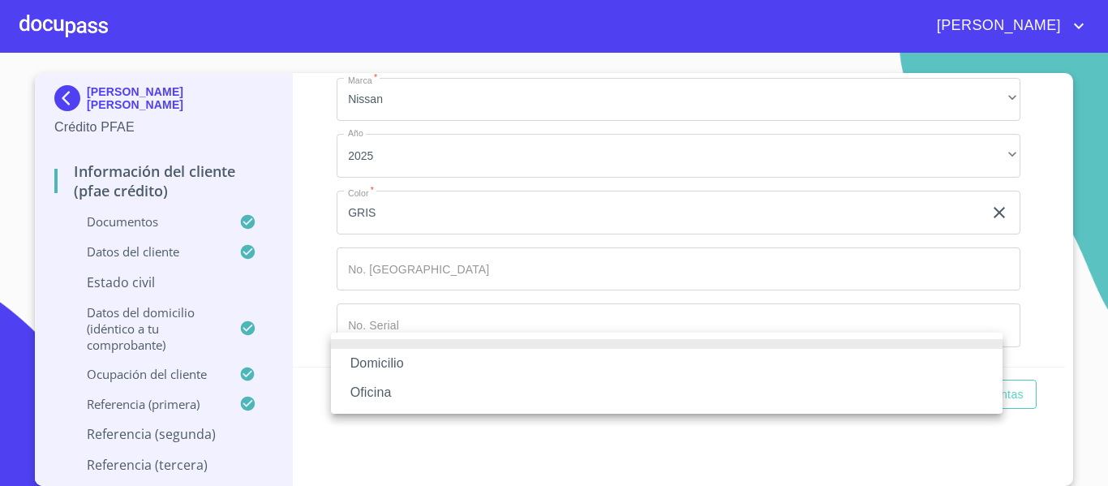
click at [412, 357] on li "Domicilio" at bounding box center [667, 363] width 672 height 29
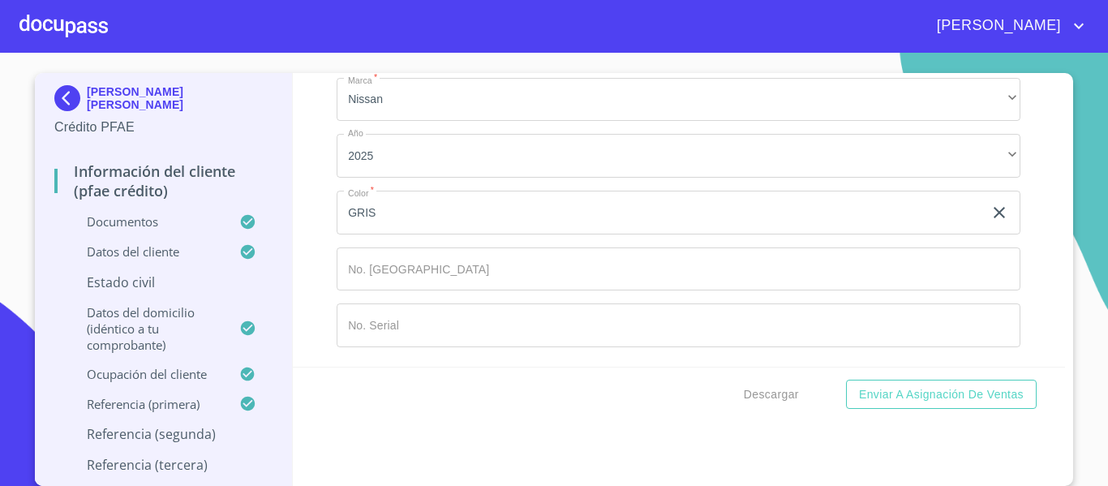
scroll to position [8963, 0]
type input "[PHONE_NUMBER]"
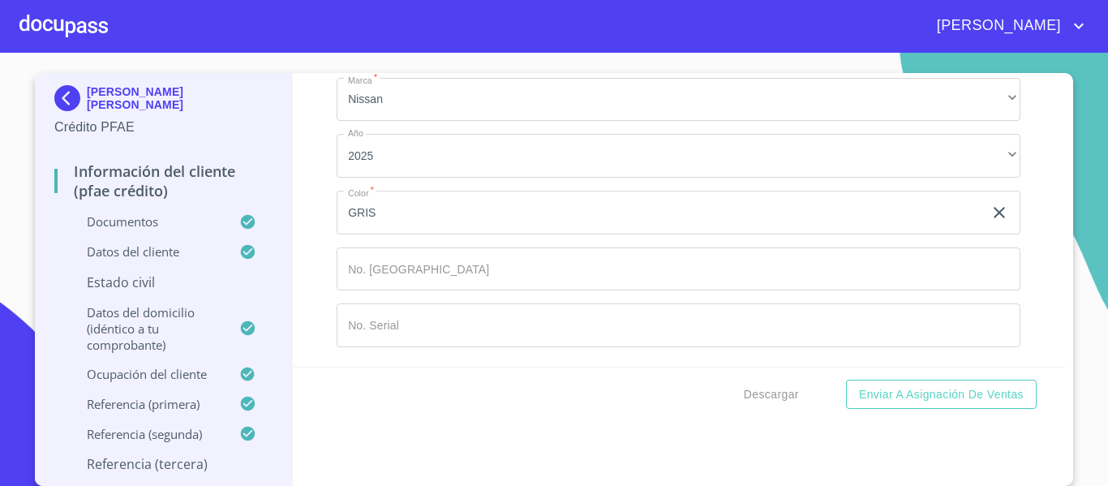
type input "[PERSON_NAME]"
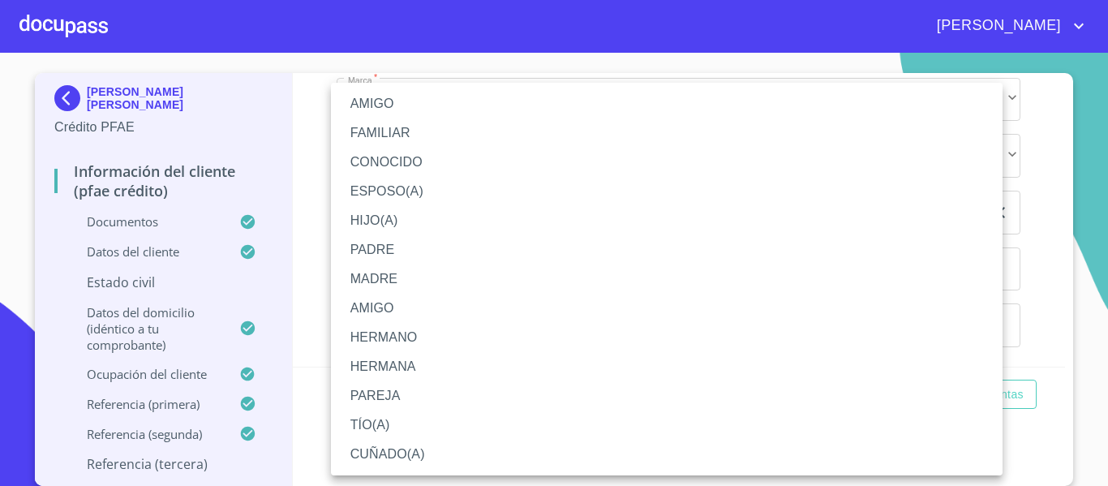
click at [383, 108] on li "AMIGO" at bounding box center [667, 103] width 672 height 29
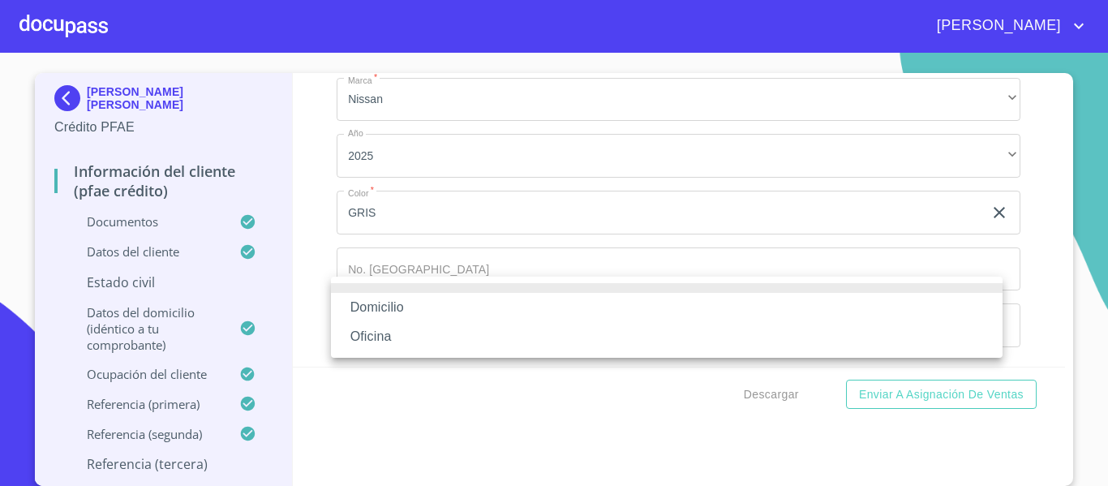
click at [385, 307] on li "Domicilio" at bounding box center [667, 307] width 672 height 29
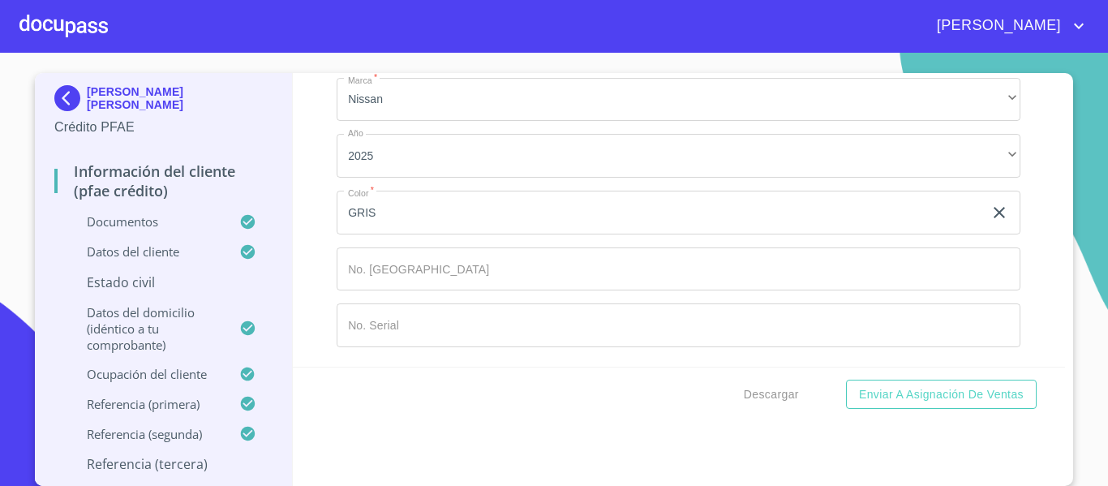
scroll to position [9472, 0]
type input "[PHONE_NUMBER]"
click at [305, 230] on div "Información del cliente (PFAE crédito) Documentos Documento de identificación. …" at bounding box center [679, 220] width 773 height 294
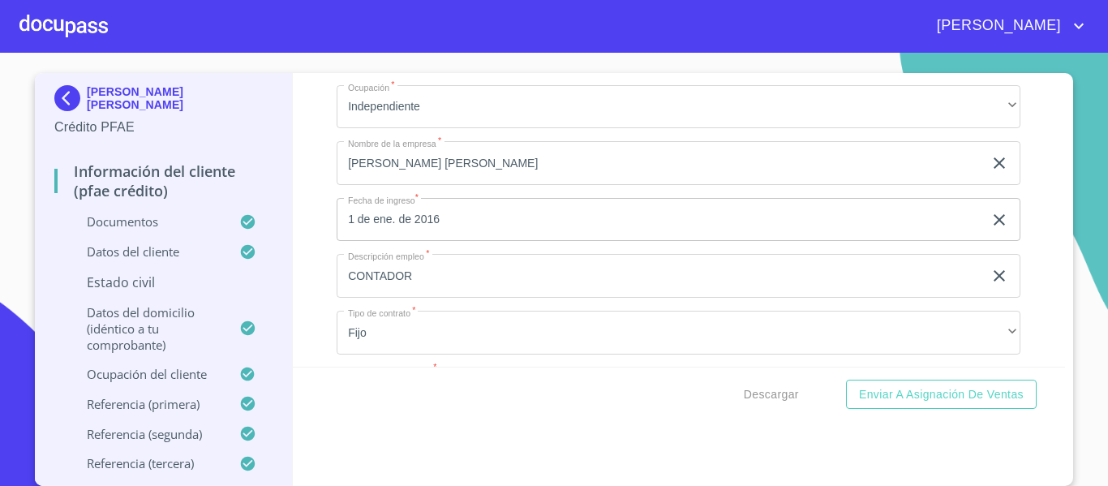
scroll to position [5903, 0]
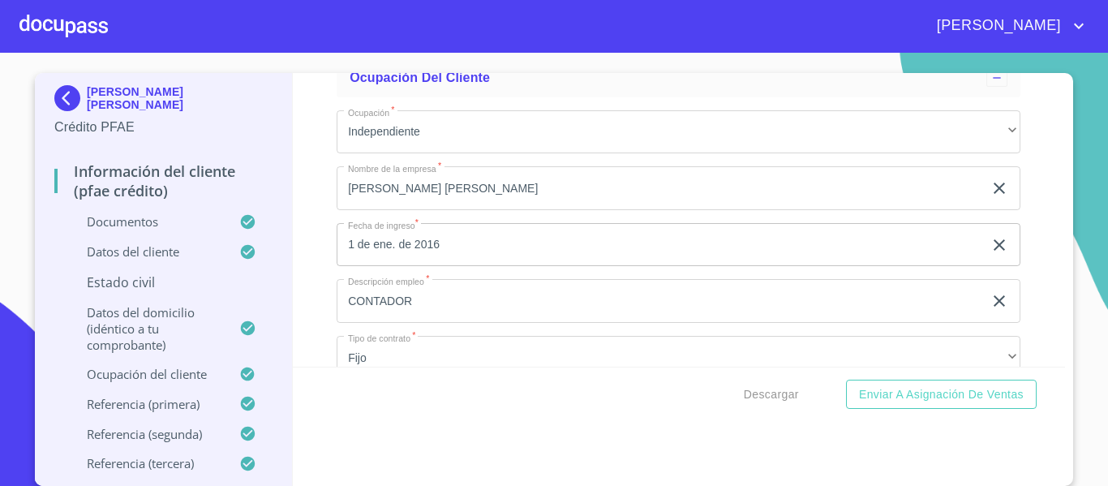
type input "[PERSON_NAME]"
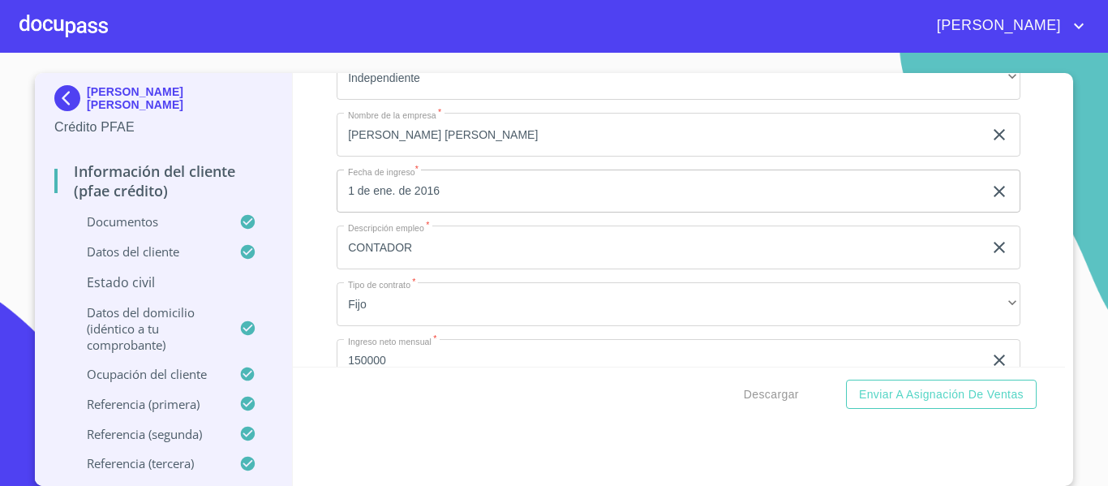
scroll to position [6065, 0]
type input "2"
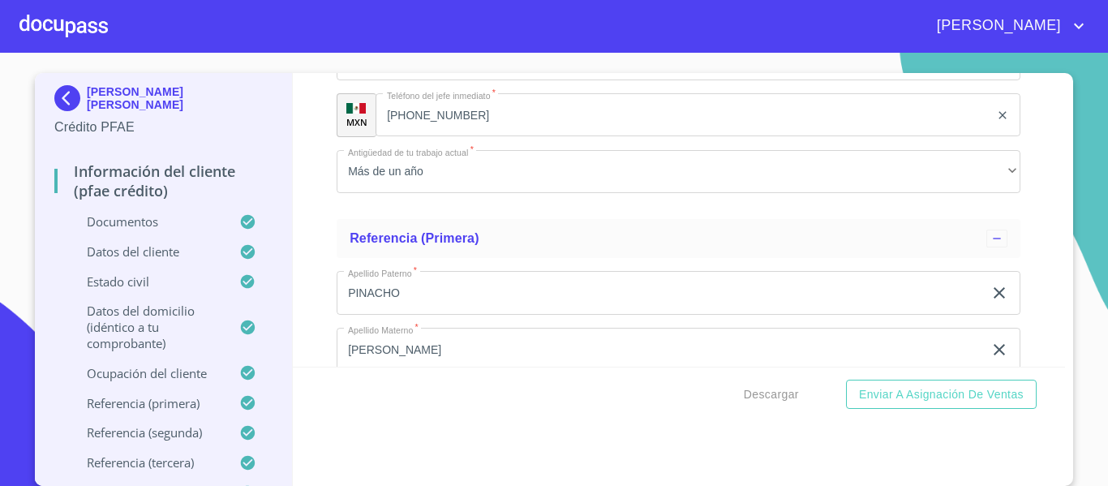
scroll to position [7039, 0]
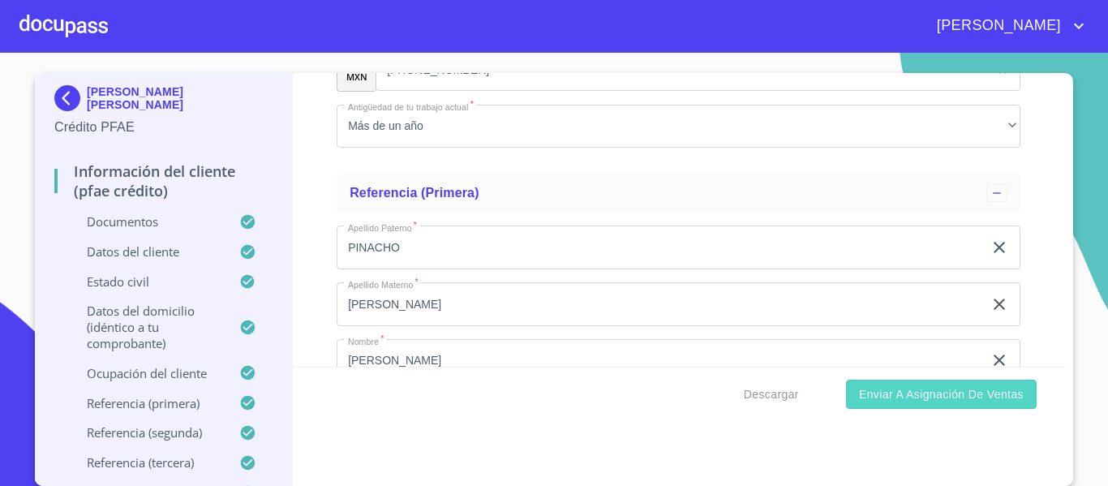
type input "4 Y 6"
click at [862, 389] on span "Enviar a Asignación de Ventas" at bounding box center [941, 395] width 165 height 20
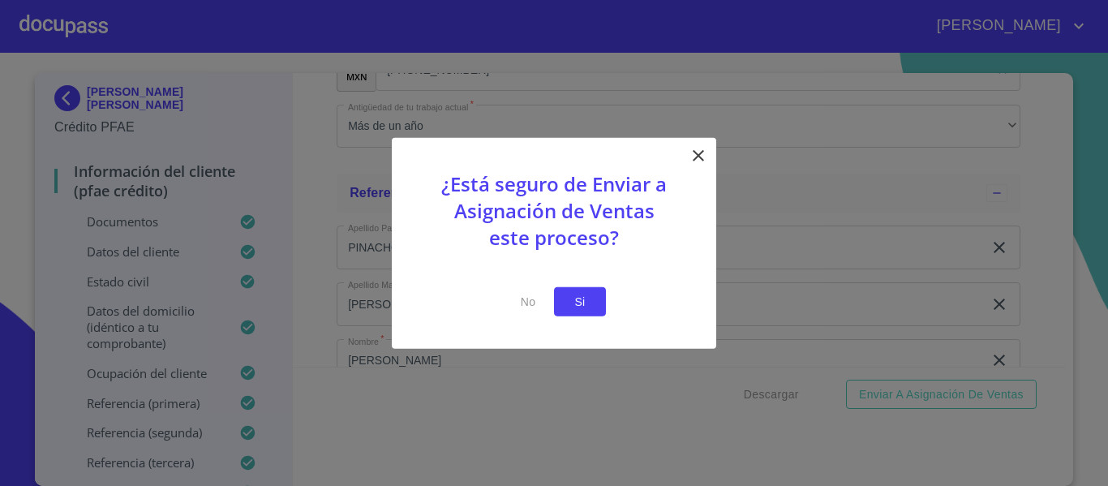
click at [562, 294] on button "Si" at bounding box center [580, 301] width 52 height 30
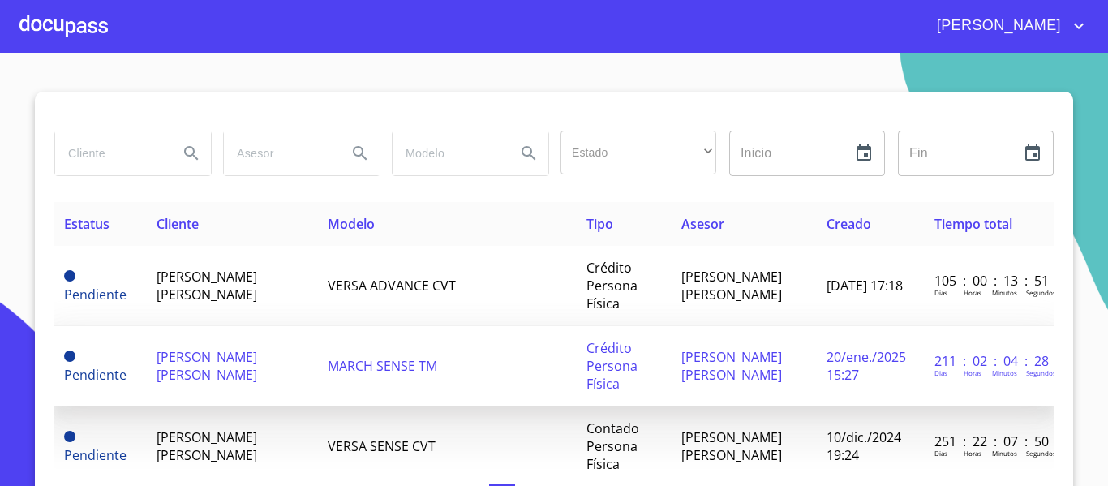
scroll to position [324, 0]
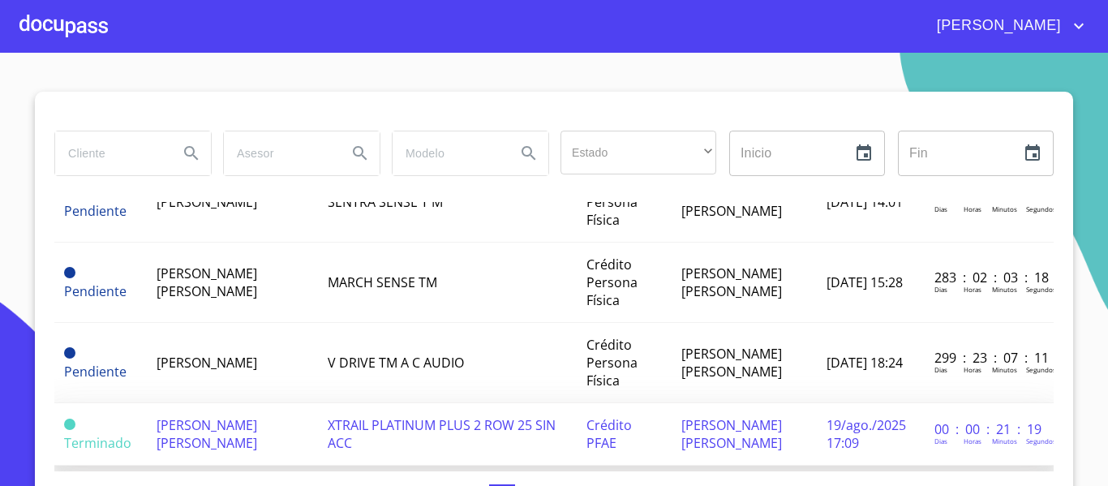
click at [189, 433] on span "[PERSON_NAME] [PERSON_NAME]" at bounding box center [207, 434] width 101 height 36
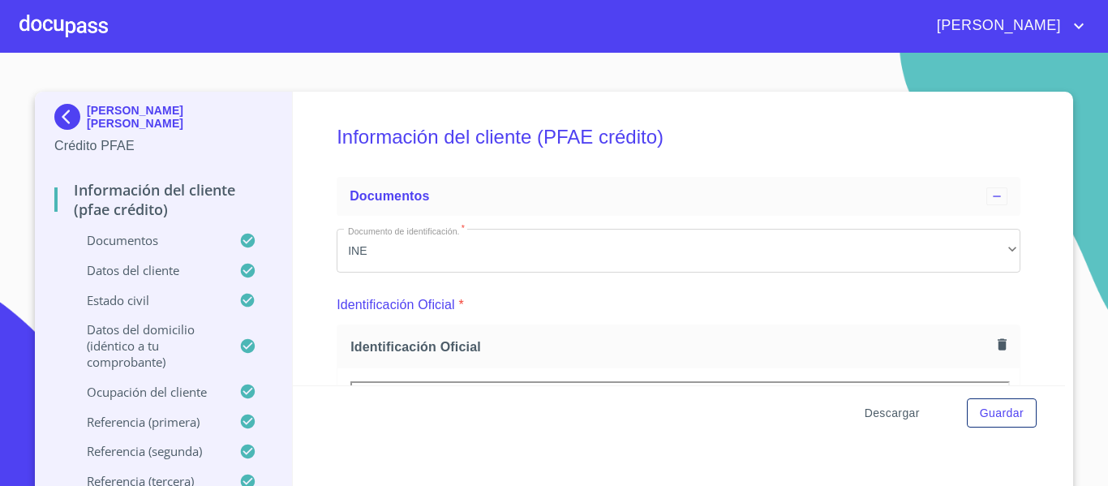
click at [888, 419] on span "Descargar" at bounding box center [892, 413] width 55 height 20
